Goal: Task Accomplishment & Management: Use online tool/utility

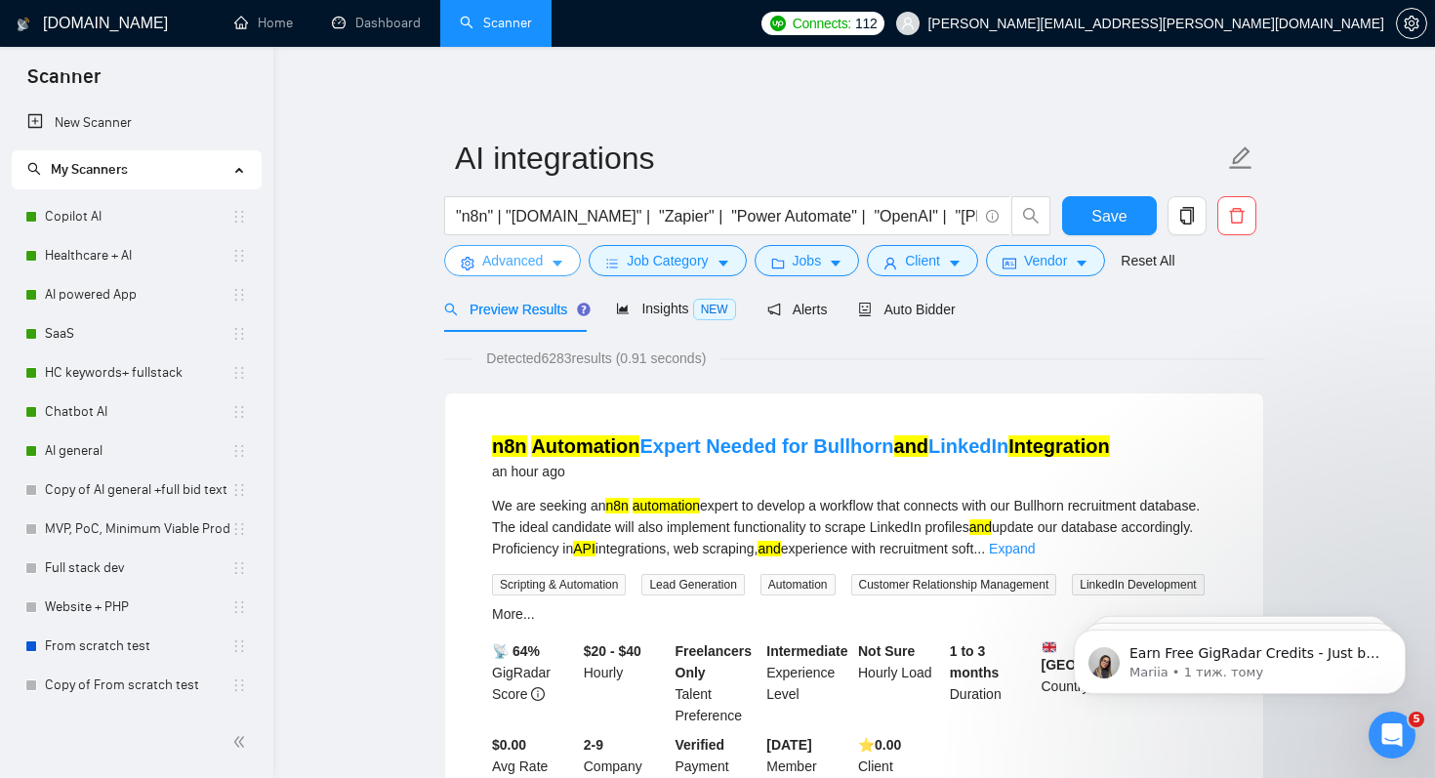
click at [528, 259] on span "Advanced" at bounding box center [512, 260] width 61 height 21
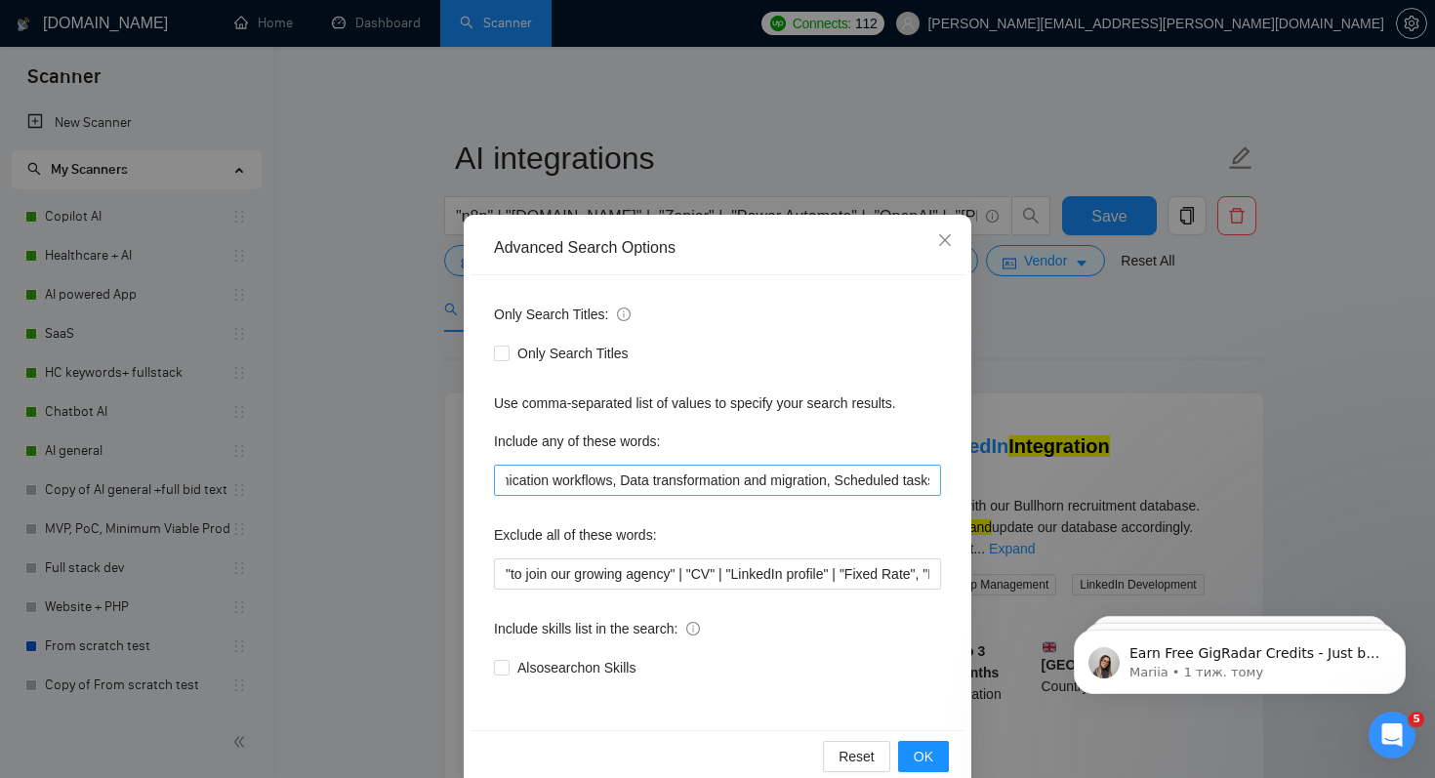
scroll to position [0, 858]
drag, startPoint x: 656, startPoint y: 482, endPoint x: 877, endPoint y: 482, distance: 220.6
click at [878, 482] on input "Complex multi-step processes across platforms, Automated reporting and analytic…" at bounding box center [717, 480] width 447 height 31
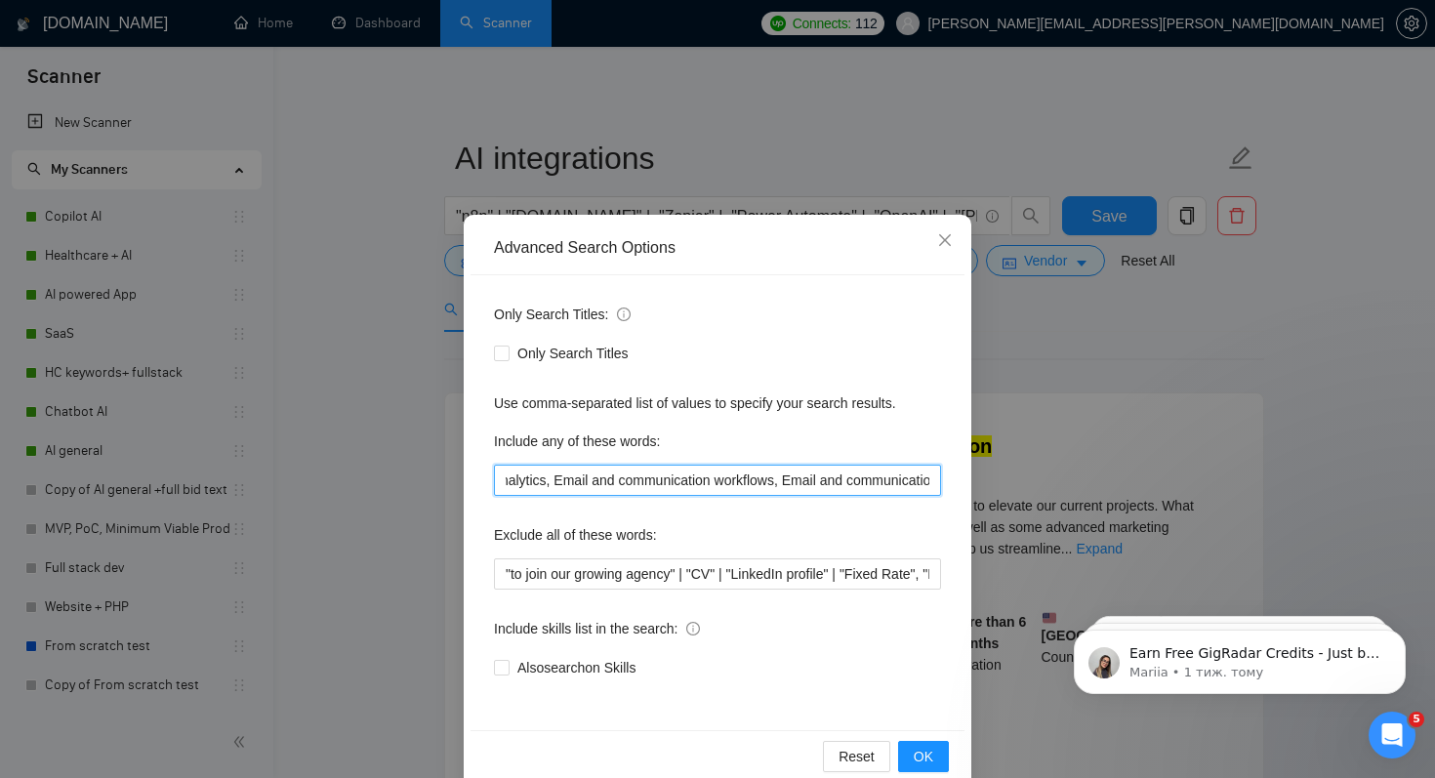
scroll to position [0, 0]
type input "Complex multi-step processes across platforms, Automated reporting and analytic…"
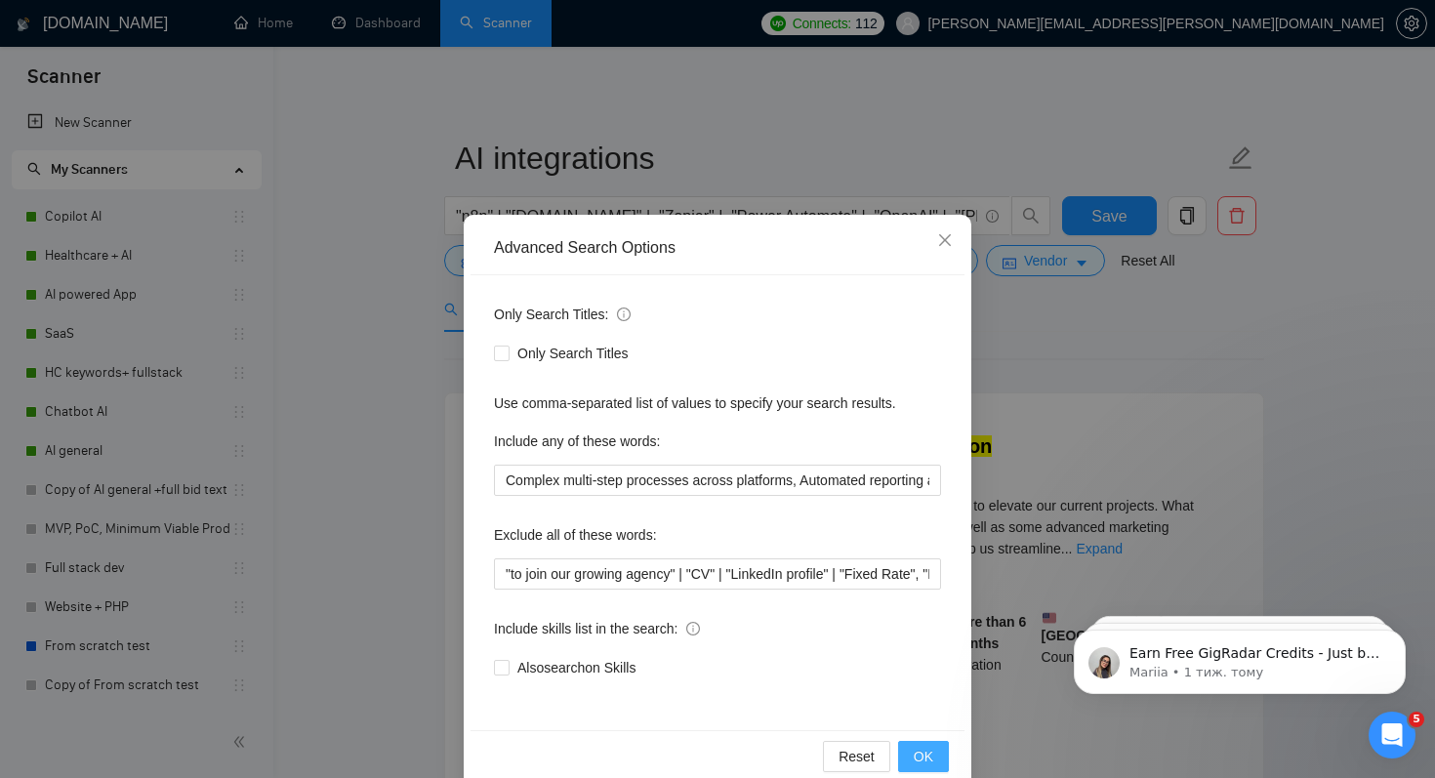
click at [915, 753] on span "OK" at bounding box center [924, 756] width 20 height 21
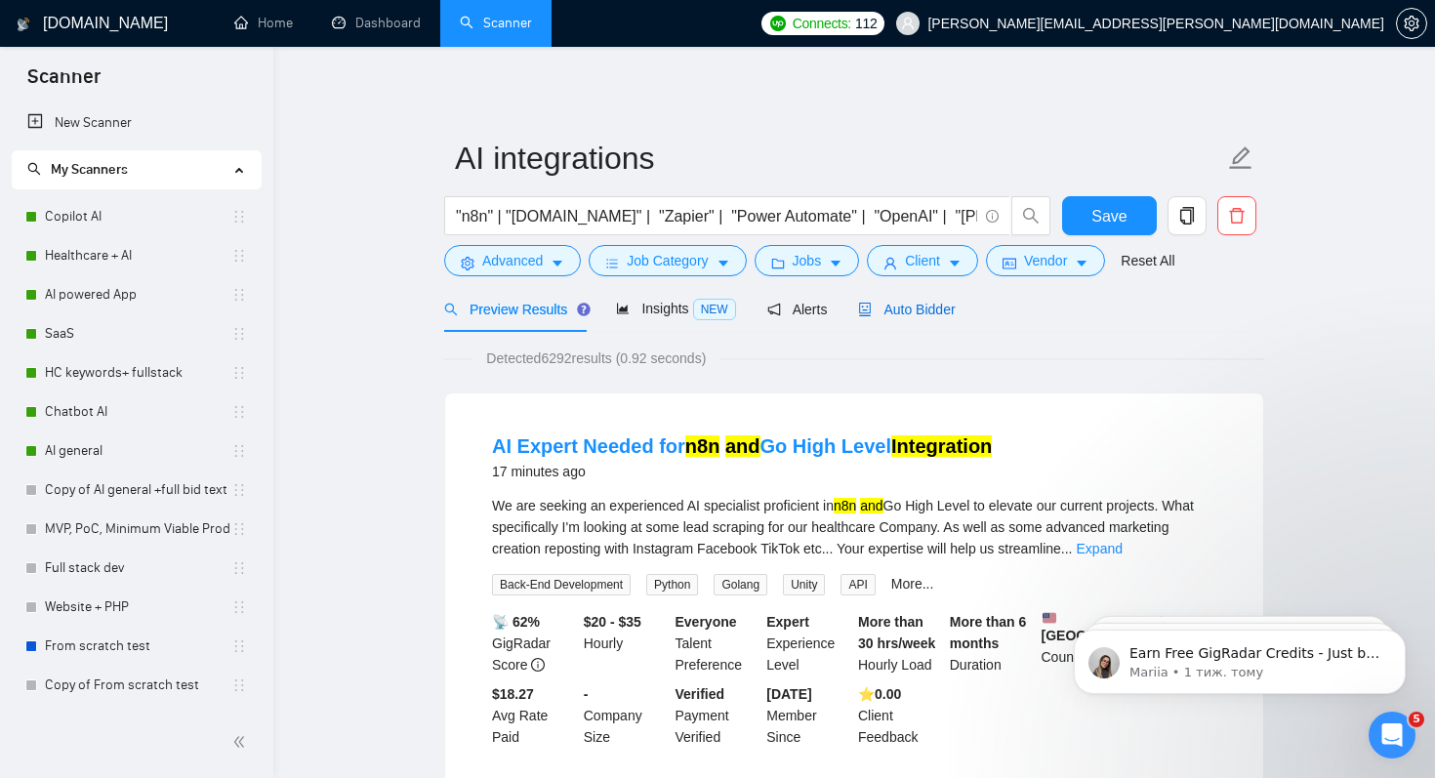
click at [911, 313] on span "Auto Bidder" at bounding box center [906, 310] width 97 height 16
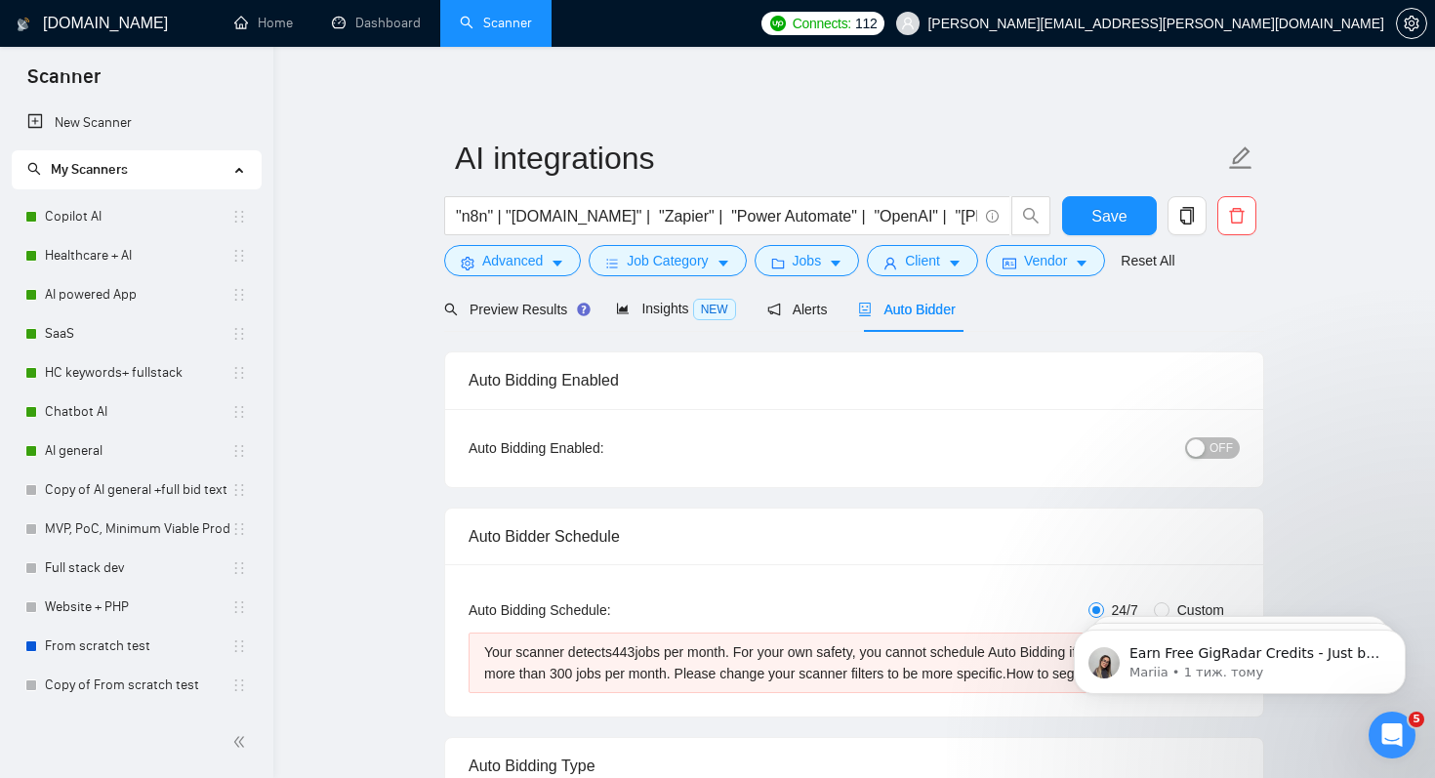
scroll to position [6, 0]
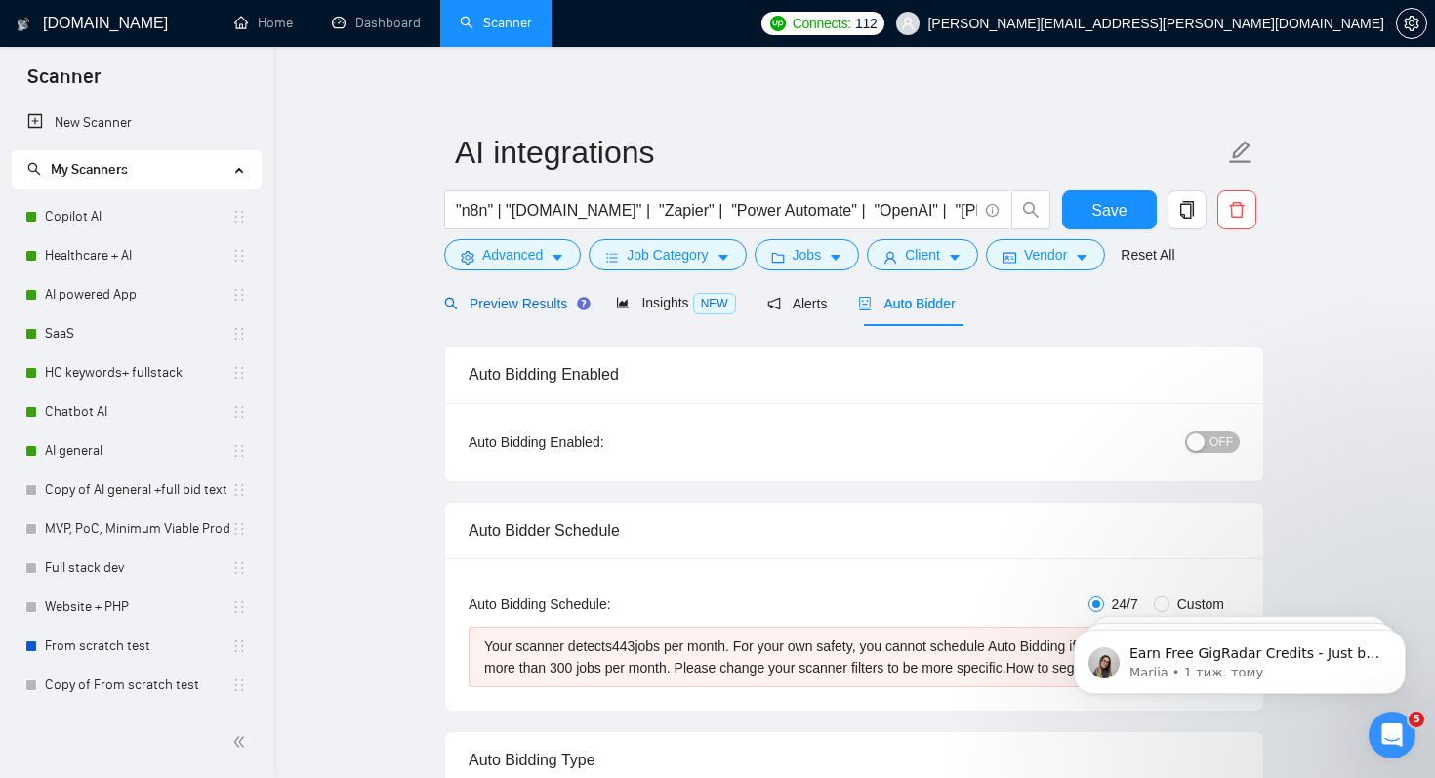
click at [506, 297] on span "Preview Results" at bounding box center [514, 304] width 141 height 16
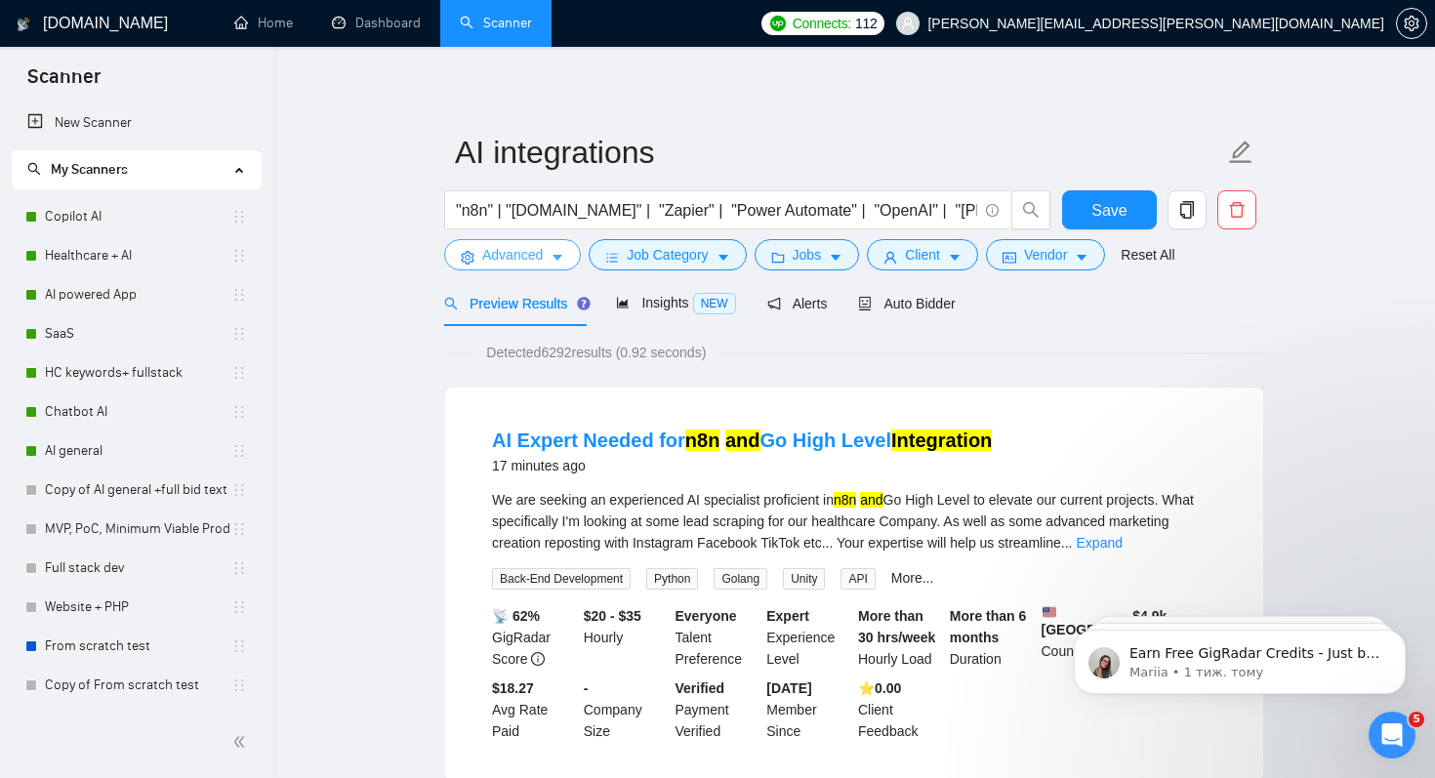
click at [514, 251] on span "Advanced" at bounding box center [512, 254] width 61 height 21
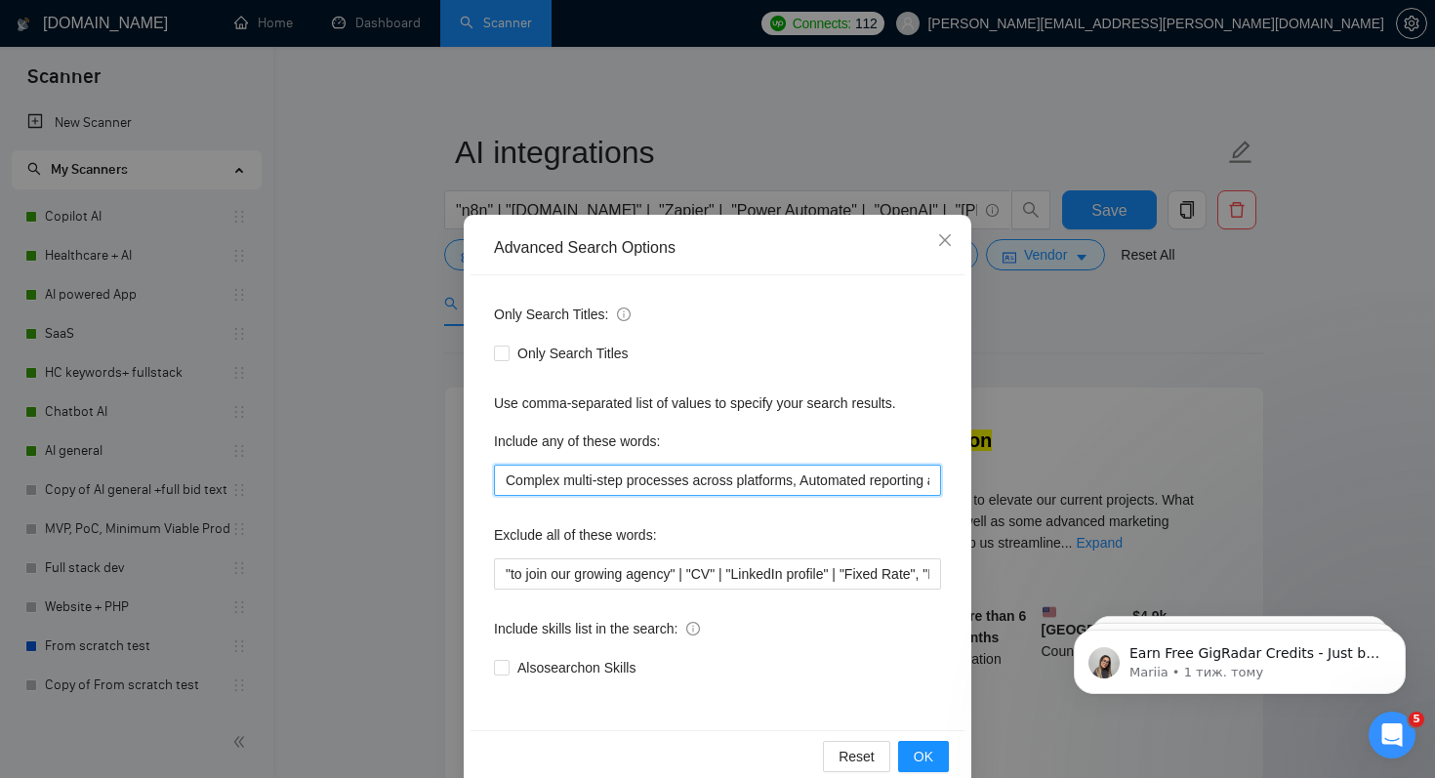
drag, startPoint x: 507, startPoint y: 481, endPoint x: 816, endPoint y: 479, distance: 309.4
click at [816, 480] on input "Complex multi-step processes across platforms, Automated reporting and analytic…" at bounding box center [717, 480] width 447 height 31
type input "Automated reporting and analytics, Email and communication workflows, Email and…"
click at [931, 772] on div "Reset OK" at bounding box center [717, 756] width 494 height 52
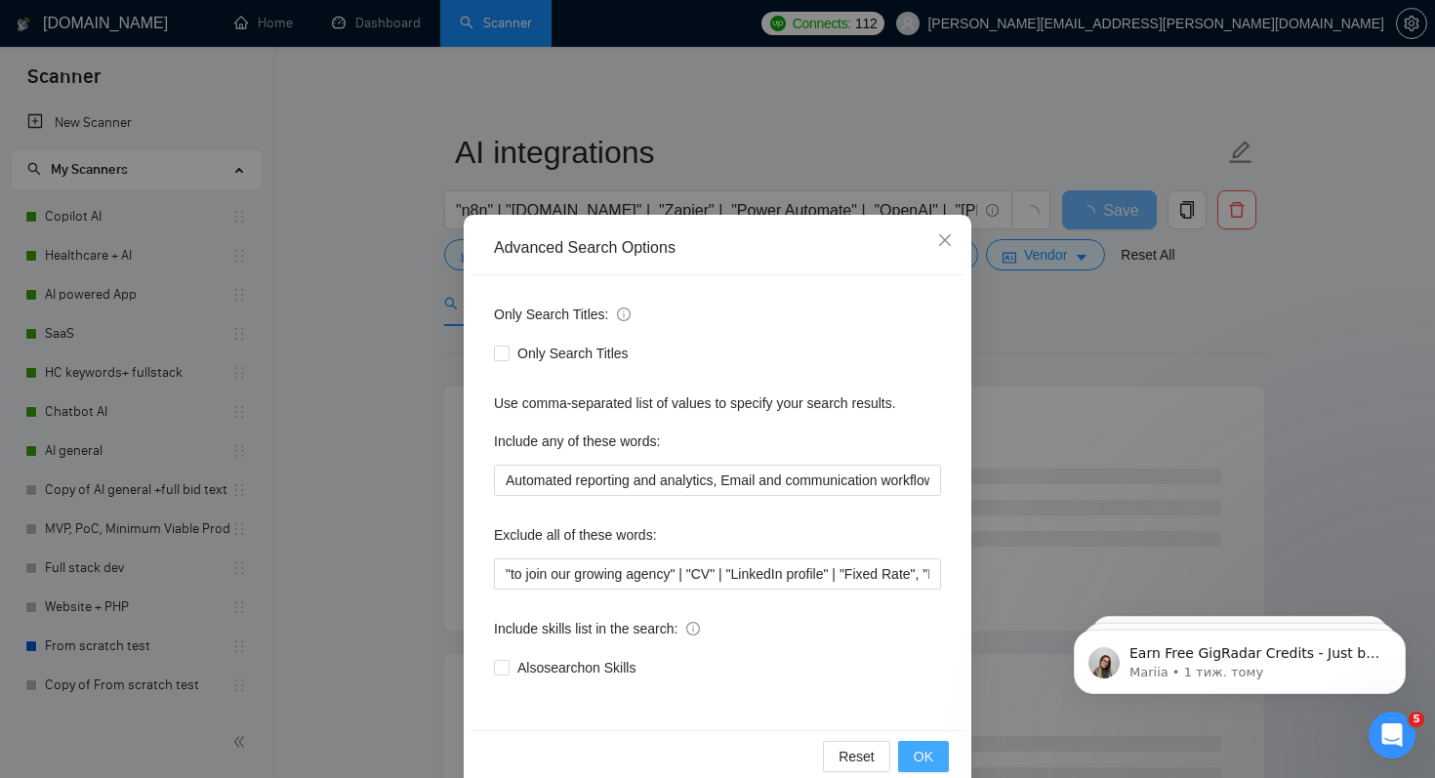
click at [919, 747] on span "OK" at bounding box center [924, 756] width 20 height 21
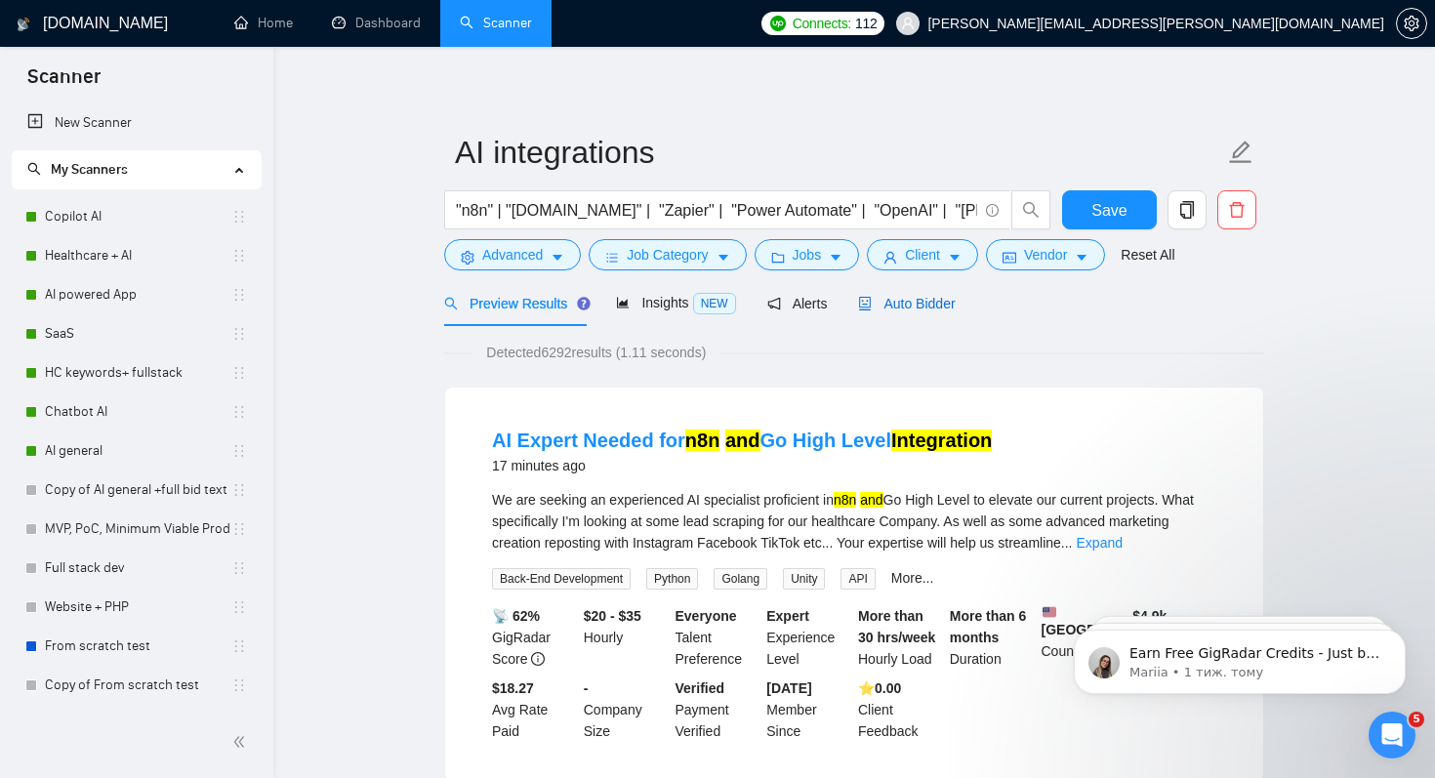
click at [944, 296] on span "Auto Bidder" at bounding box center [906, 304] width 97 height 16
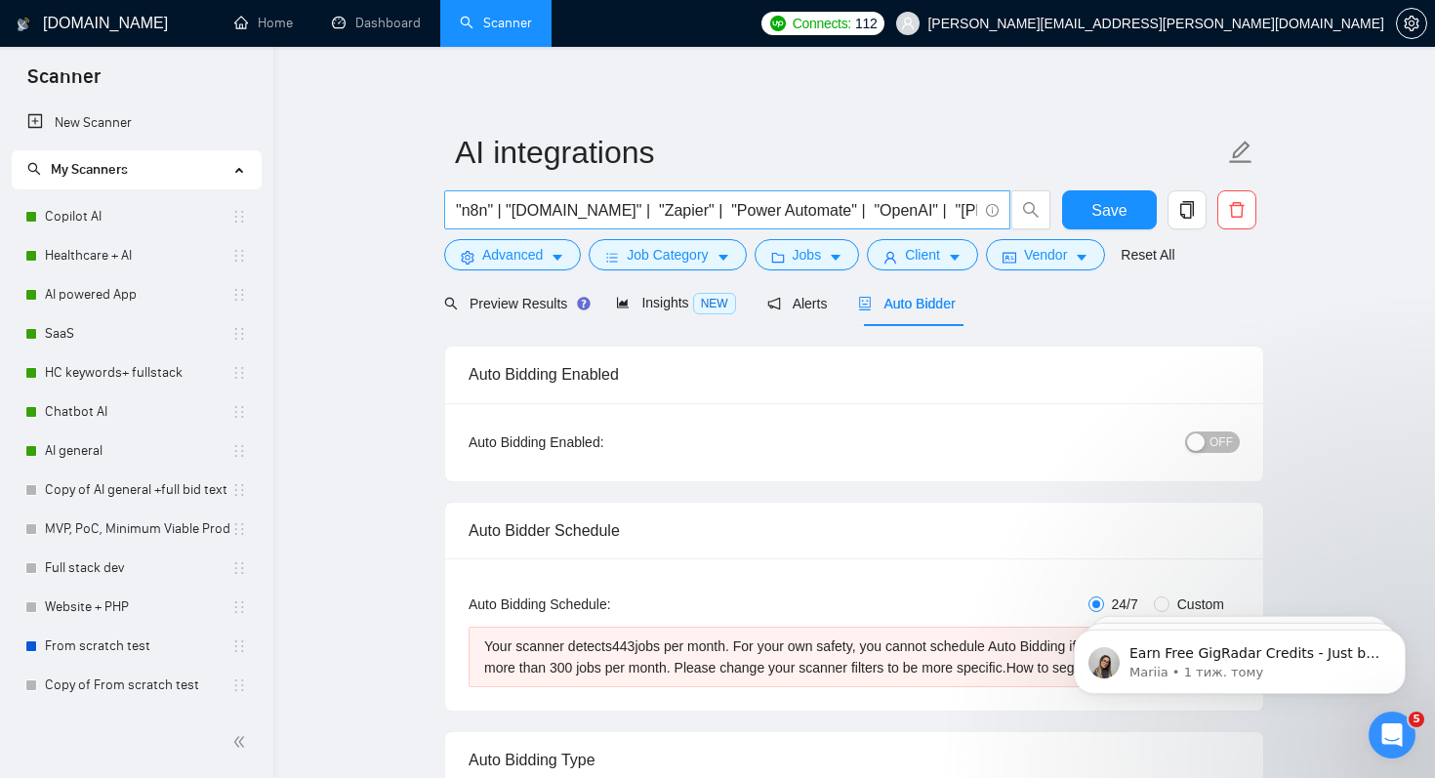
scroll to position [0, 8]
drag, startPoint x: 679, startPoint y: 212, endPoint x: 824, endPoint y: 213, distance: 144.5
click at [824, 213] on input ""n8n" | "[DOMAIN_NAME]" | "Zapier" | "Power Automate" | "OpenAI" | "[PERSON_NAM…" at bounding box center [716, 210] width 521 height 24
type input ""n8n" | "[DOMAIN_NAME]" | "Zapier" | "OpenAI" | "[PERSON_NAME]""
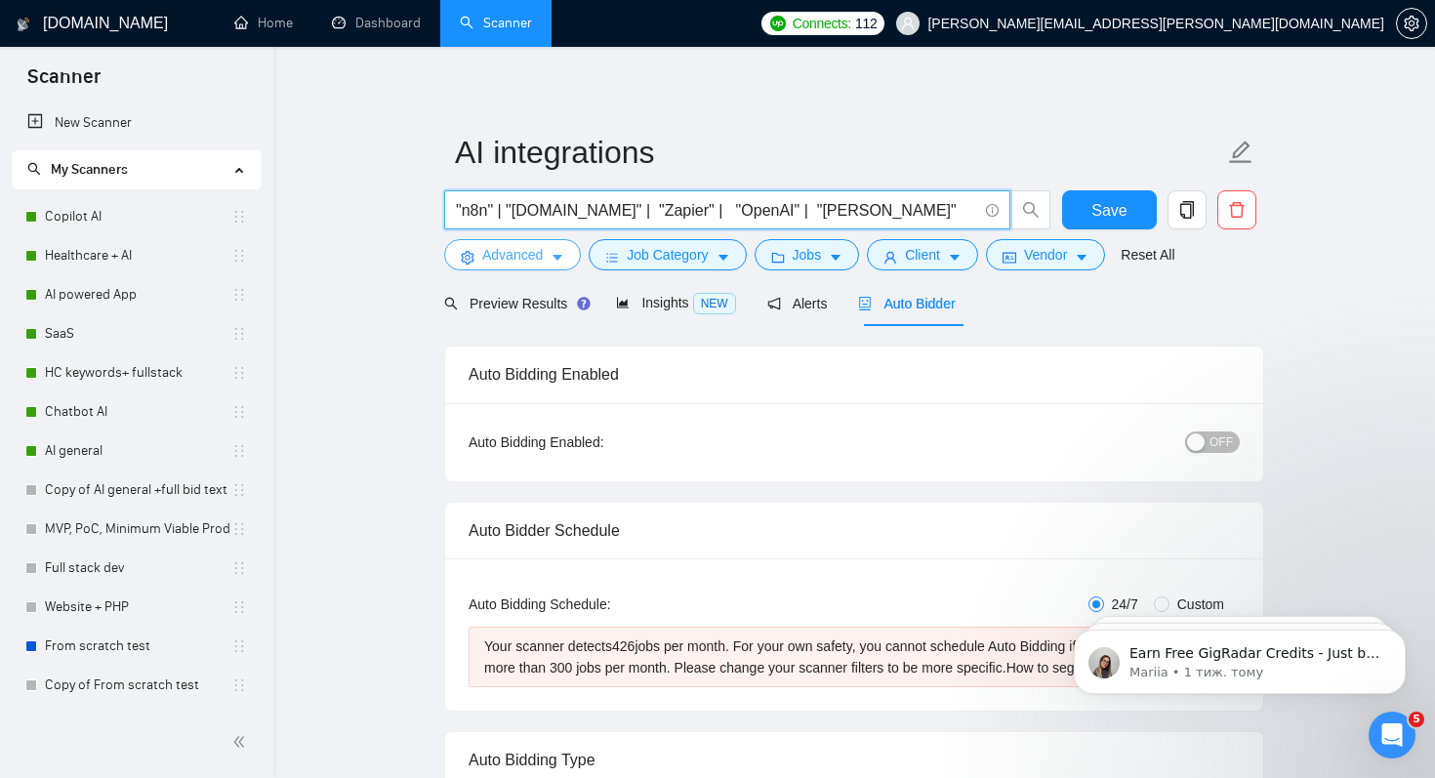
click at [524, 252] on span "Advanced" at bounding box center [512, 254] width 61 height 21
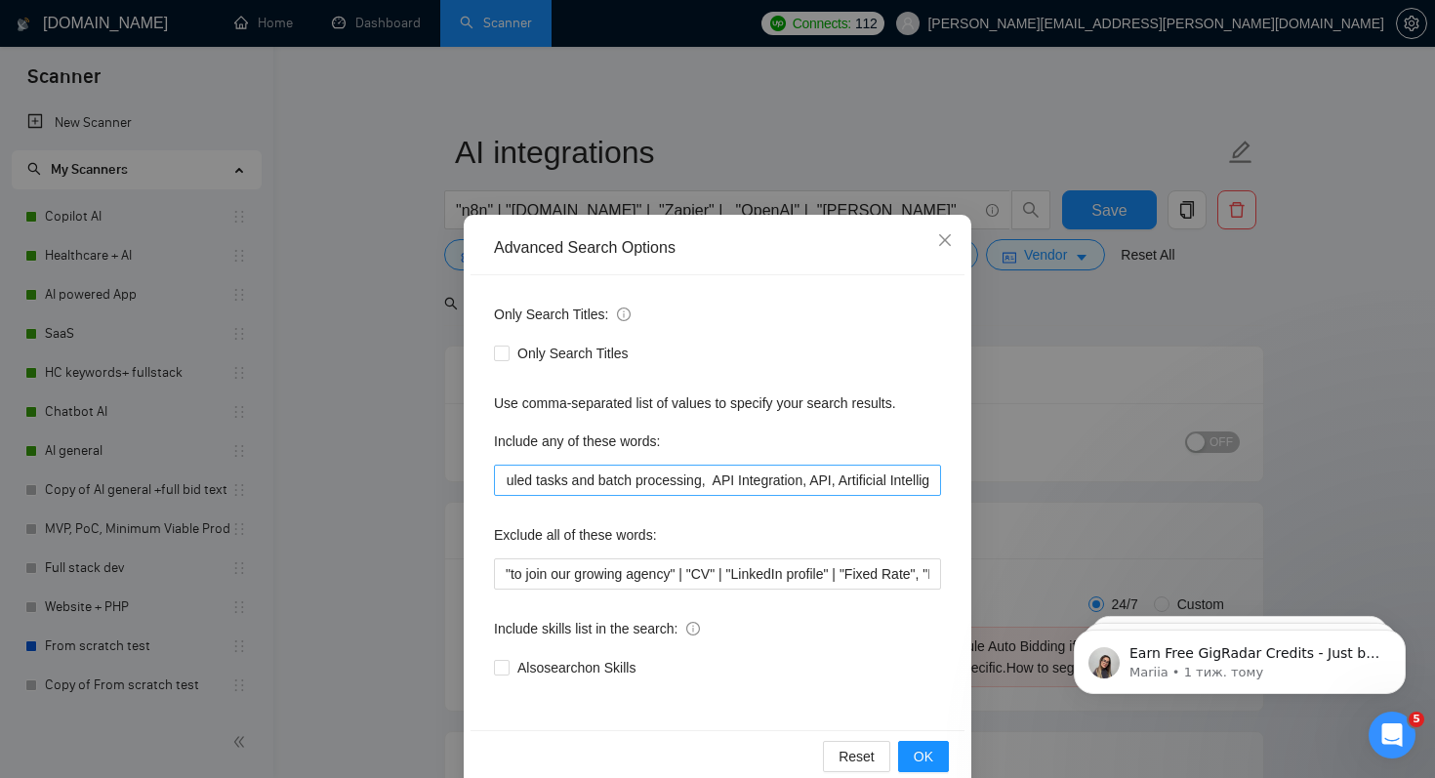
scroll to position [0, 868]
drag, startPoint x: 723, startPoint y: 485, endPoint x: 854, endPoint y: 485, distance: 130.8
click at [854, 485] on input "Automated reporting and analytics, Email and communication workflows, Email and…" at bounding box center [717, 480] width 447 height 31
click at [914, 755] on span "OK" at bounding box center [924, 756] width 20 height 21
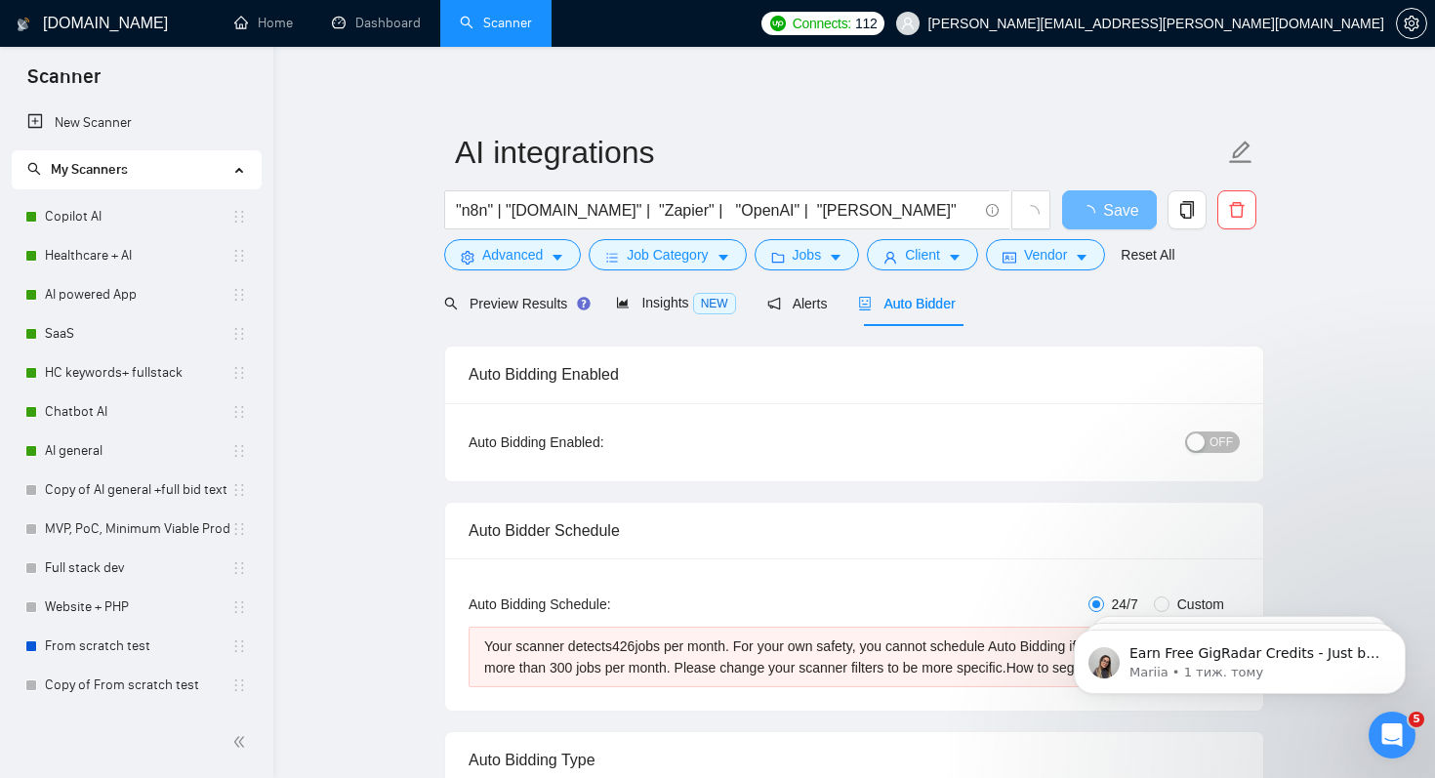
scroll to position [0, 0]
click at [525, 255] on span "Advanced" at bounding box center [512, 254] width 61 height 21
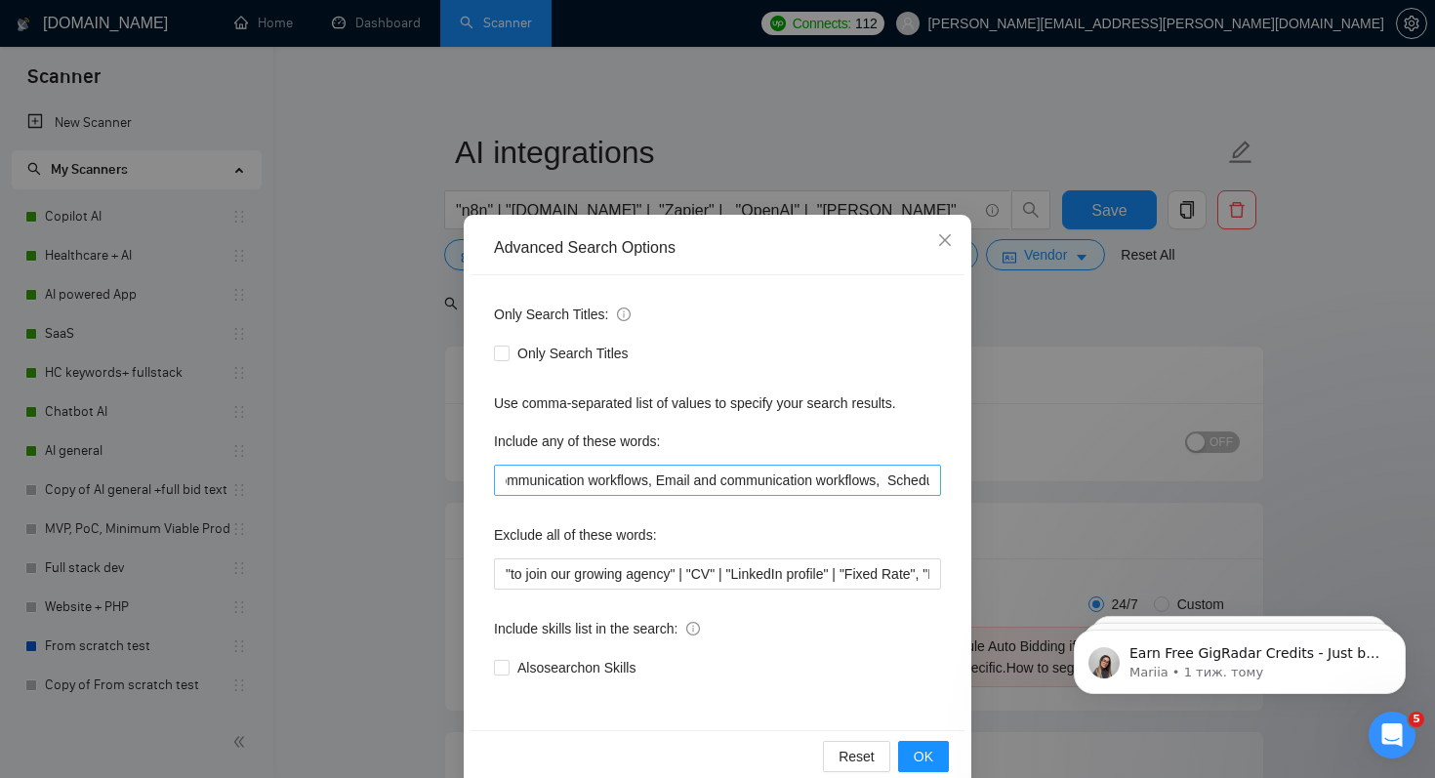
scroll to position [0, 298]
drag, startPoint x: 670, startPoint y: 483, endPoint x: 904, endPoint y: 483, distance: 234.3
click at [904, 483] on input "Automated reporting and analytics, Email and communication workflows, Email and…" at bounding box center [717, 480] width 447 height 31
click at [917, 758] on span "OK" at bounding box center [924, 756] width 20 height 21
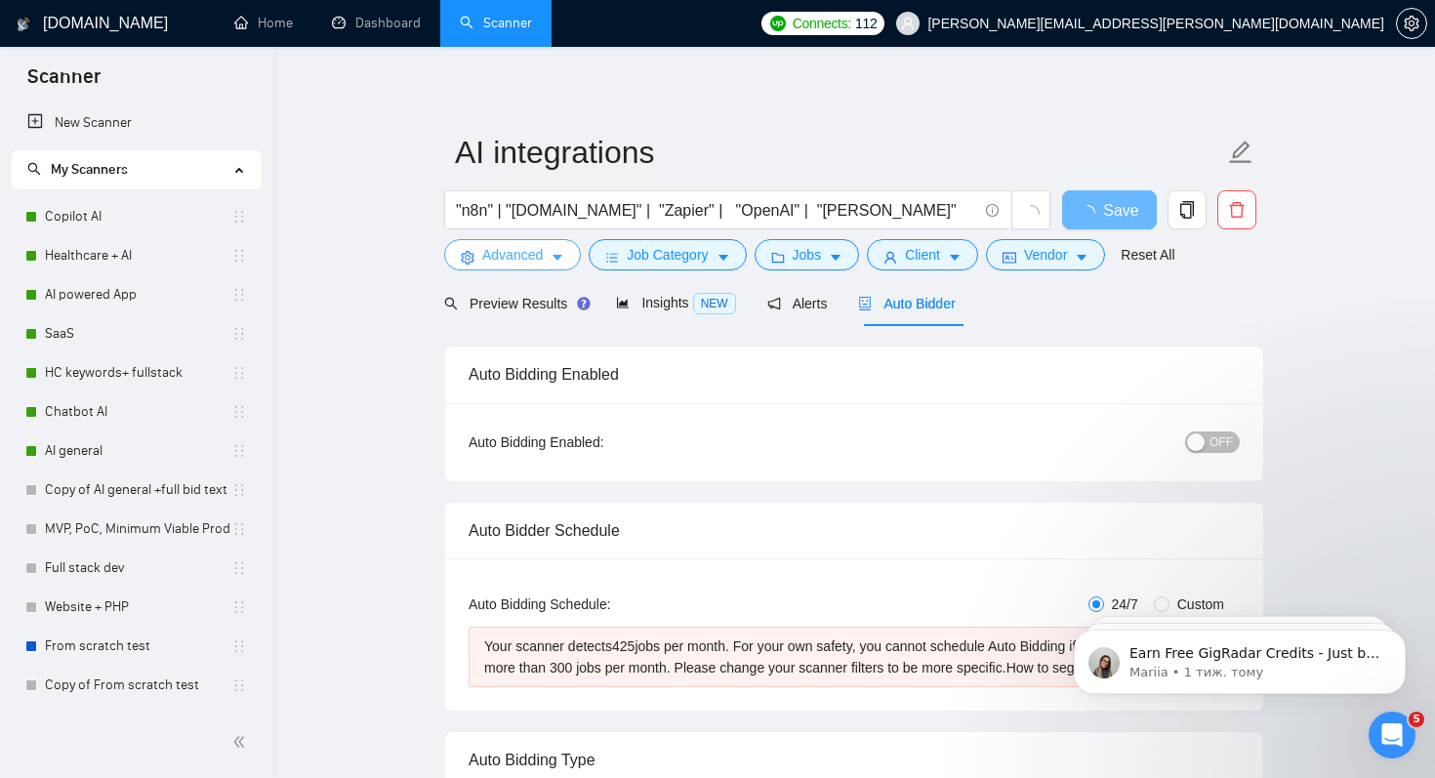
click at [542, 255] on span "Advanced" at bounding box center [512, 254] width 61 height 21
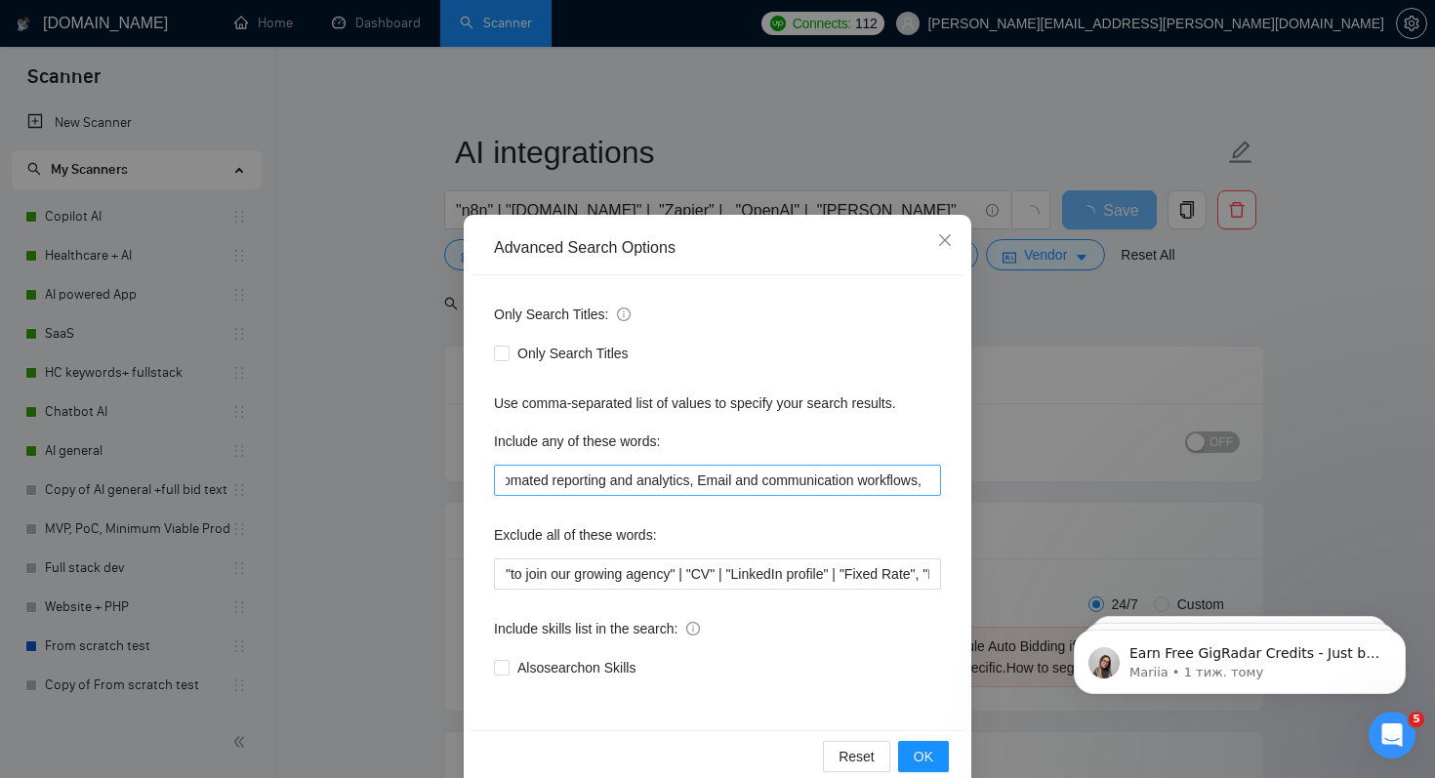
scroll to position [0, 9]
click at [913, 753] on button "OK" at bounding box center [923, 756] width 51 height 31
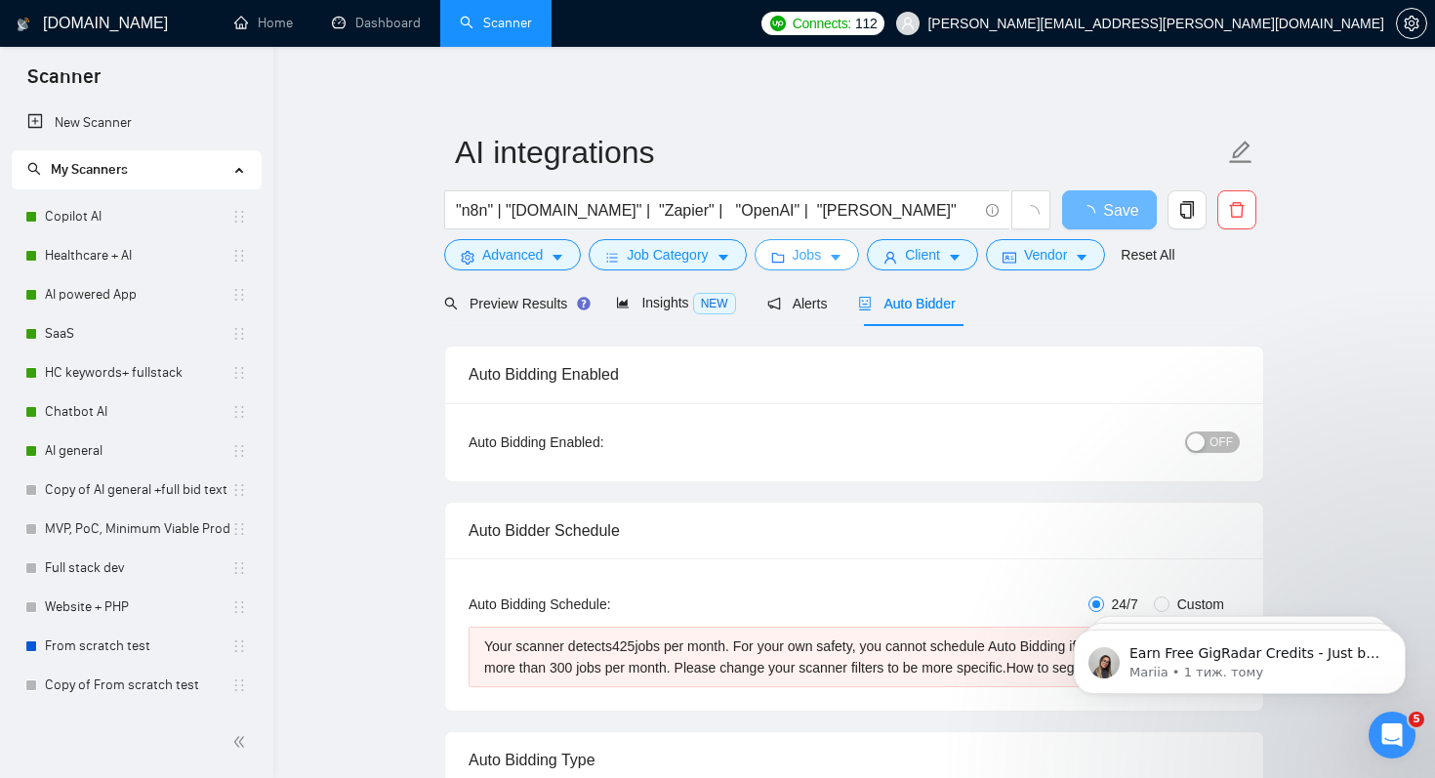
click at [815, 257] on span "Jobs" at bounding box center [807, 254] width 29 height 21
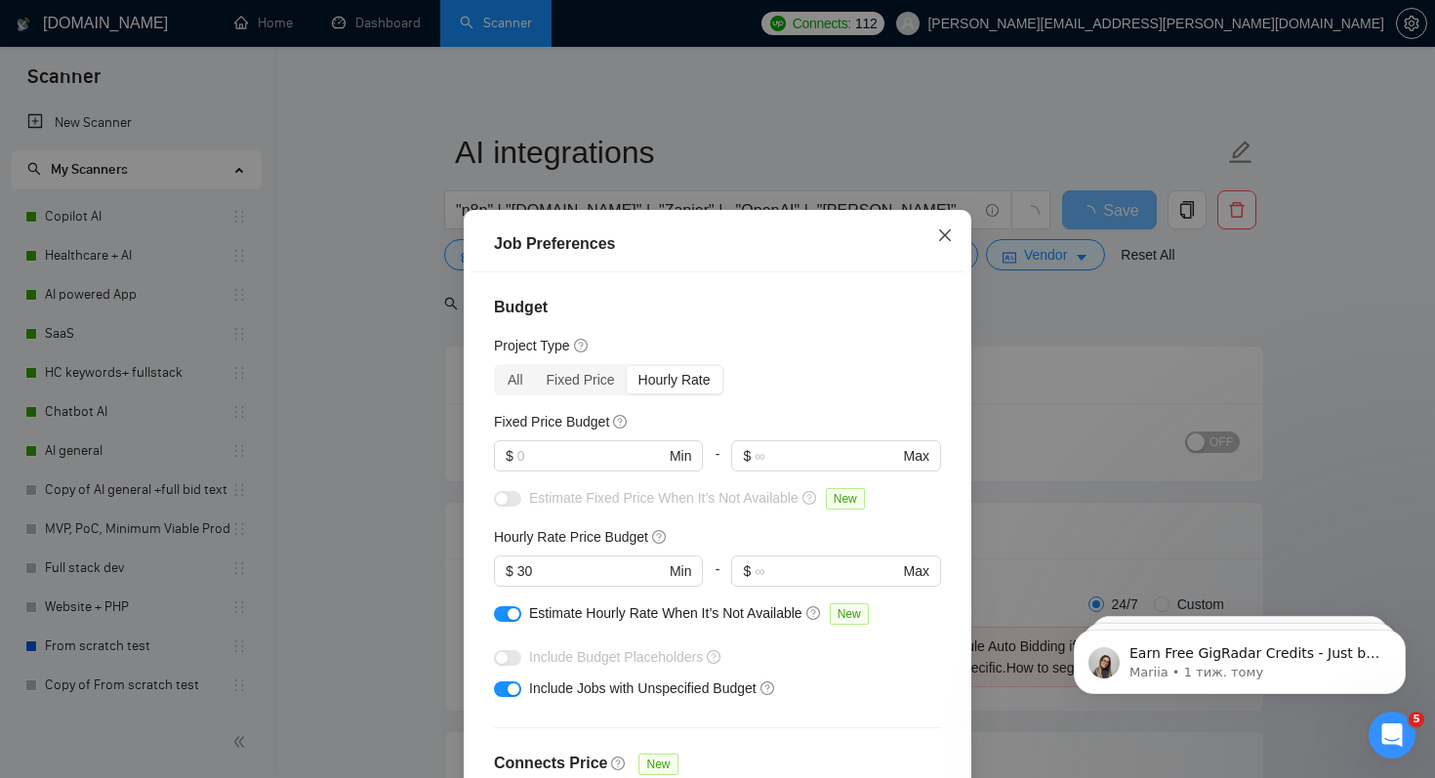
click at [946, 234] on icon "close" at bounding box center [945, 235] width 12 height 12
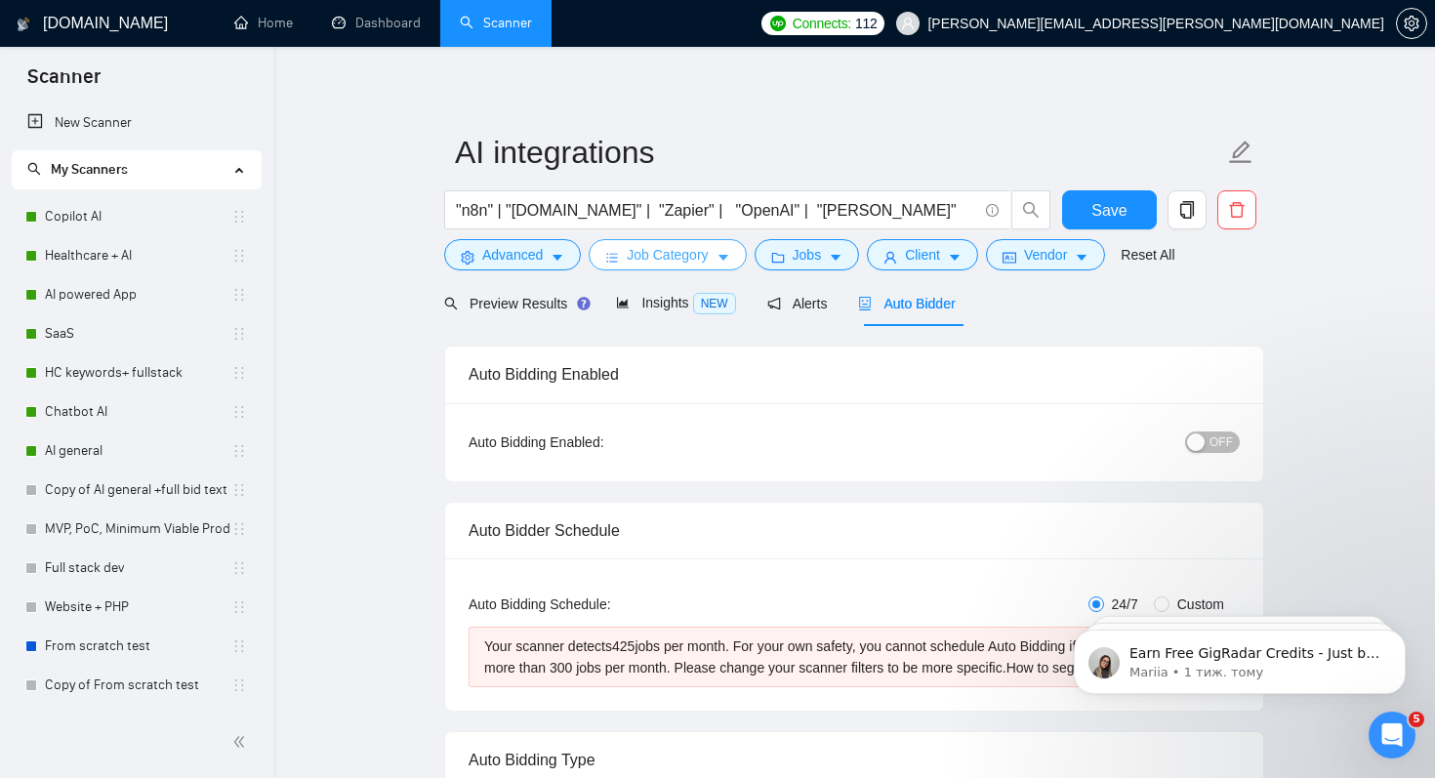
click at [683, 256] on span "Job Category" at bounding box center [667, 254] width 81 height 21
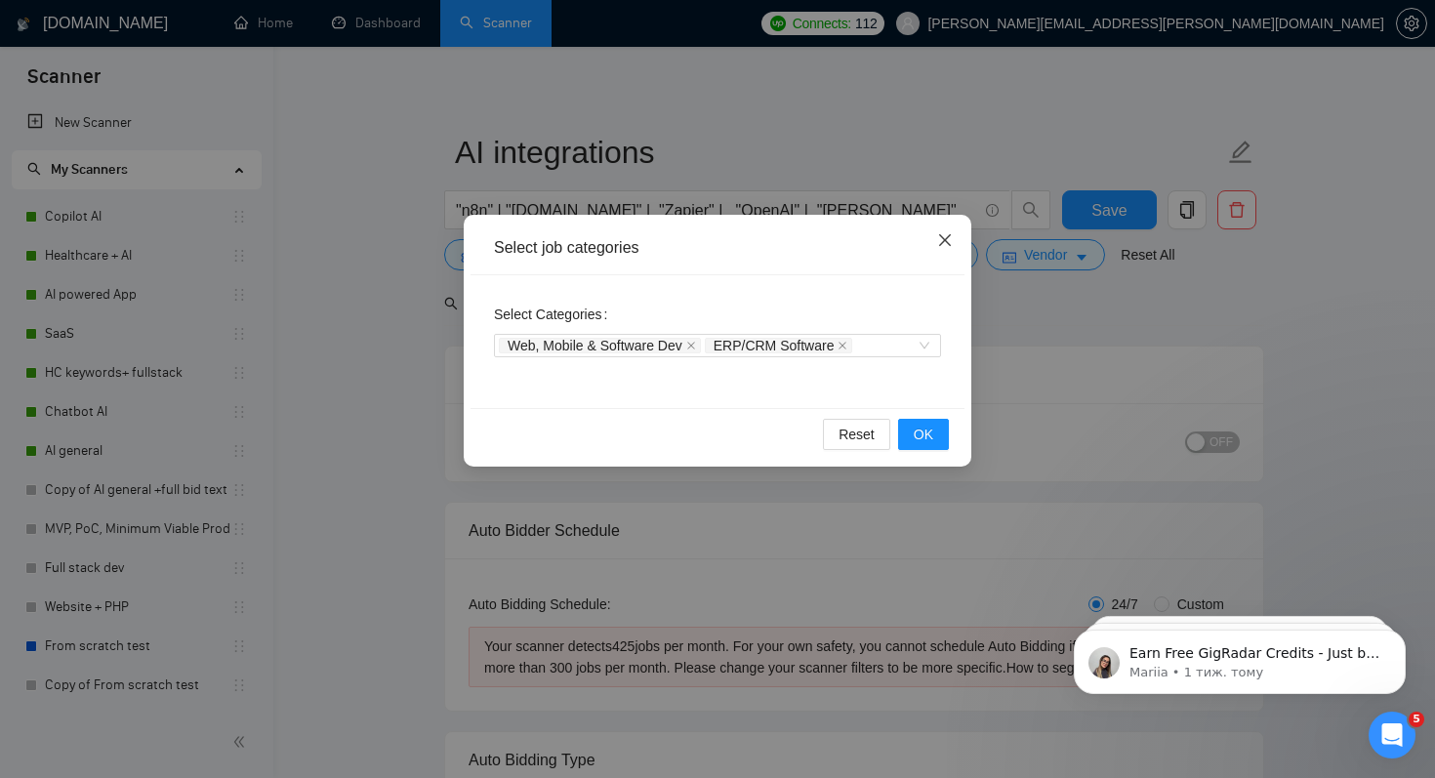
click at [948, 235] on icon "close" at bounding box center [945, 240] width 16 height 16
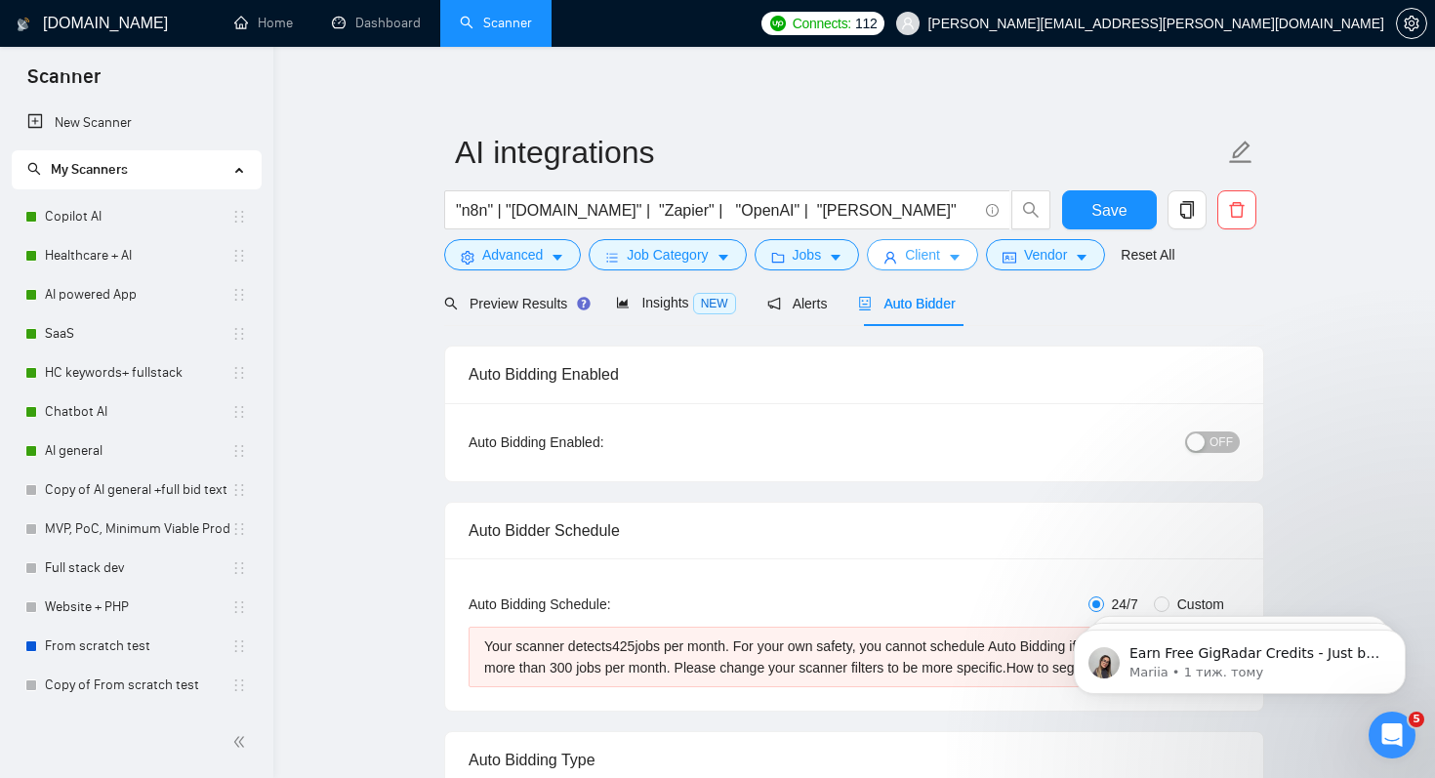
click at [960, 251] on icon "caret-down" at bounding box center [955, 258] width 14 height 14
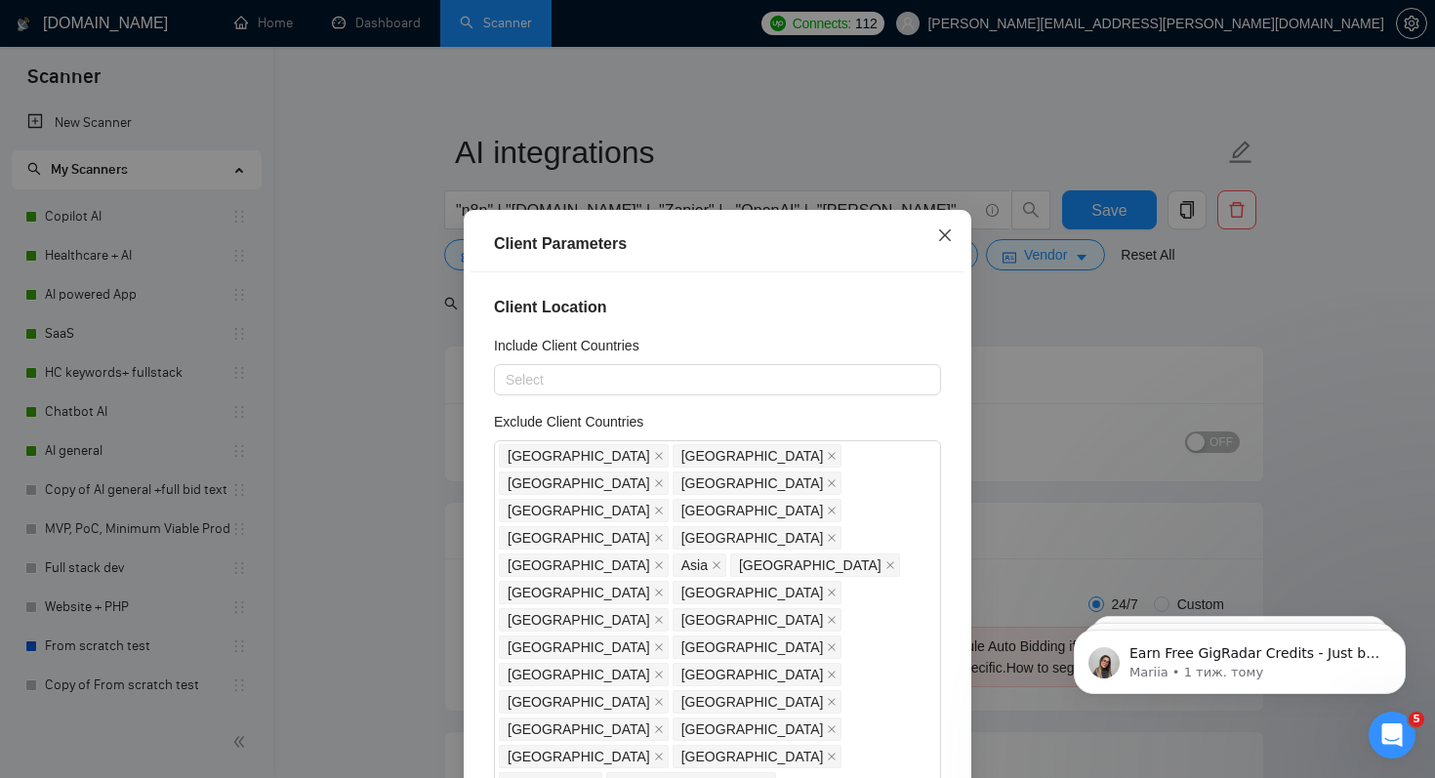
click at [950, 231] on icon "close" at bounding box center [945, 235] width 12 height 12
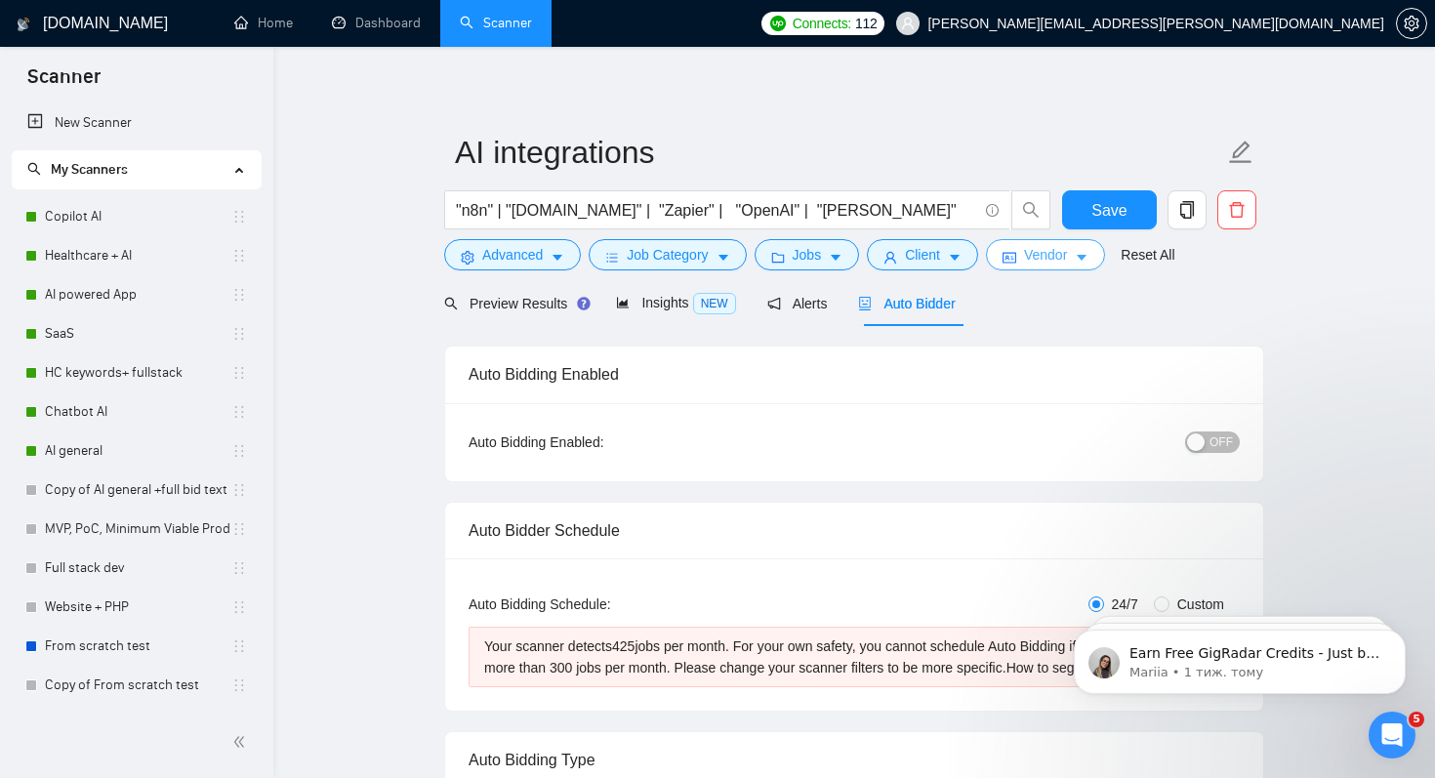
click at [1067, 259] on span "Vendor" at bounding box center [1045, 254] width 43 height 21
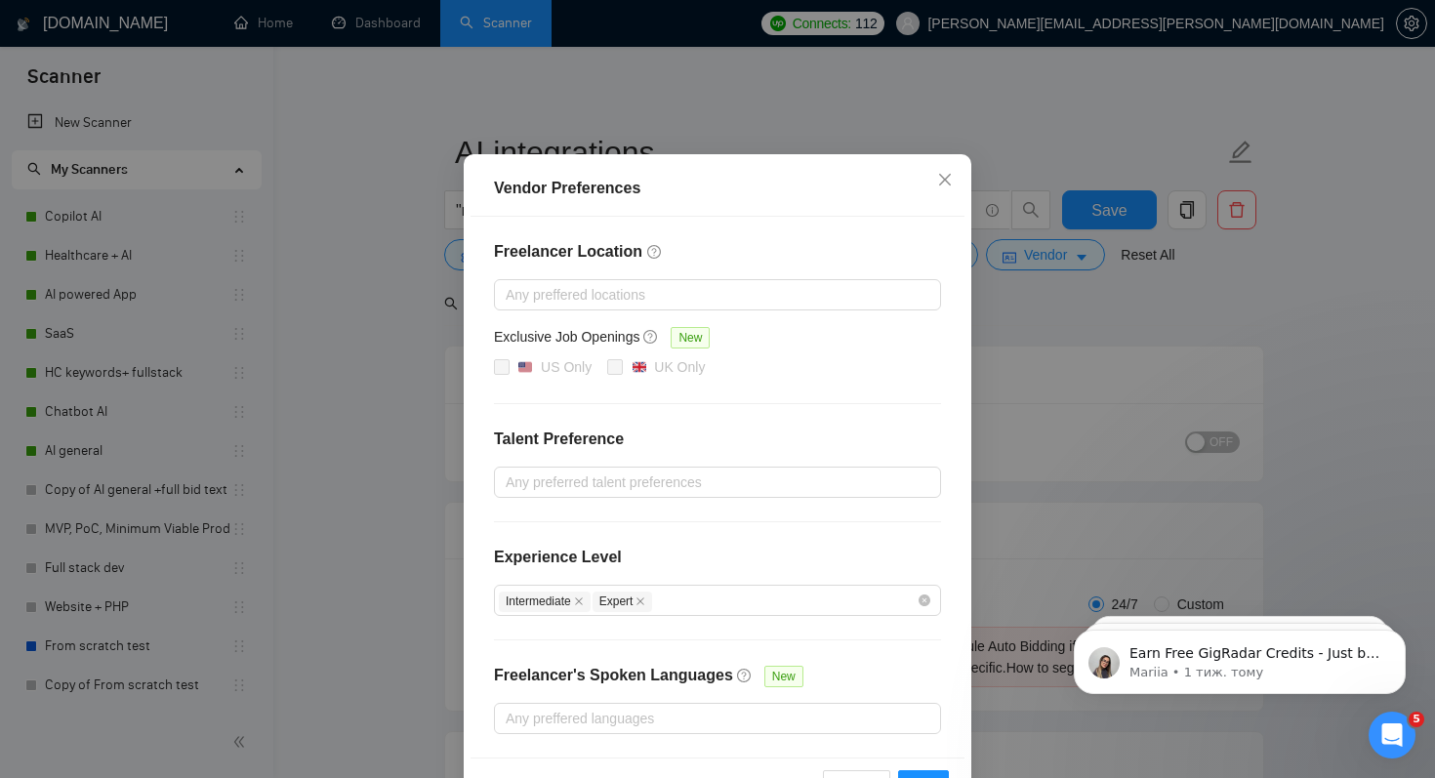
scroll to position [125, 0]
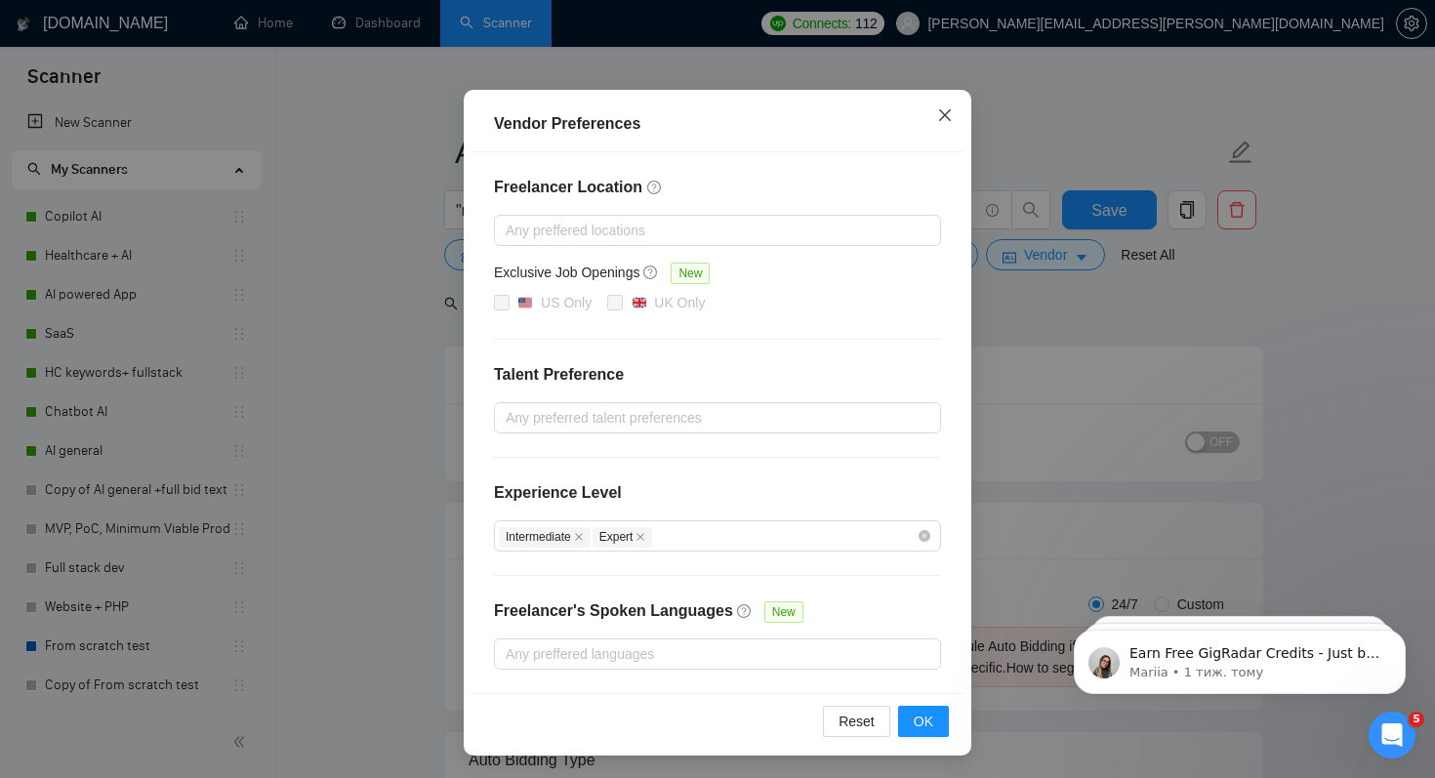
click at [946, 119] on icon "close" at bounding box center [945, 115] width 16 height 16
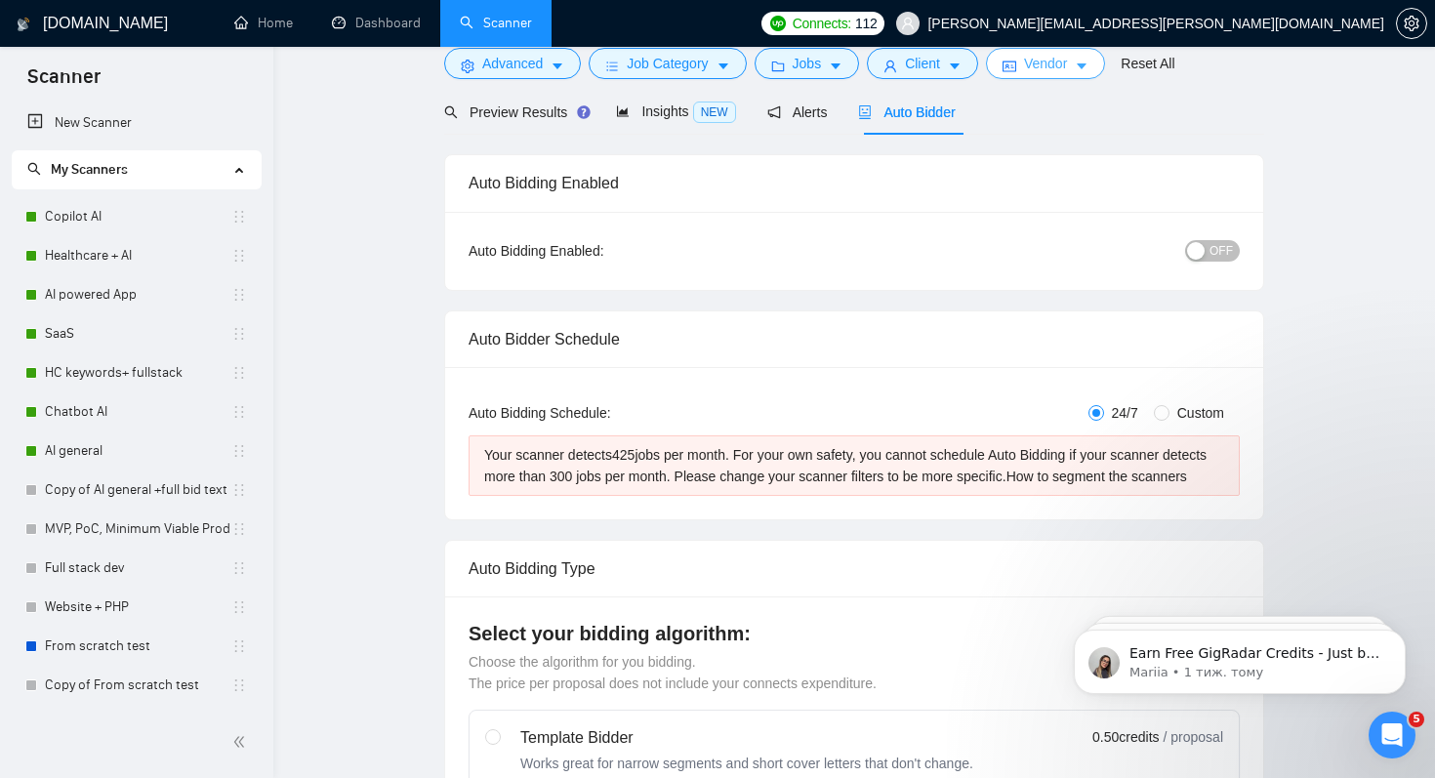
scroll to position [0, 0]
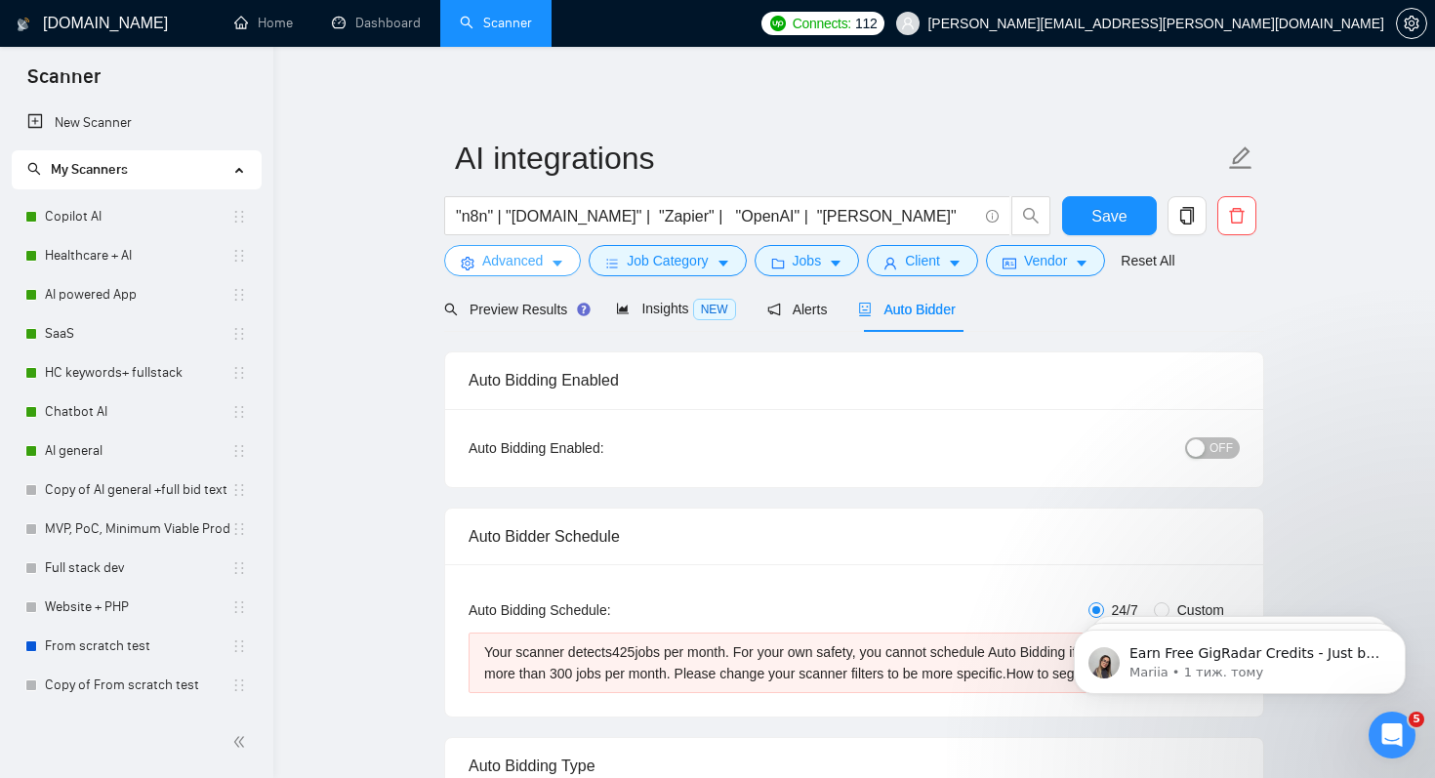
click at [527, 264] on span "Advanced" at bounding box center [512, 260] width 61 height 21
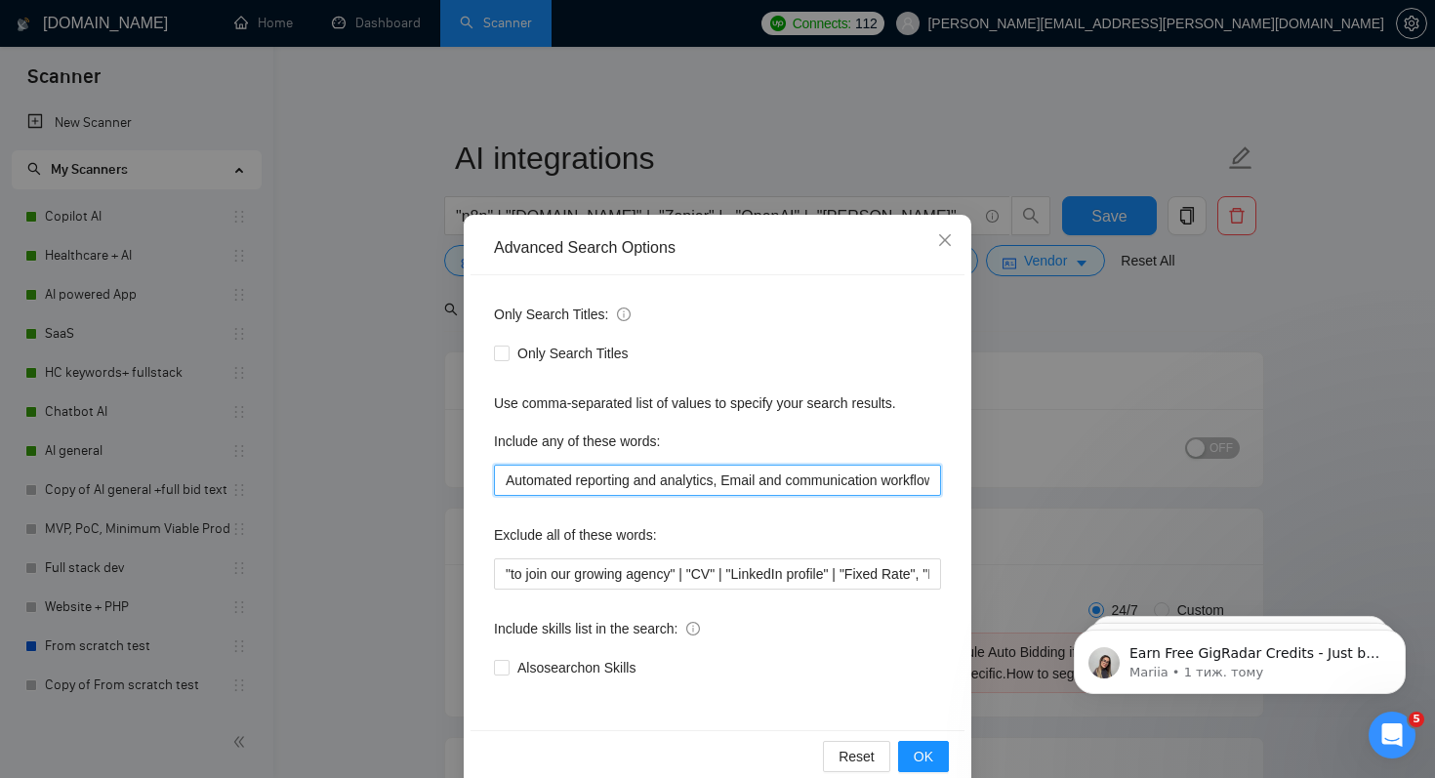
drag, startPoint x: 727, startPoint y: 485, endPoint x: 478, endPoint y: 486, distance: 248.9
click at [478, 486] on div "Only Search Titles: Only Search Titles Use comma-separated list of values to sp…" at bounding box center [717, 502] width 494 height 455
type input "Email and communication workflows, Scheduled tasks and batch processing, API In…"
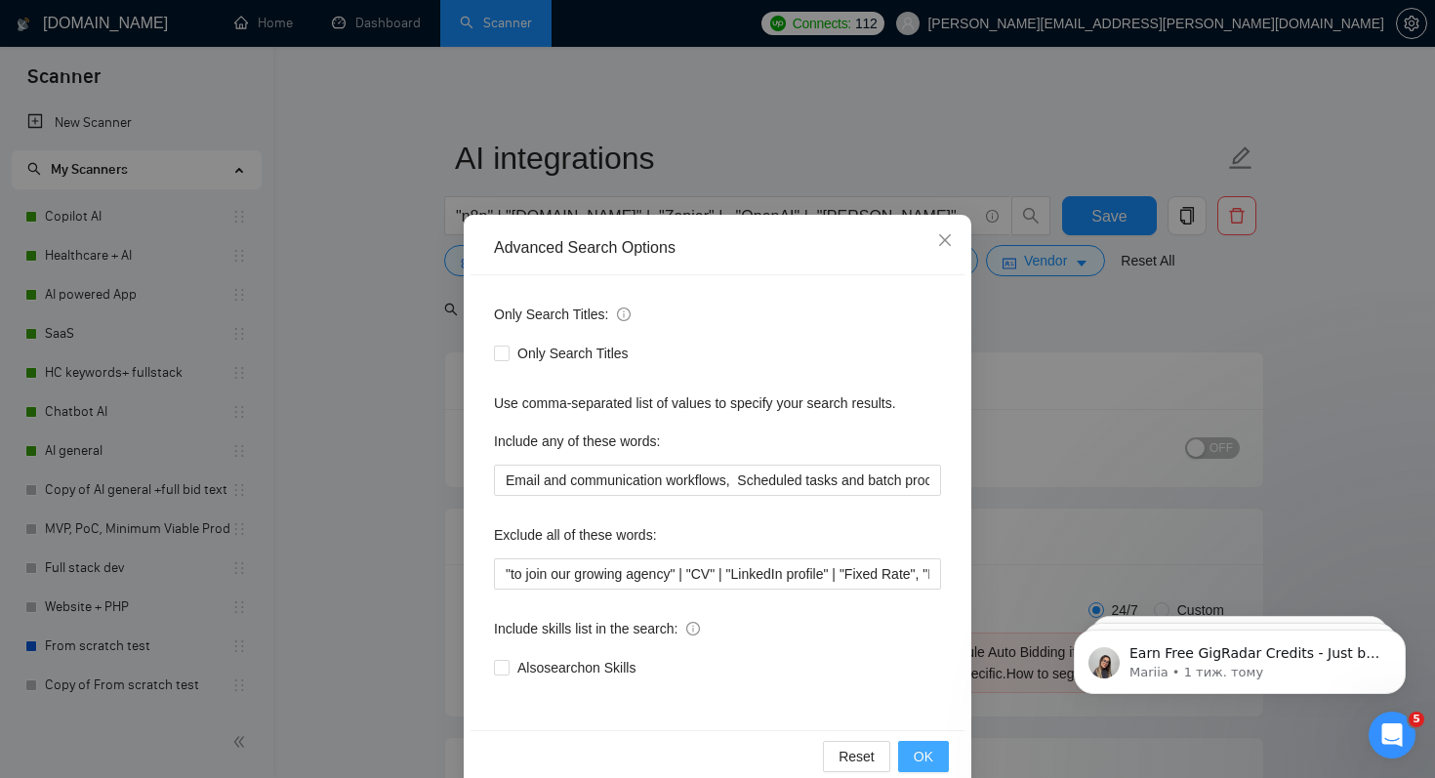
click at [919, 750] on span "OK" at bounding box center [924, 756] width 20 height 21
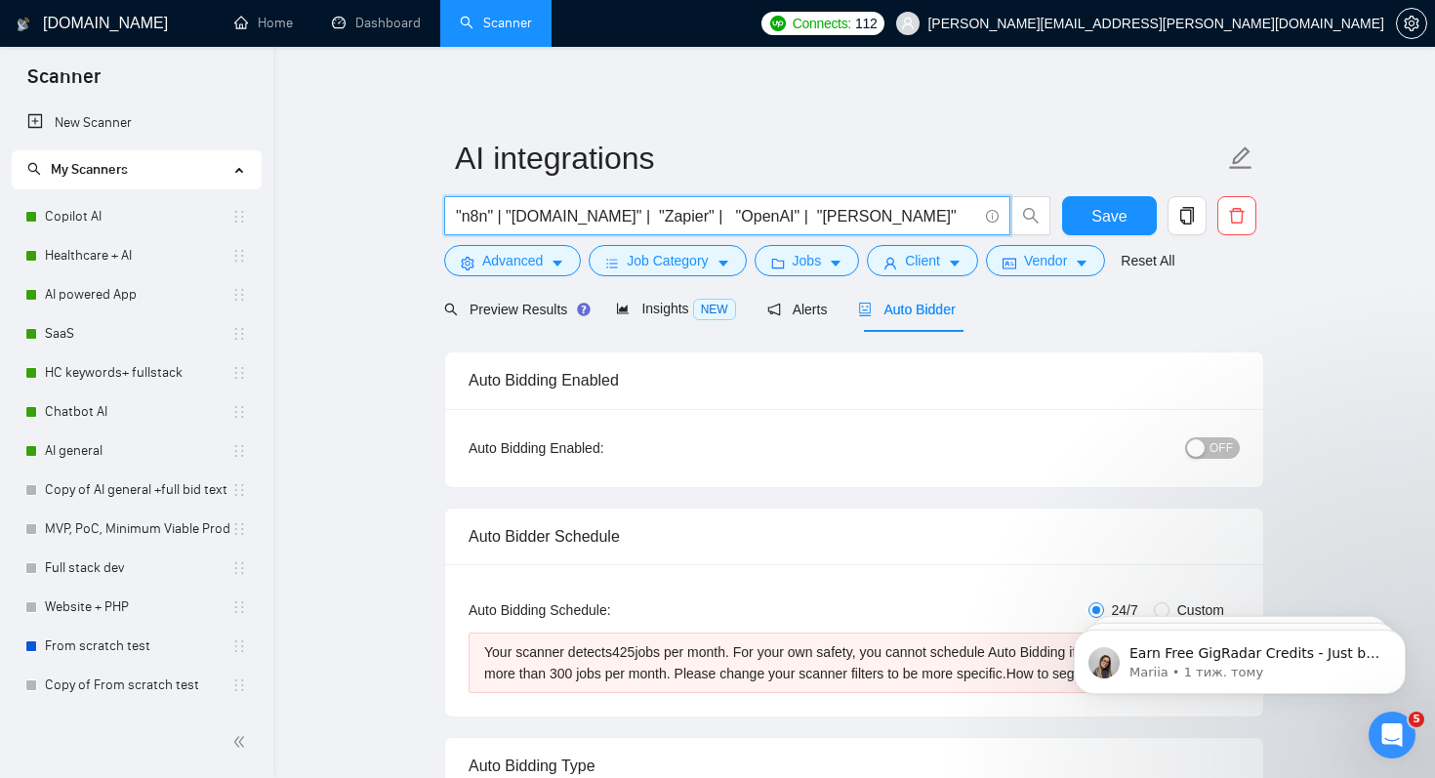
click at [843, 211] on input ""n8n" | "[DOMAIN_NAME]" | "Zapier" | "OpenAI" | "[PERSON_NAME]"" at bounding box center [716, 216] width 521 height 24
drag, startPoint x: 843, startPoint y: 211, endPoint x: 777, endPoint y: 211, distance: 66.4
click at [776, 211] on input ""n8n" | "[DOMAIN_NAME]" | "Zapier" | "OpenAI" | "[PERSON_NAME]"" at bounding box center [716, 216] width 521 height 24
type input ""n8n" | "[DOMAIN_NAME]" | "Zapier" | "OpenAI" |"
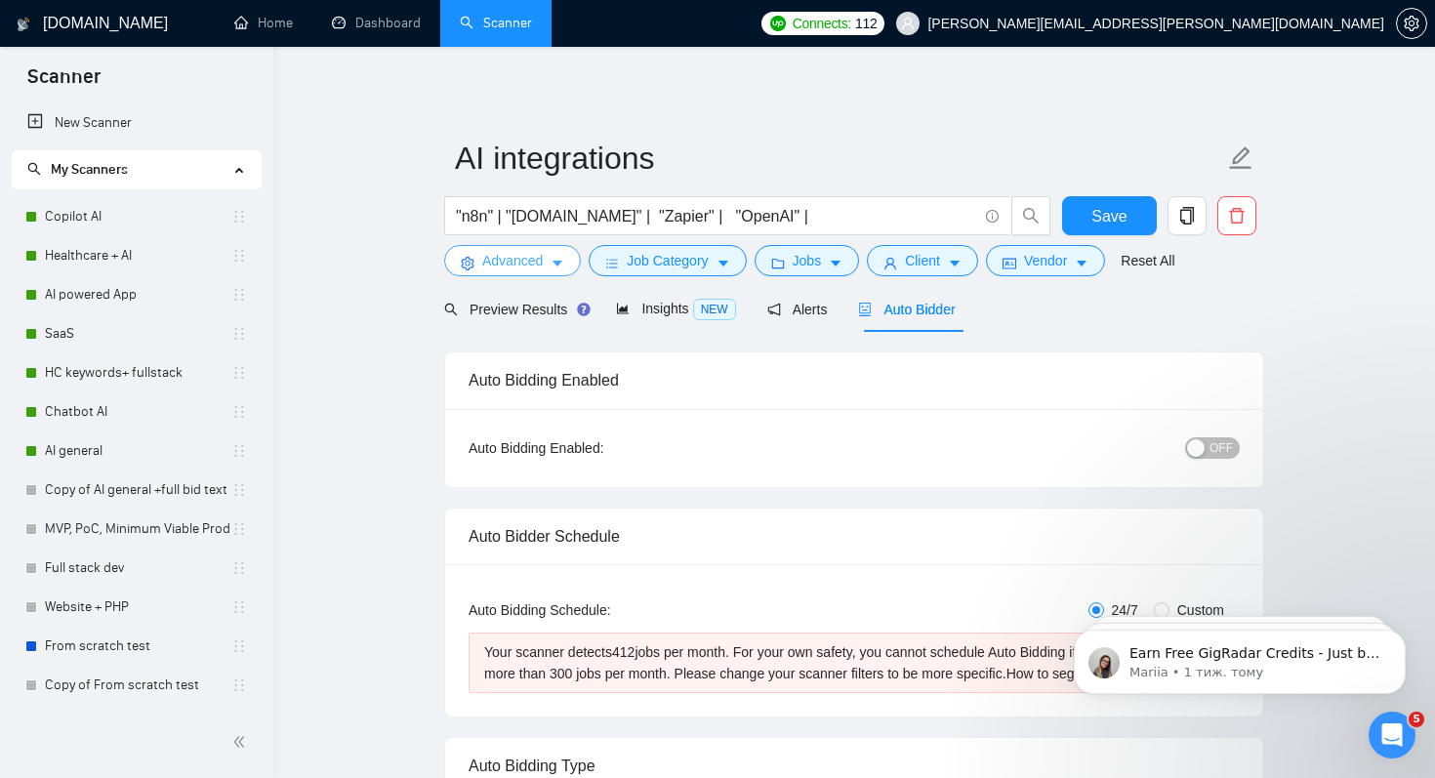
click at [529, 263] on span "Advanced" at bounding box center [512, 260] width 61 height 21
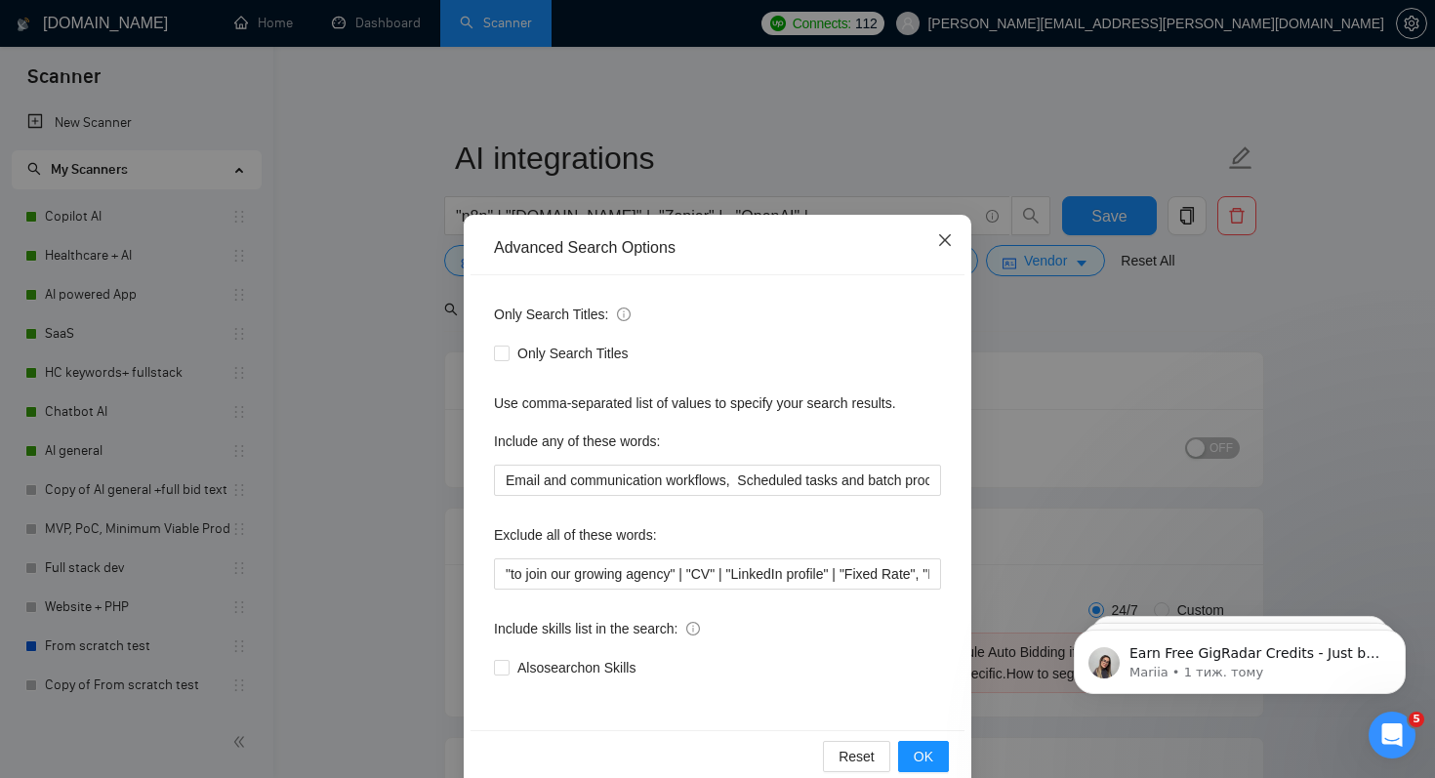
click at [946, 240] on icon "close" at bounding box center [945, 240] width 12 height 12
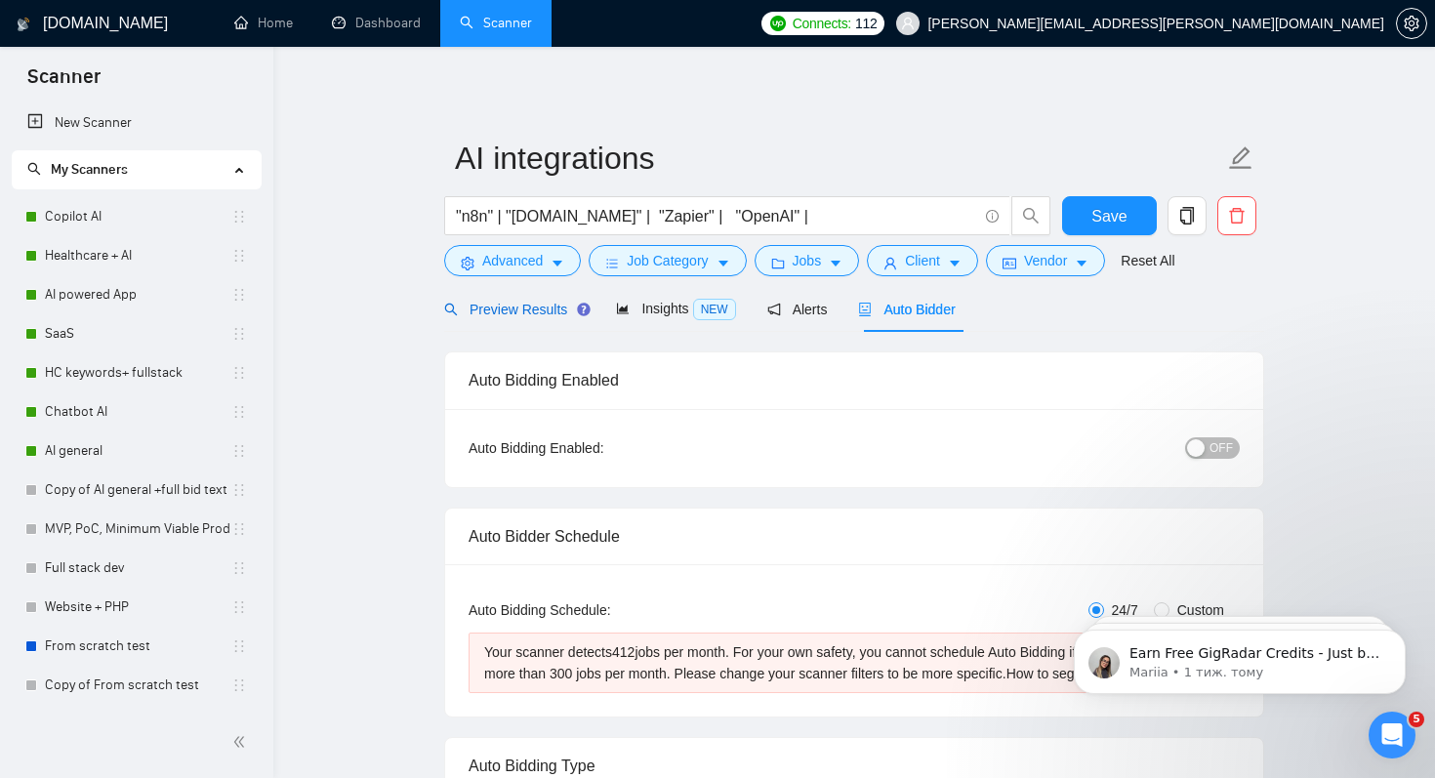
click at [530, 313] on span "Preview Results" at bounding box center [514, 310] width 141 height 16
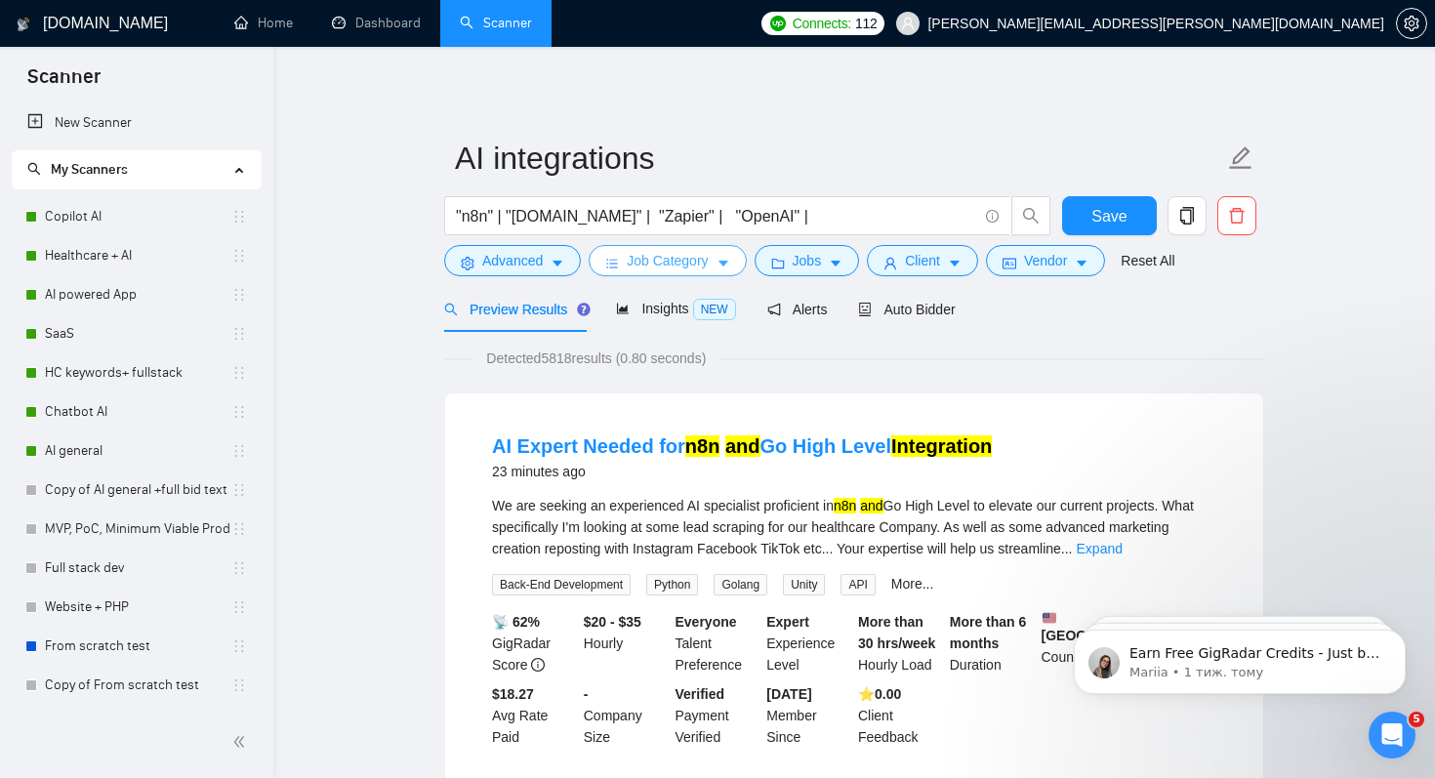
click at [661, 267] on span "Job Category" at bounding box center [667, 260] width 81 height 21
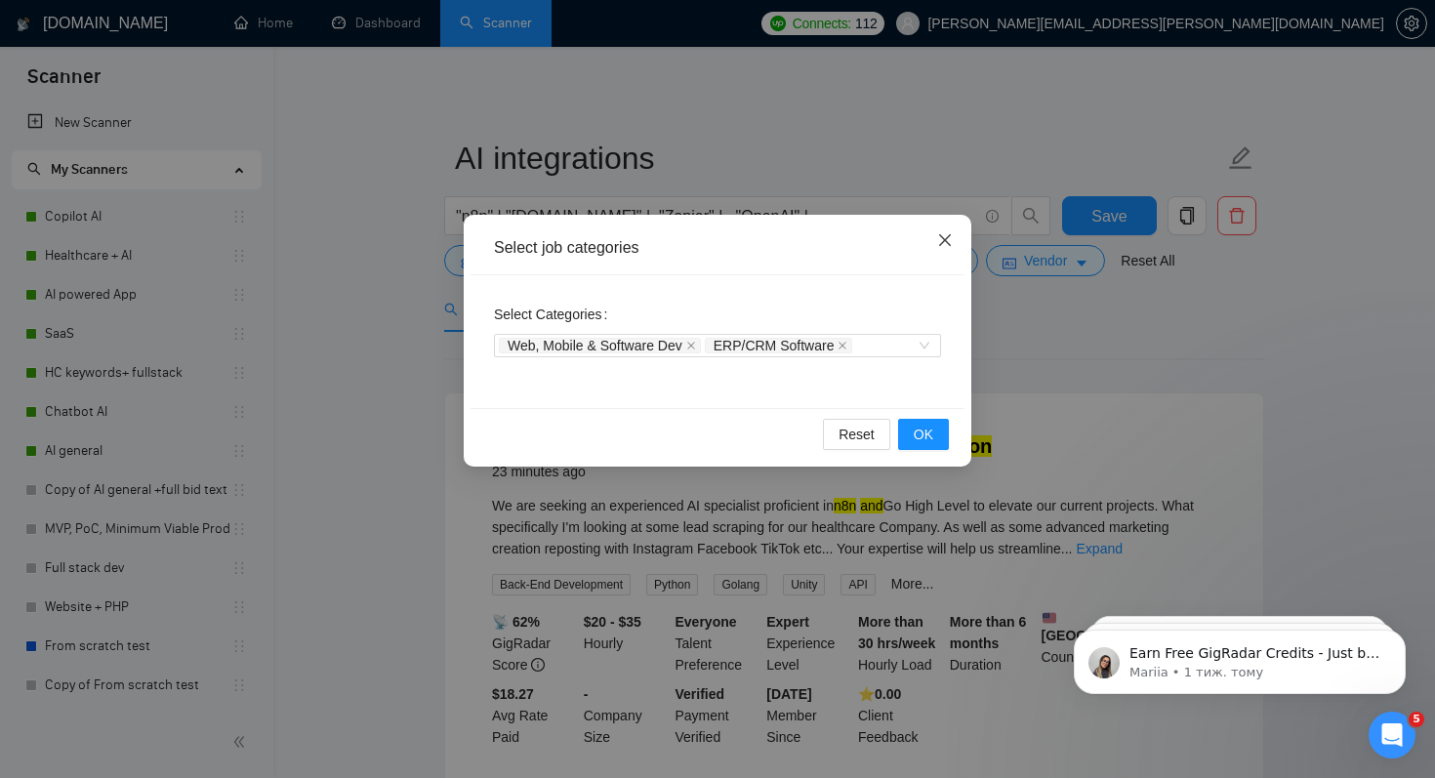
click at [954, 235] on span "Close" at bounding box center [945, 241] width 53 height 53
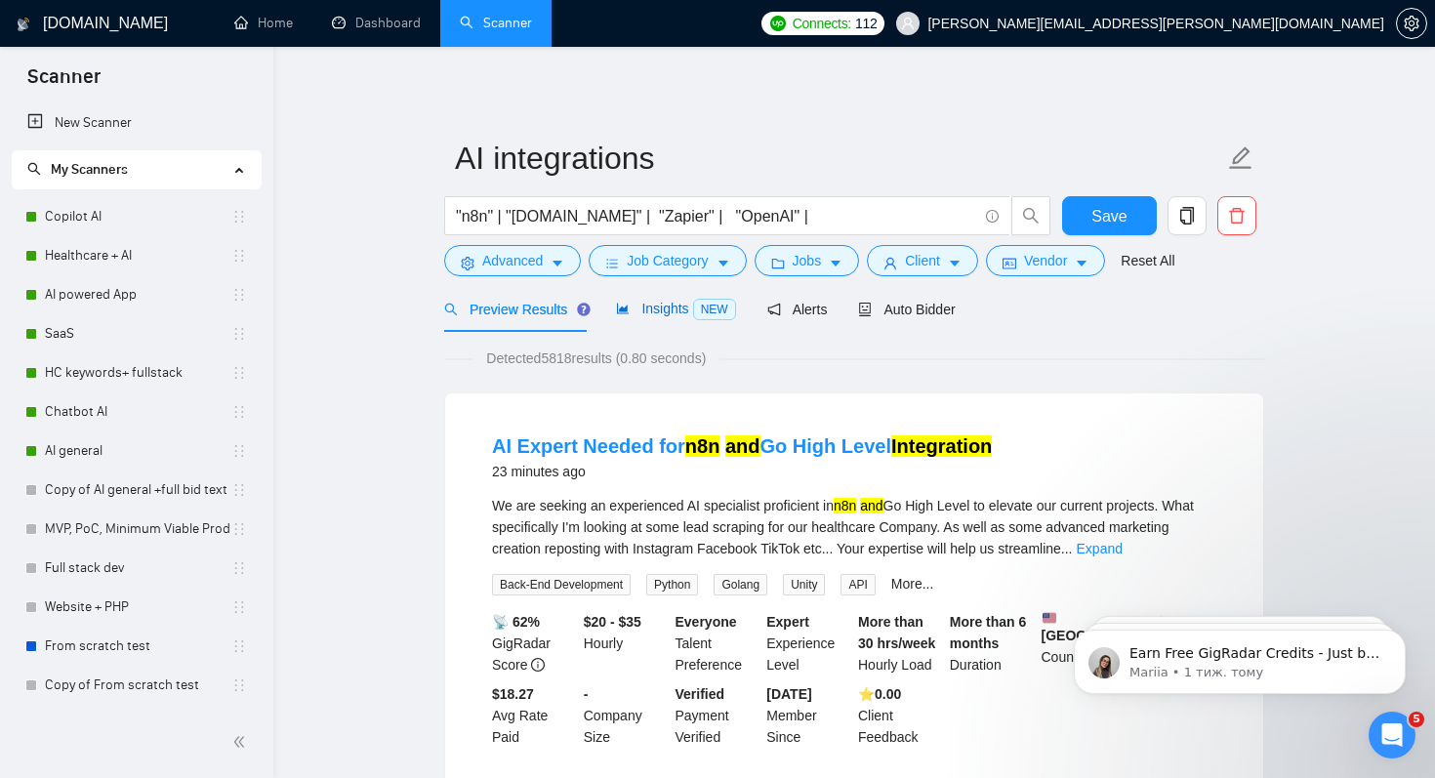
click at [659, 317] on div "Insights NEW" at bounding box center [675, 309] width 119 height 22
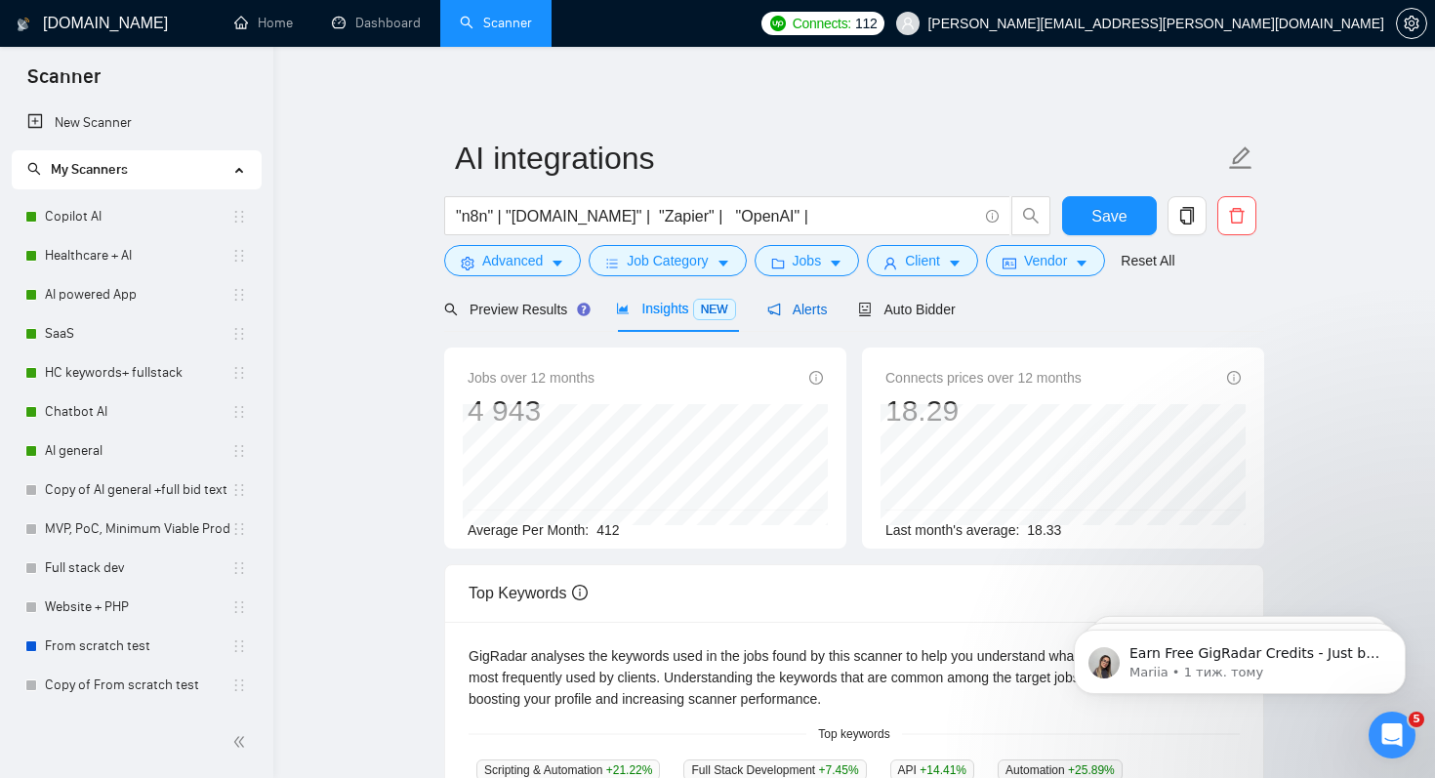
click at [825, 310] on span "Alerts" at bounding box center [797, 310] width 61 height 16
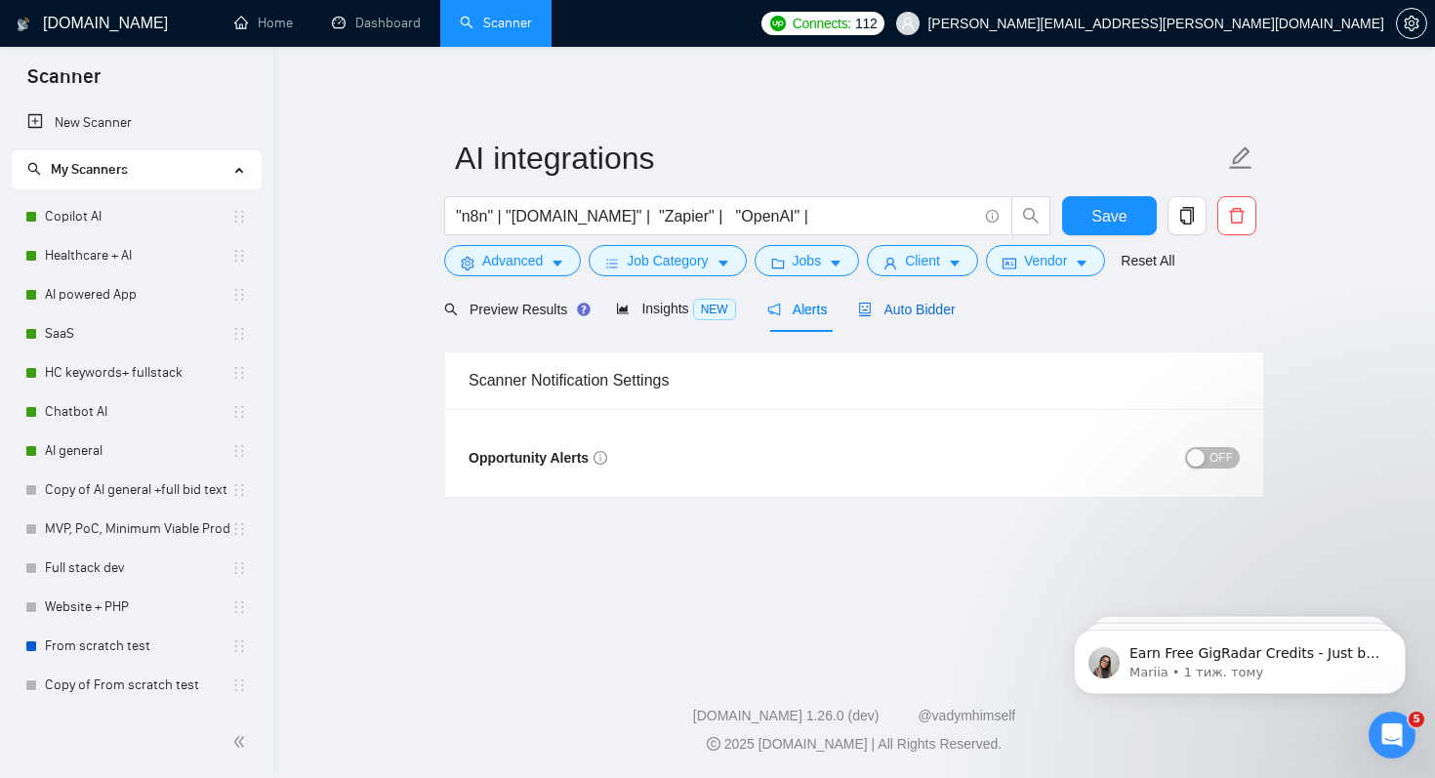
click at [919, 307] on span "Auto Bidder" at bounding box center [906, 310] width 97 height 16
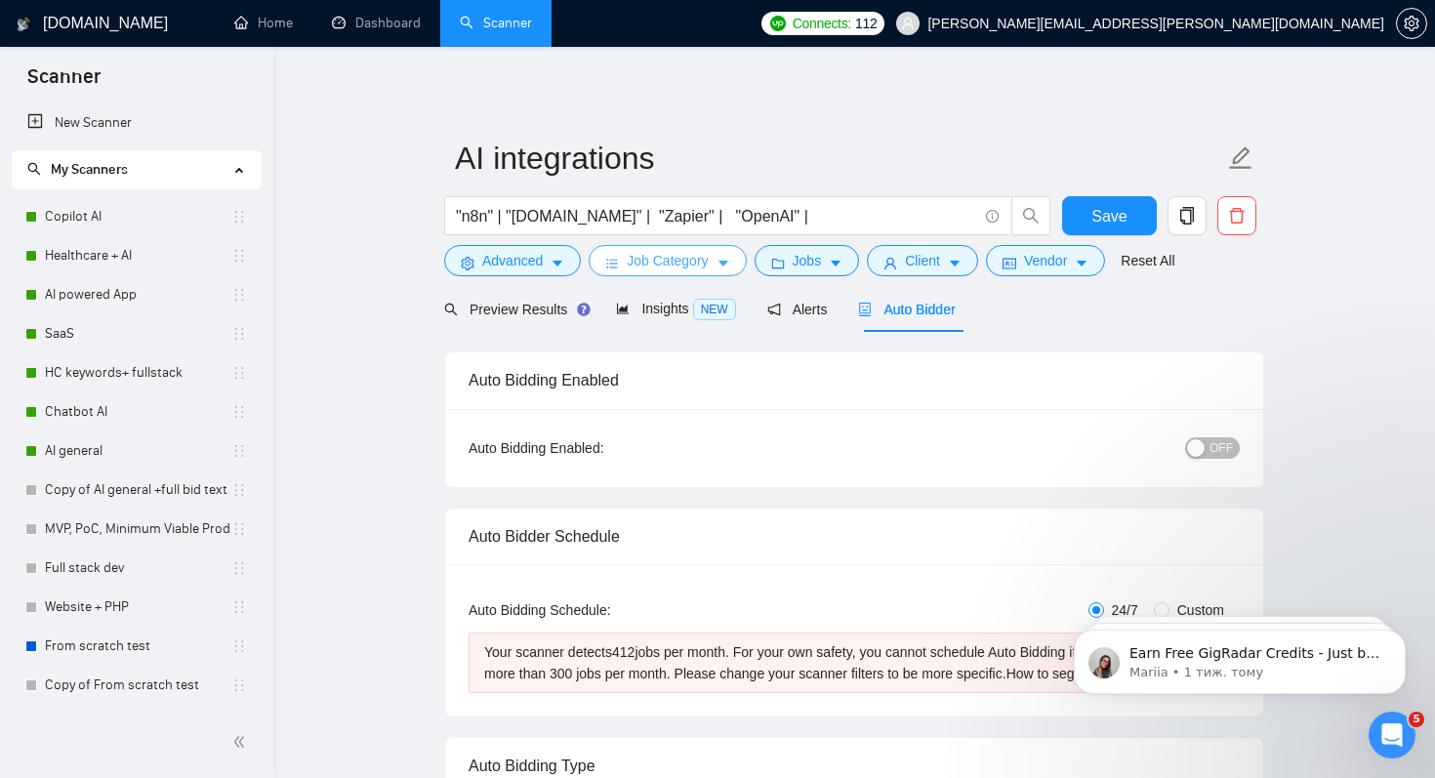
click at [698, 261] on span "Job Category" at bounding box center [667, 260] width 81 height 21
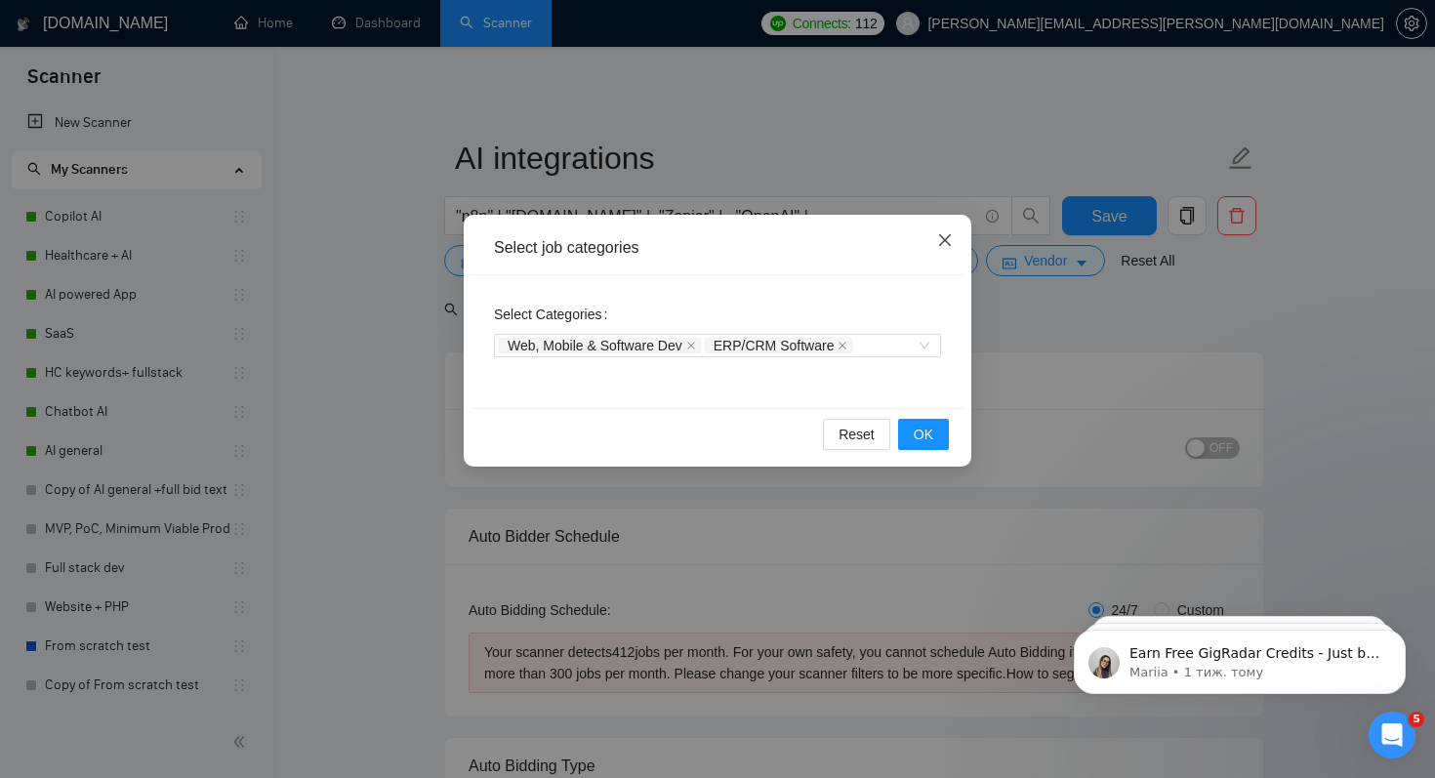
click at [937, 236] on icon "close" at bounding box center [945, 240] width 16 height 16
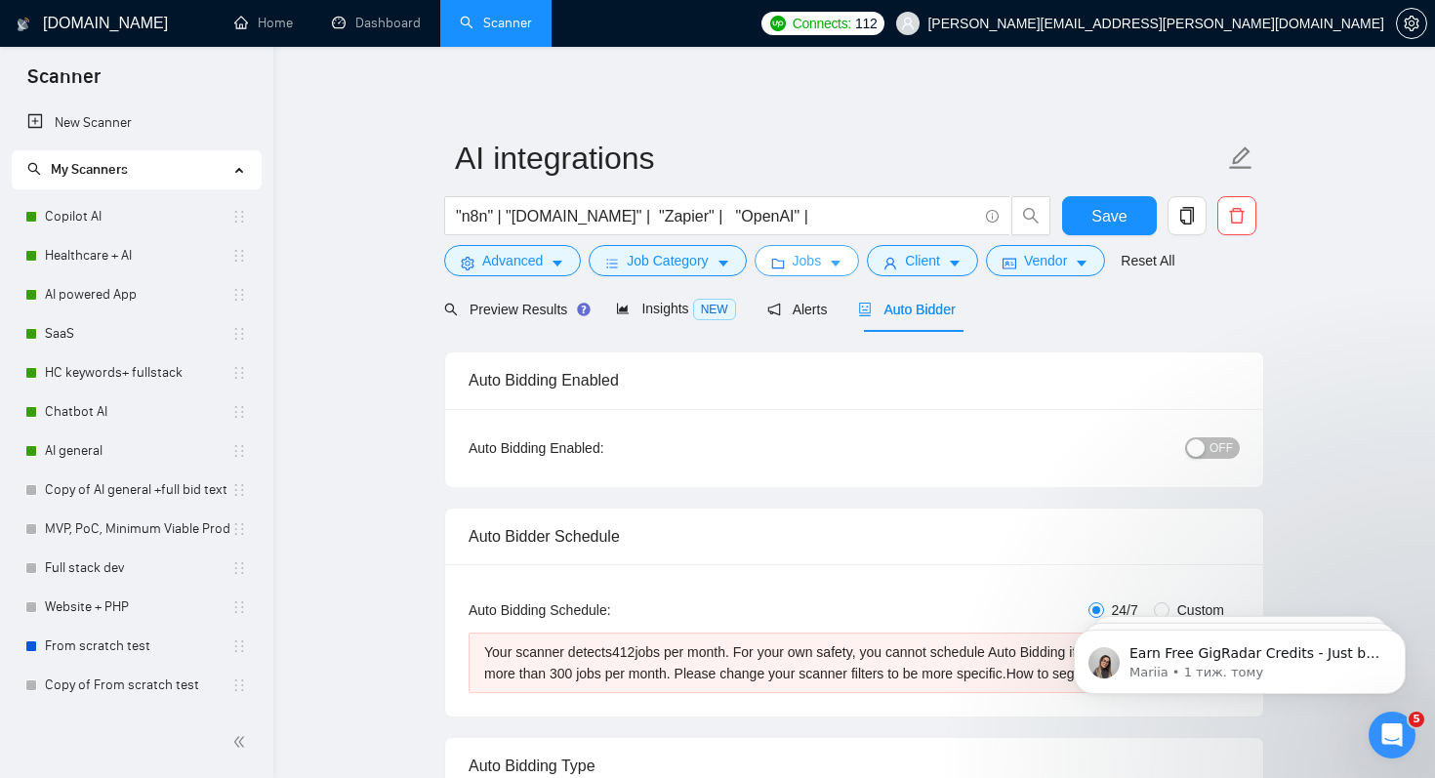
click at [833, 266] on button "Jobs" at bounding box center [807, 260] width 105 height 31
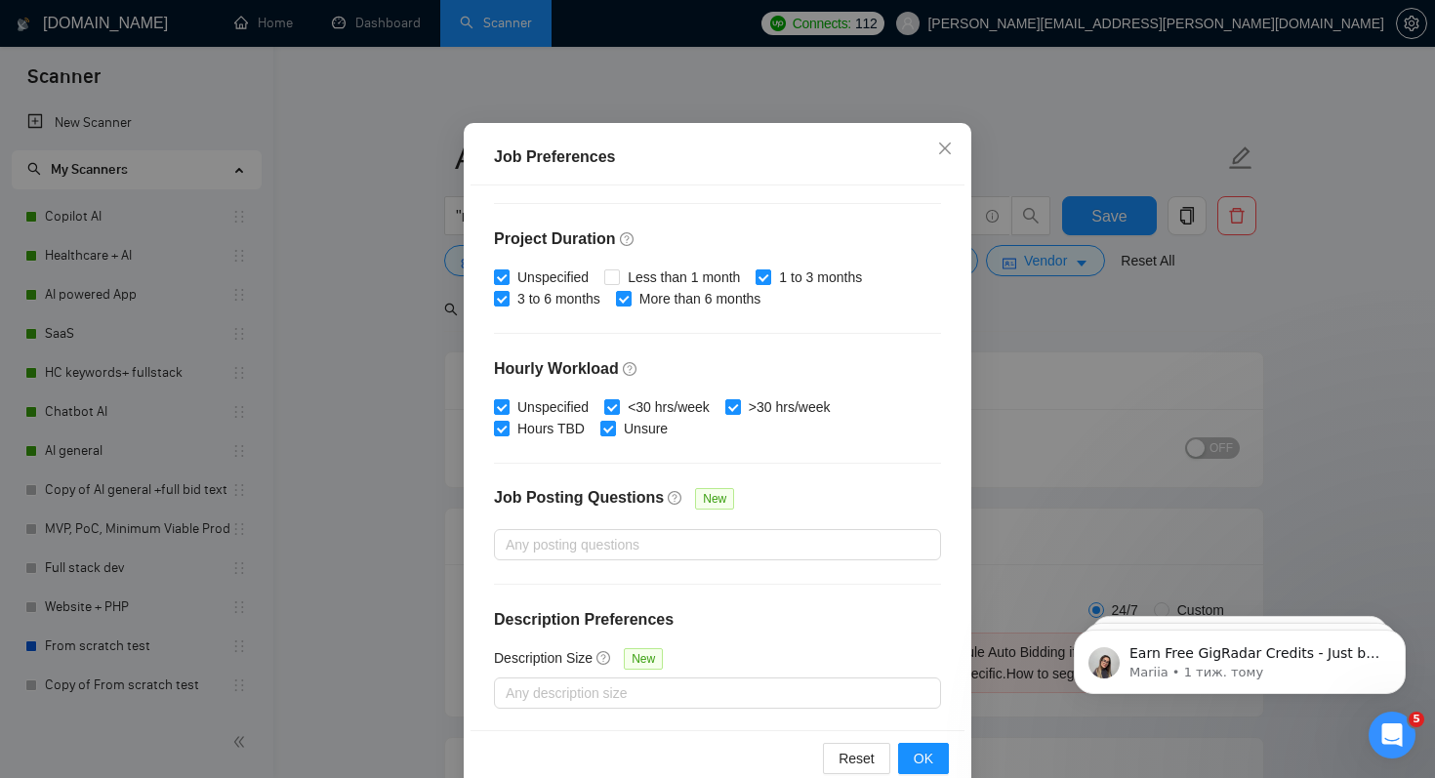
scroll to position [125, 0]
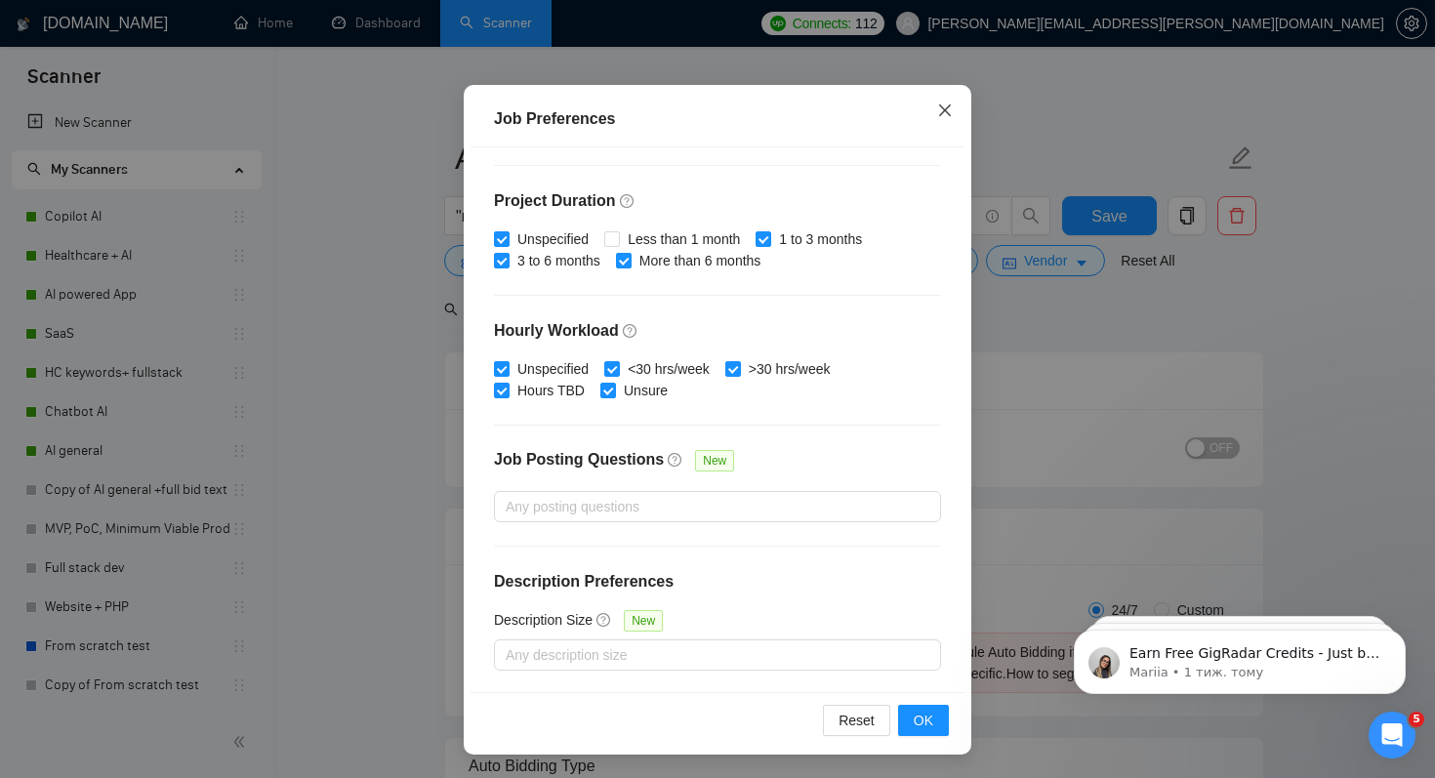
click at [948, 109] on icon "close" at bounding box center [945, 110] width 16 height 16
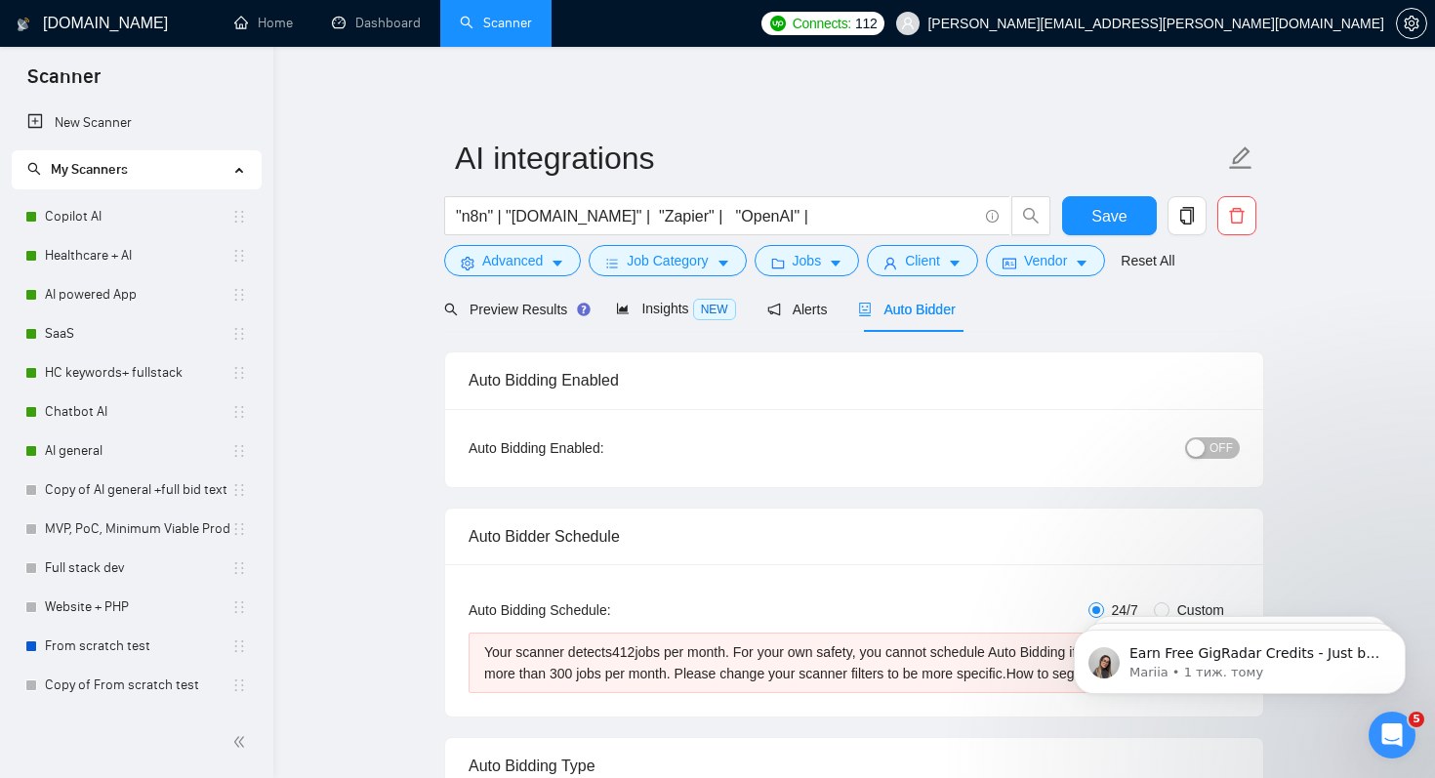
scroll to position [32, 0]
click at [925, 262] on span "Client" at bounding box center [922, 260] width 35 height 21
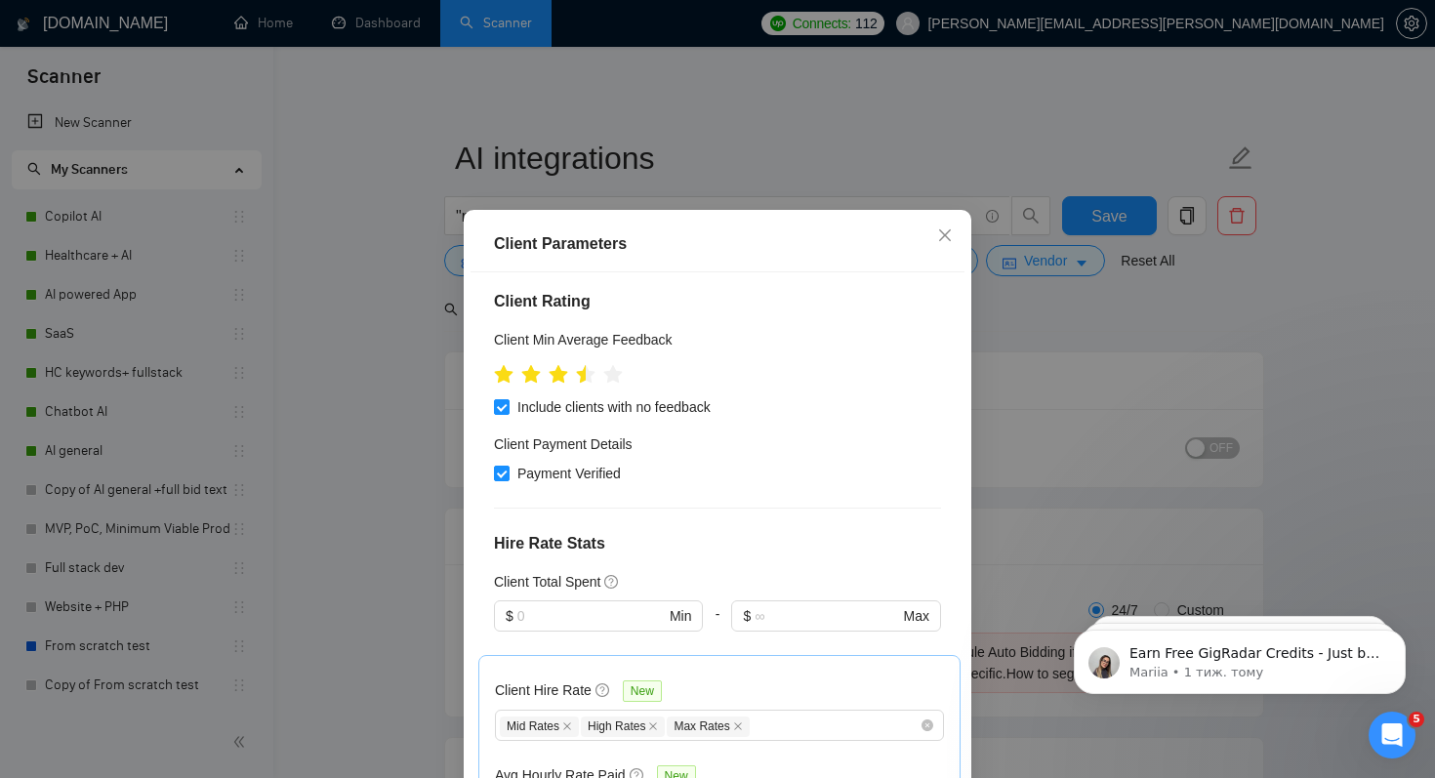
scroll to position [1409, 0]
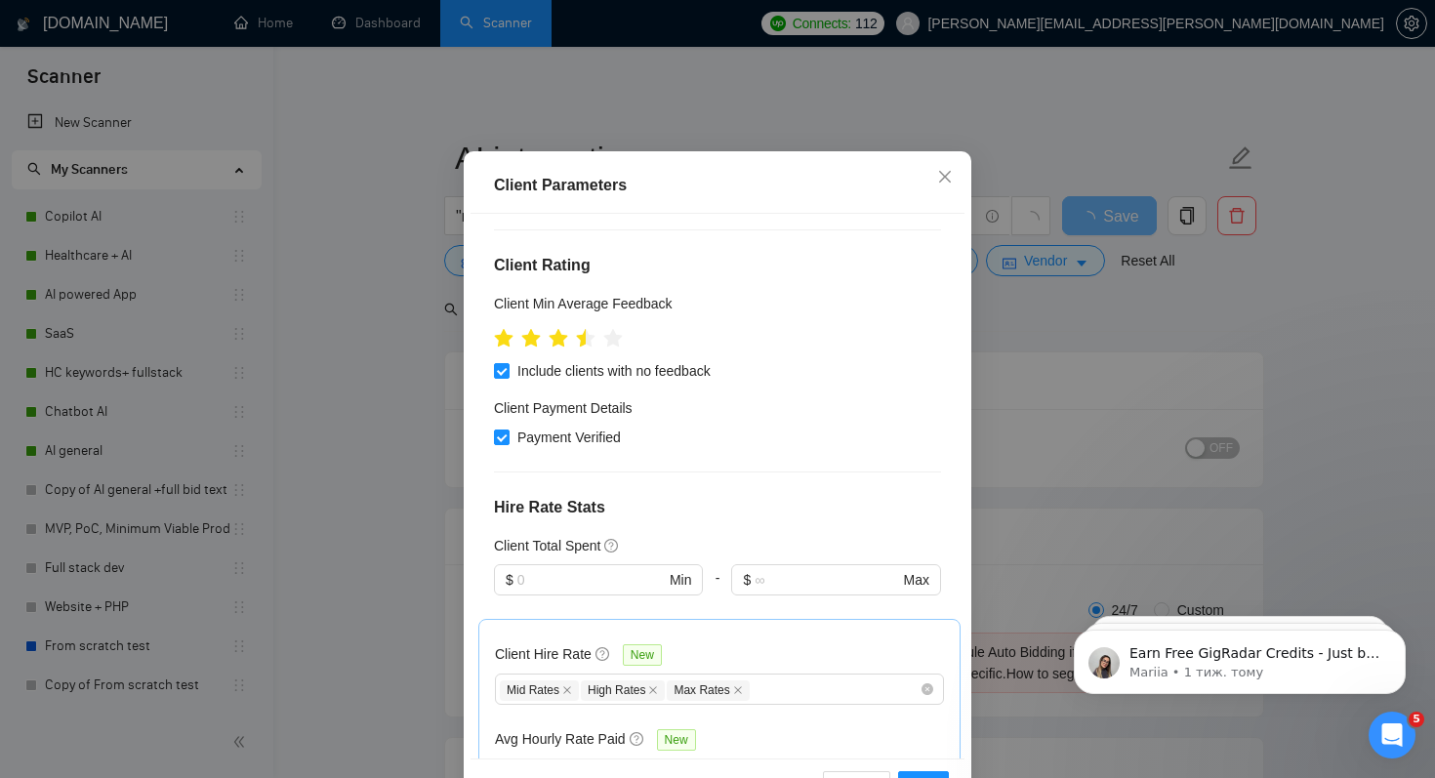
scroll to position [125, 0]
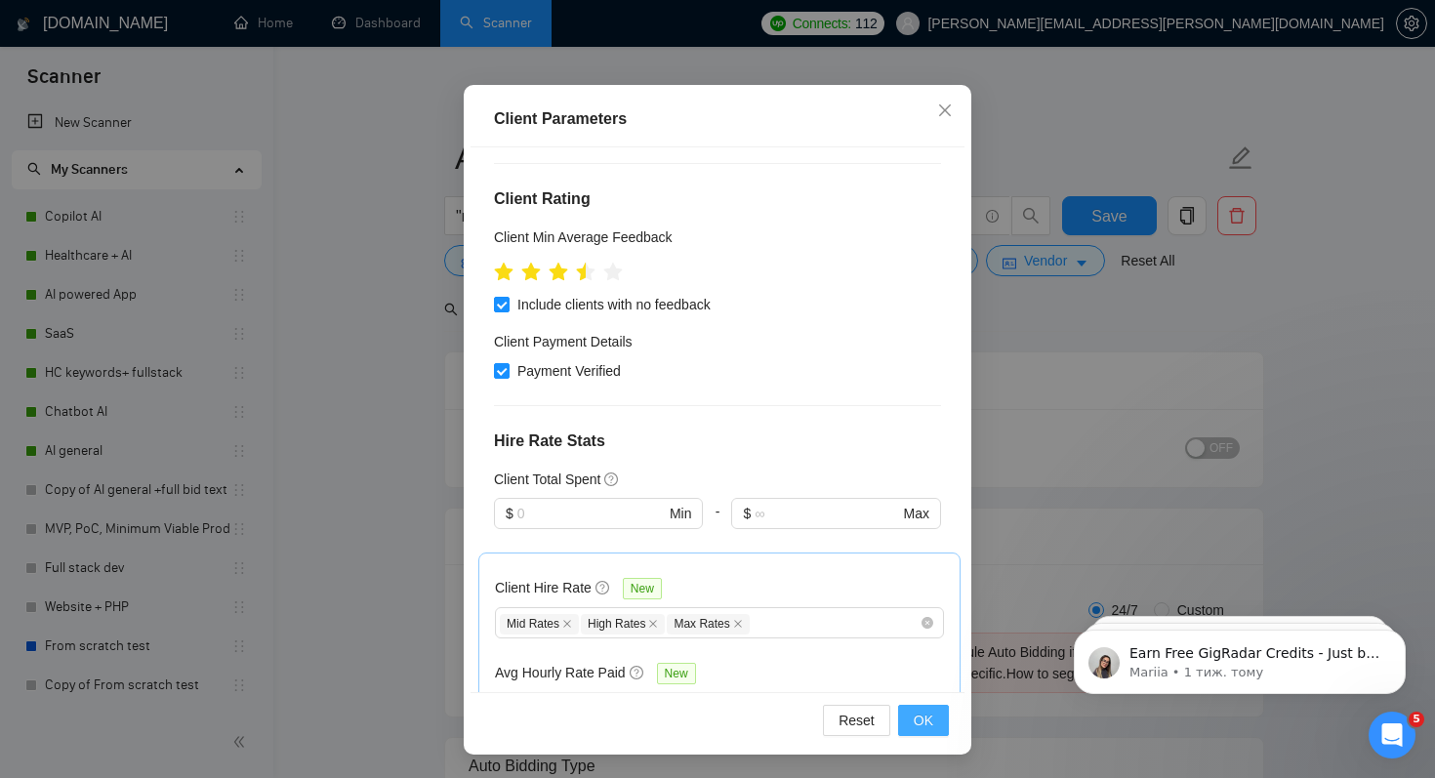
click at [917, 716] on span "OK" at bounding box center [924, 720] width 20 height 21
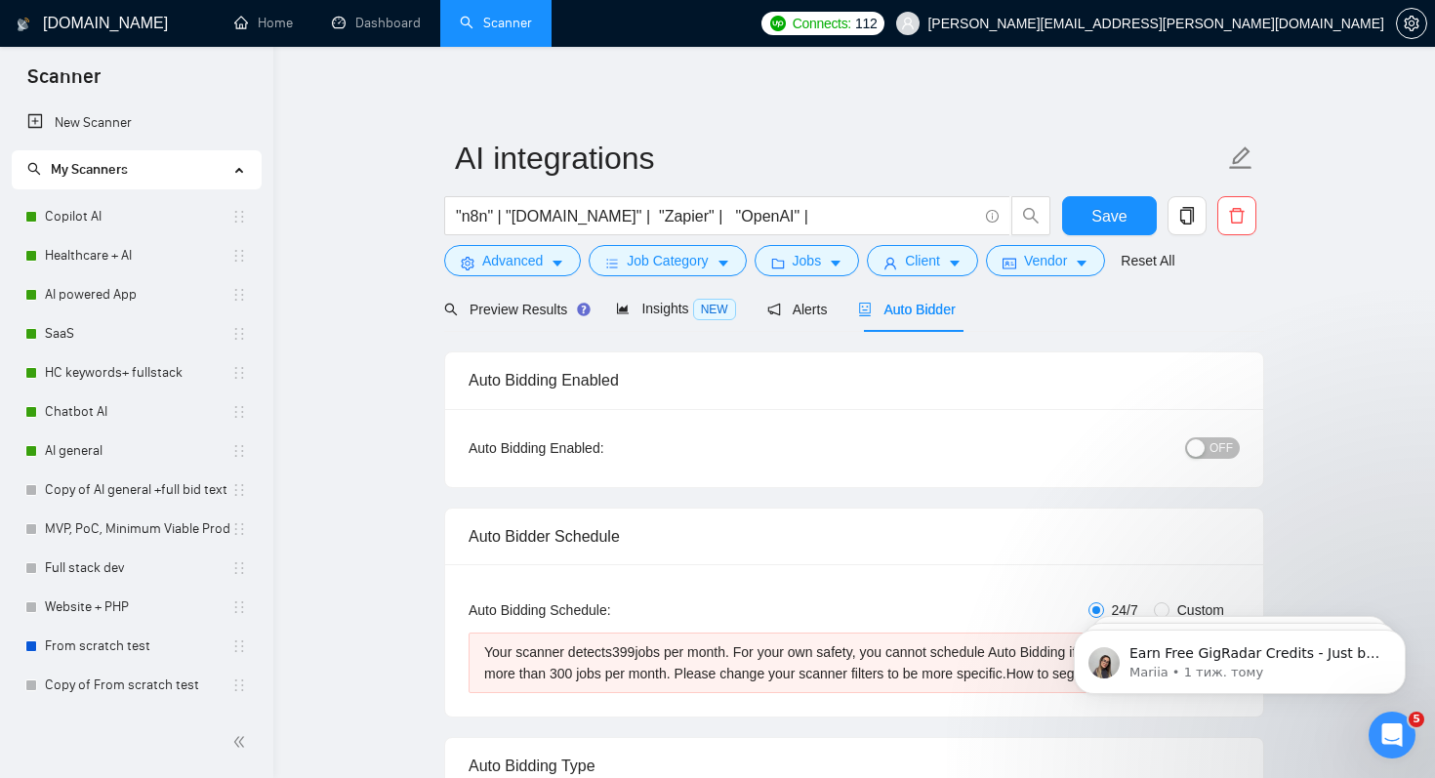
scroll to position [32, 0]
click at [670, 312] on span "Insights NEW" at bounding box center [675, 309] width 119 height 16
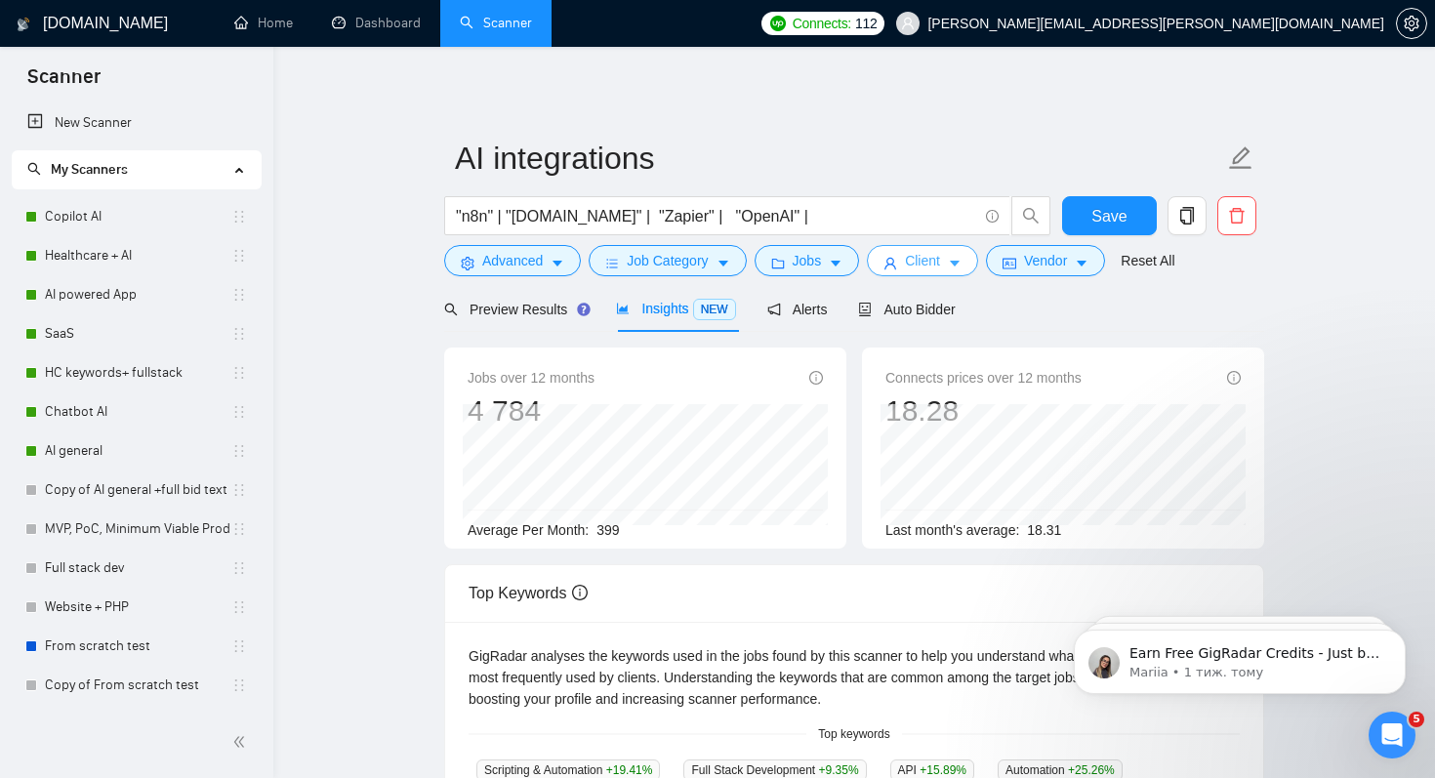
click at [930, 246] on button "Client" at bounding box center [922, 260] width 111 height 31
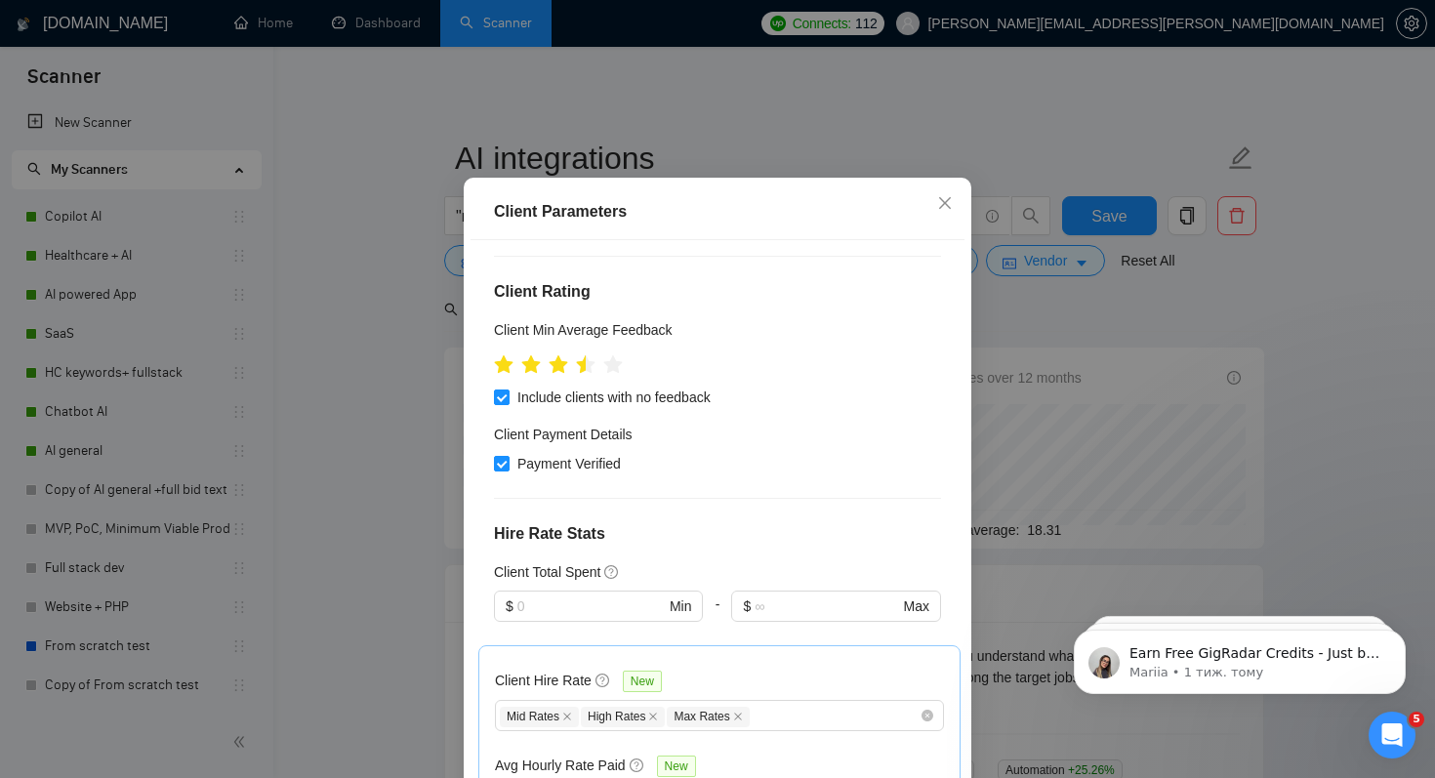
click at [952, 211] on icon "close" at bounding box center [945, 203] width 16 height 16
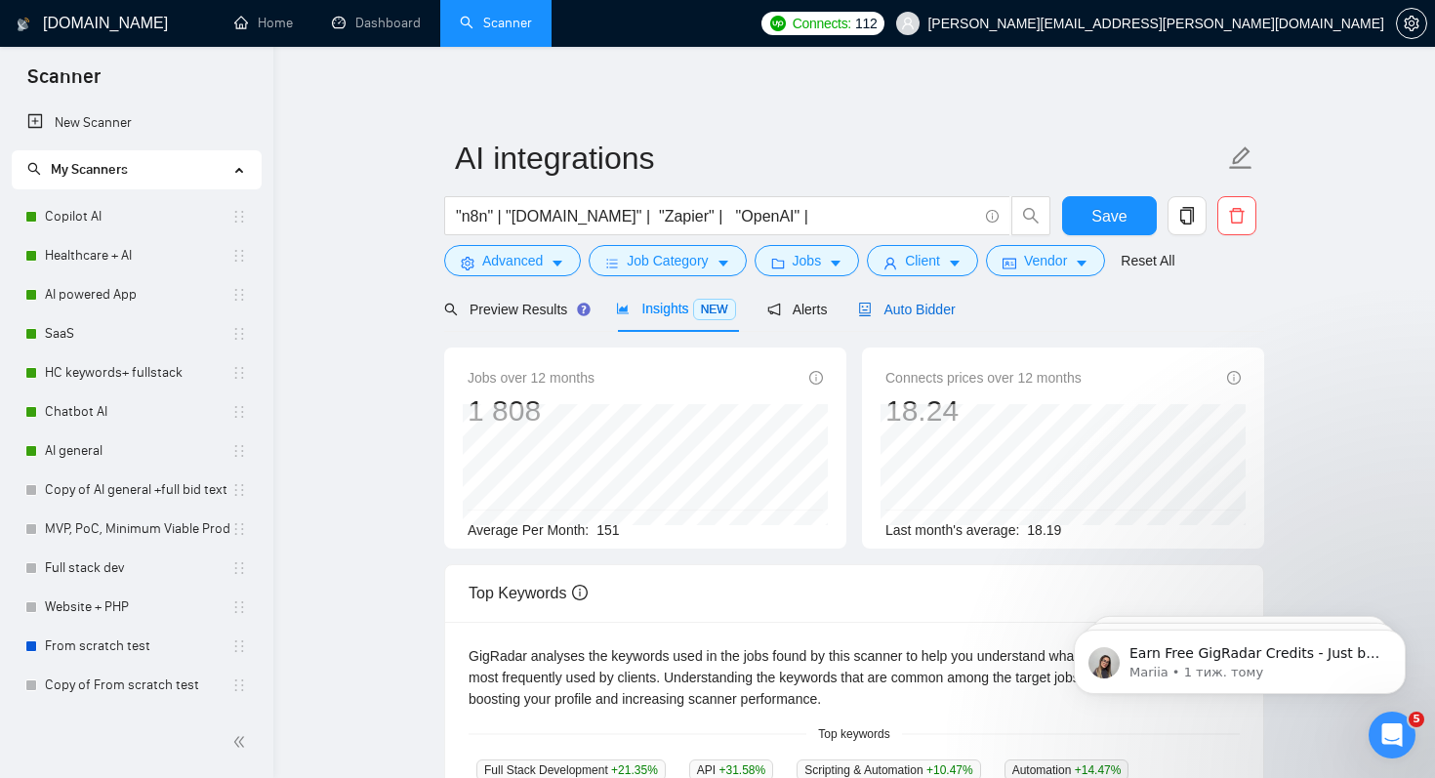
click at [925, 311] on span "Auto Bidder" at bounding box center [906, 310] width 97 height 16
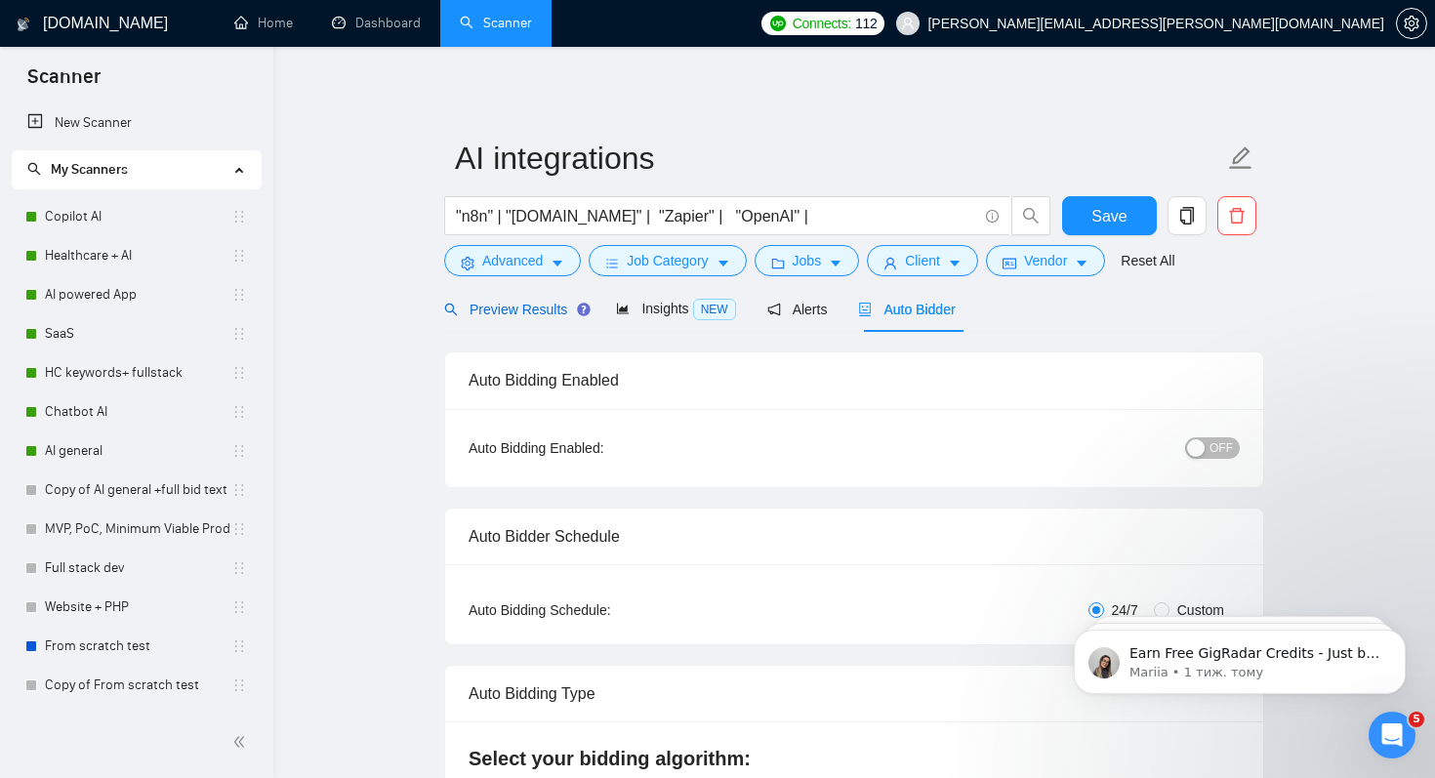
click at [531, 315] on span "Preview Results" at bounding box center [514, 310] width 141 height 16
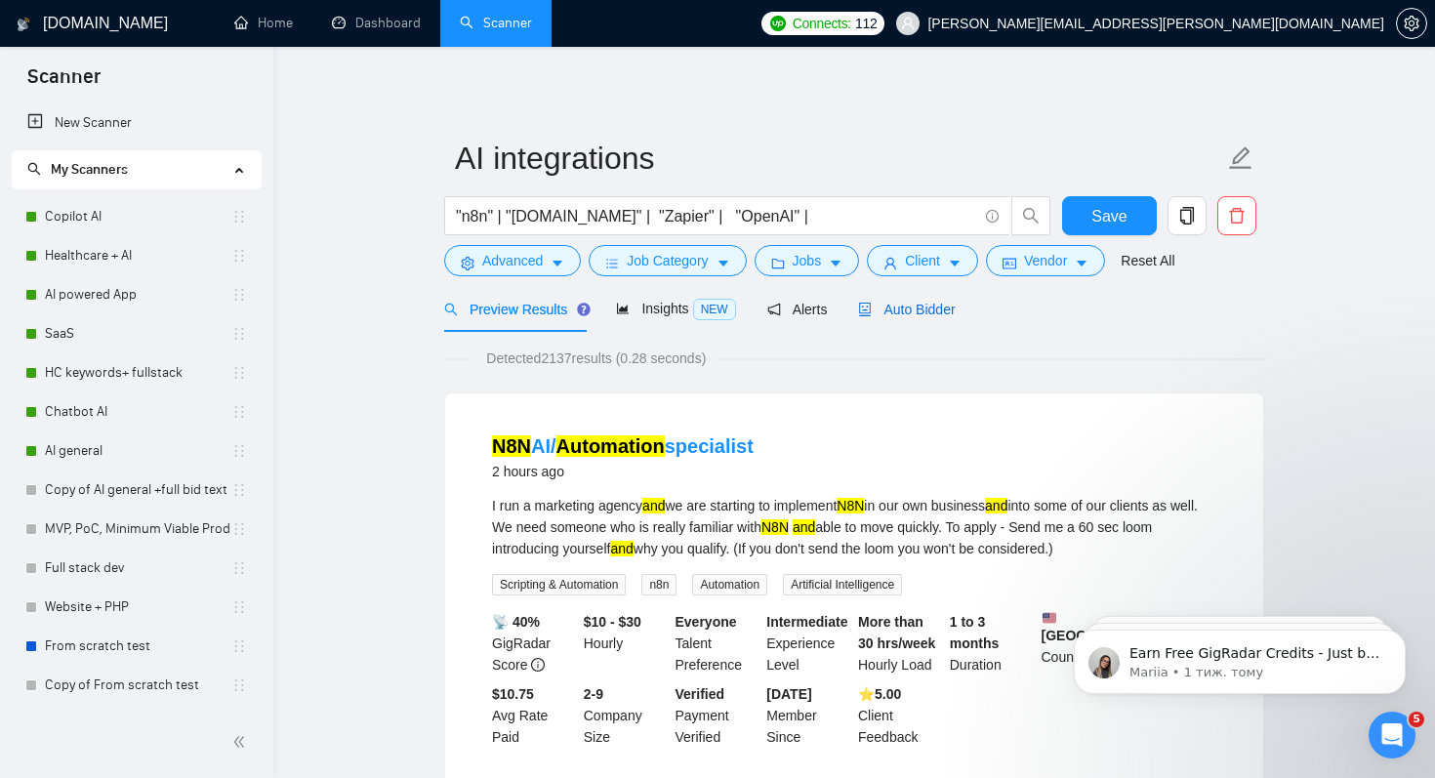
click at [929, 304] on span "Auto Bidder" at bounding box center [906, 310] width 97 height 16
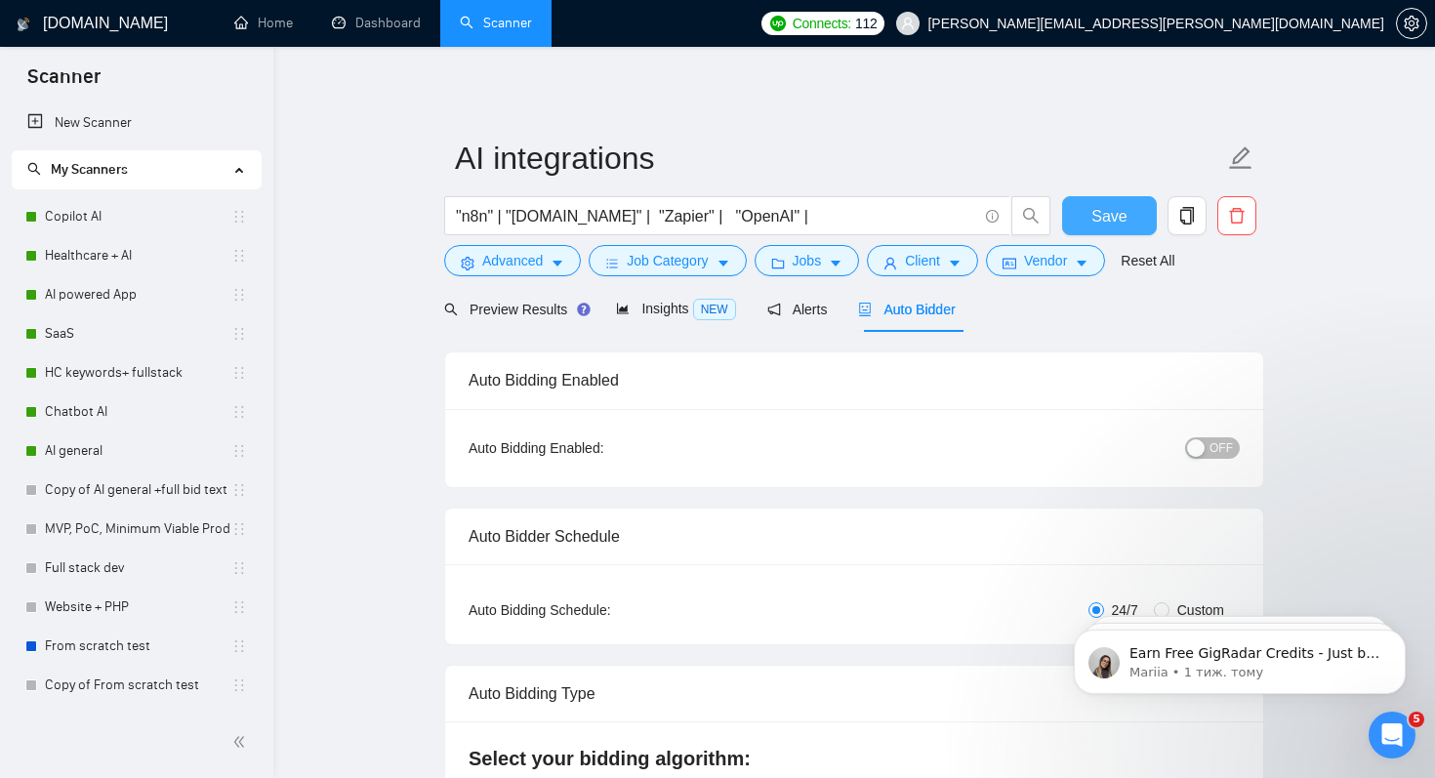
click at [1115, 216] on span "Save" at bounding box center [1108, 216] width 35 height 24
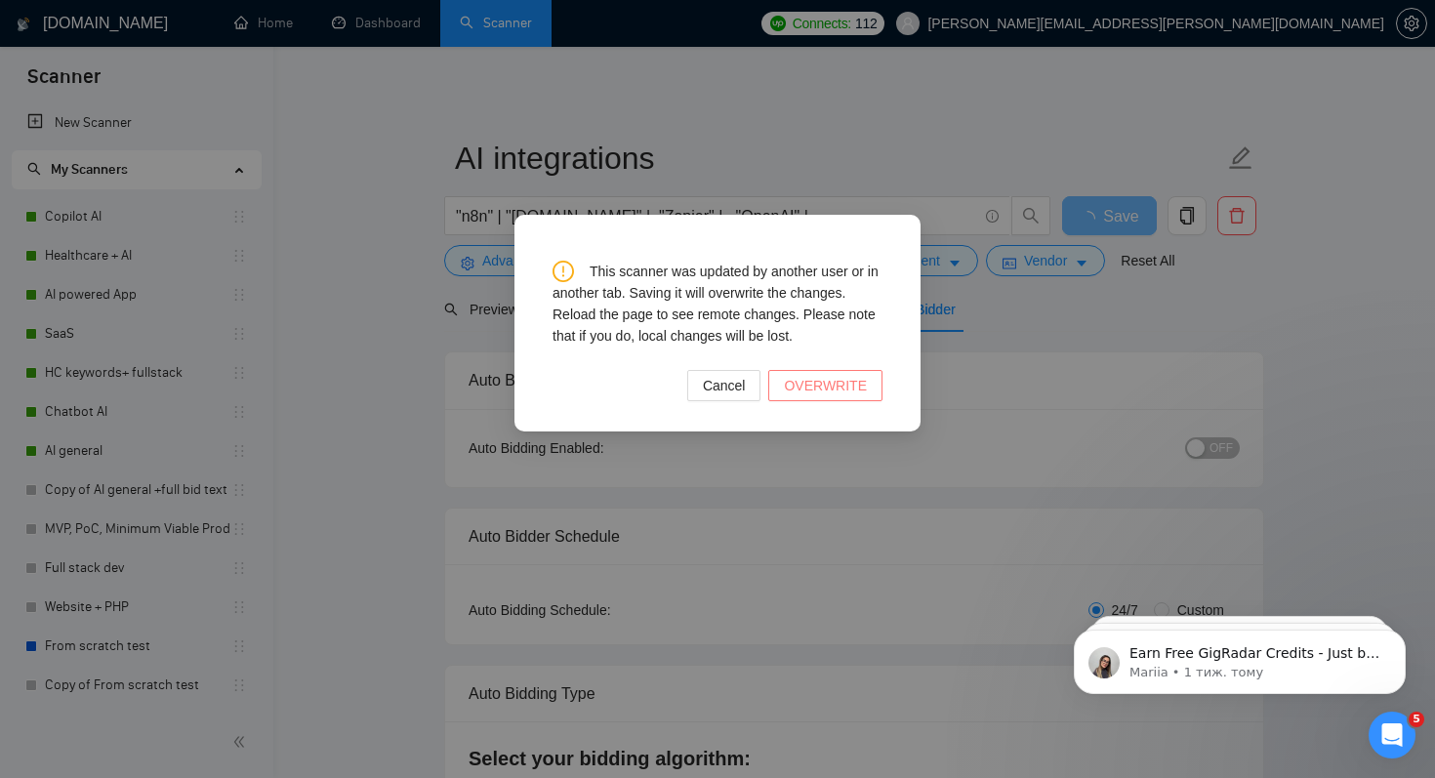
click at [828, 392] on span "OVERWRITE" at bounding box center [825, 385] width 83 height 21
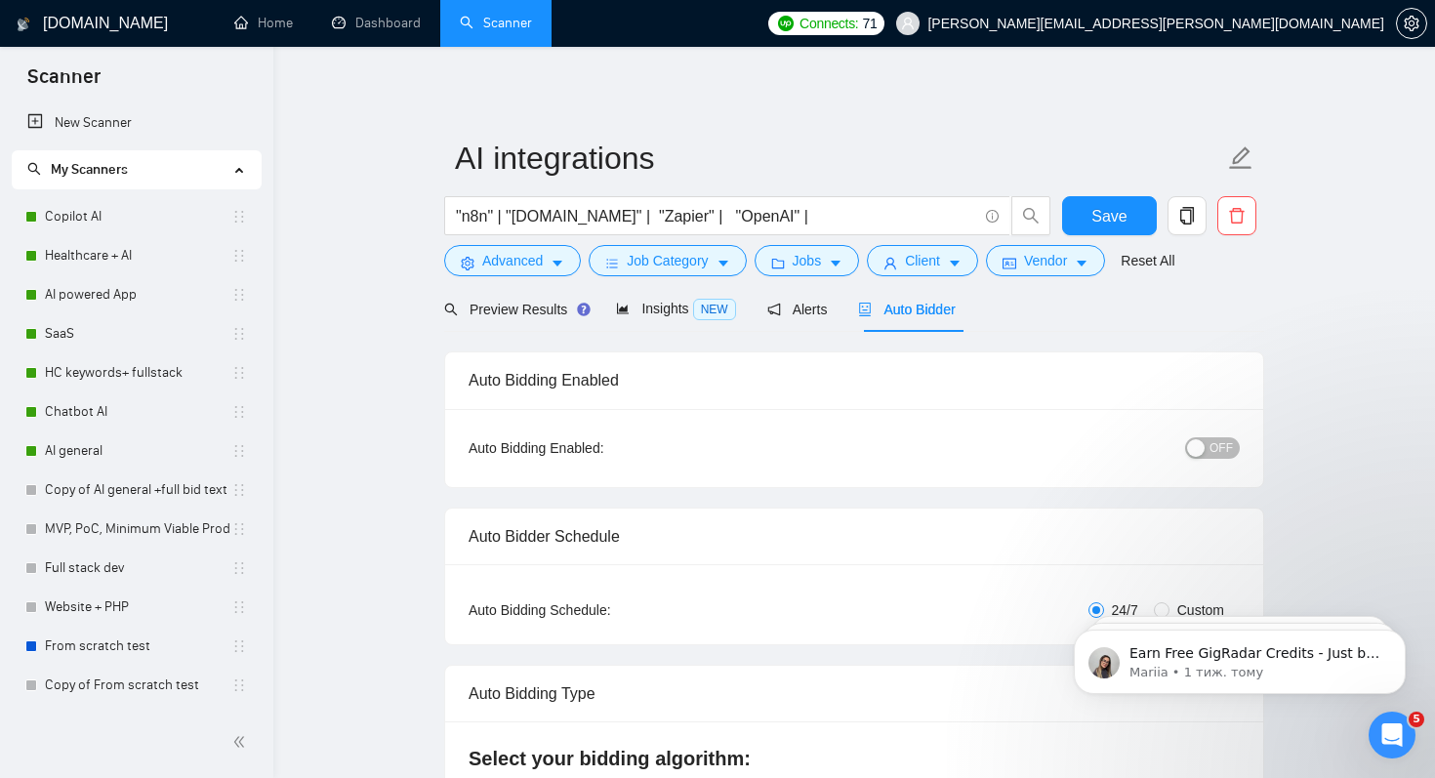
click at [1235, 442] on button "OFF" at bounding box center [1212, 447] width 55 height 21
click at [1106, 209] on span "Save" at bounding box center [1108, 216] width 35 height 24
click at [236, 168] on icon at bounding box center [241, 168] width 10 height 0
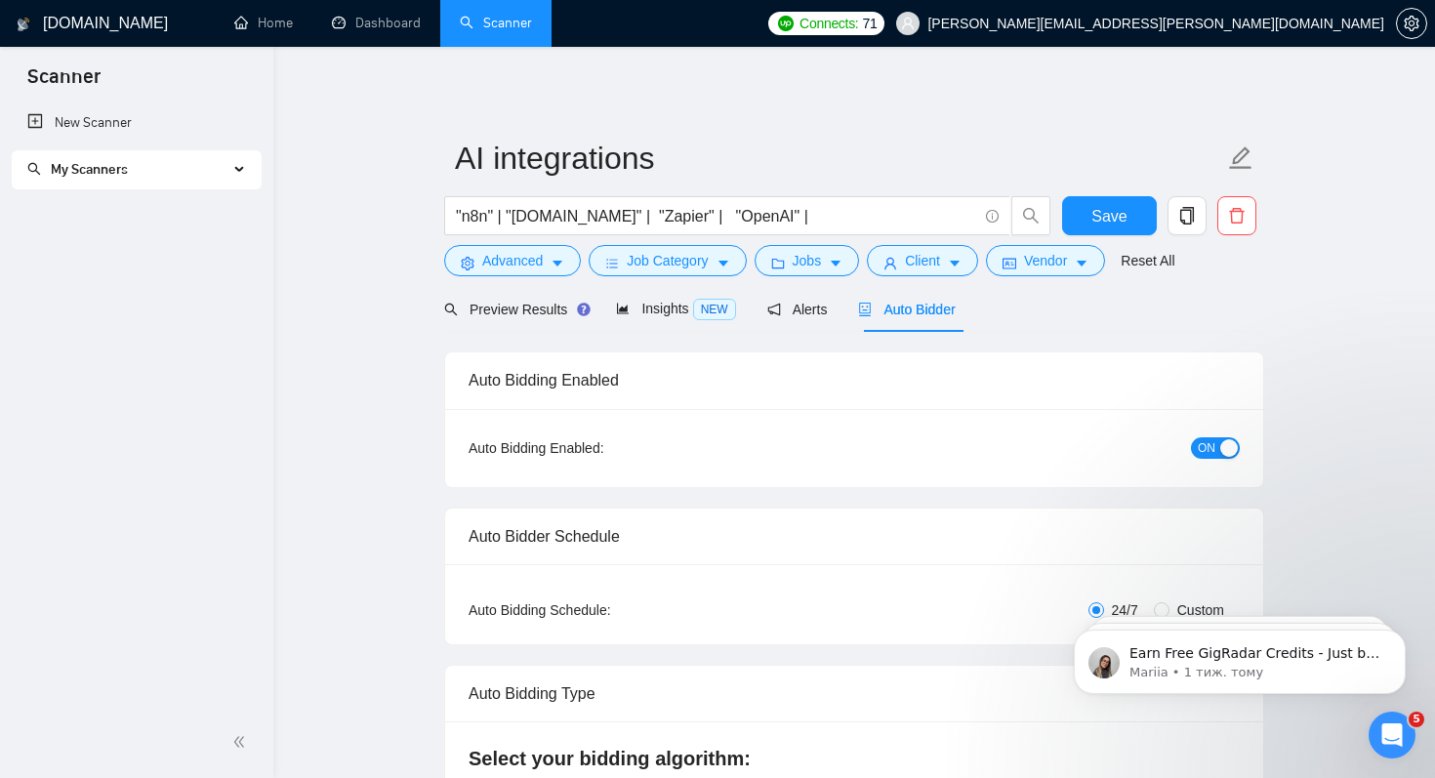
click at [232, 170] on div "My Scanners" at bounding box center [137, 169] width 250 height 39
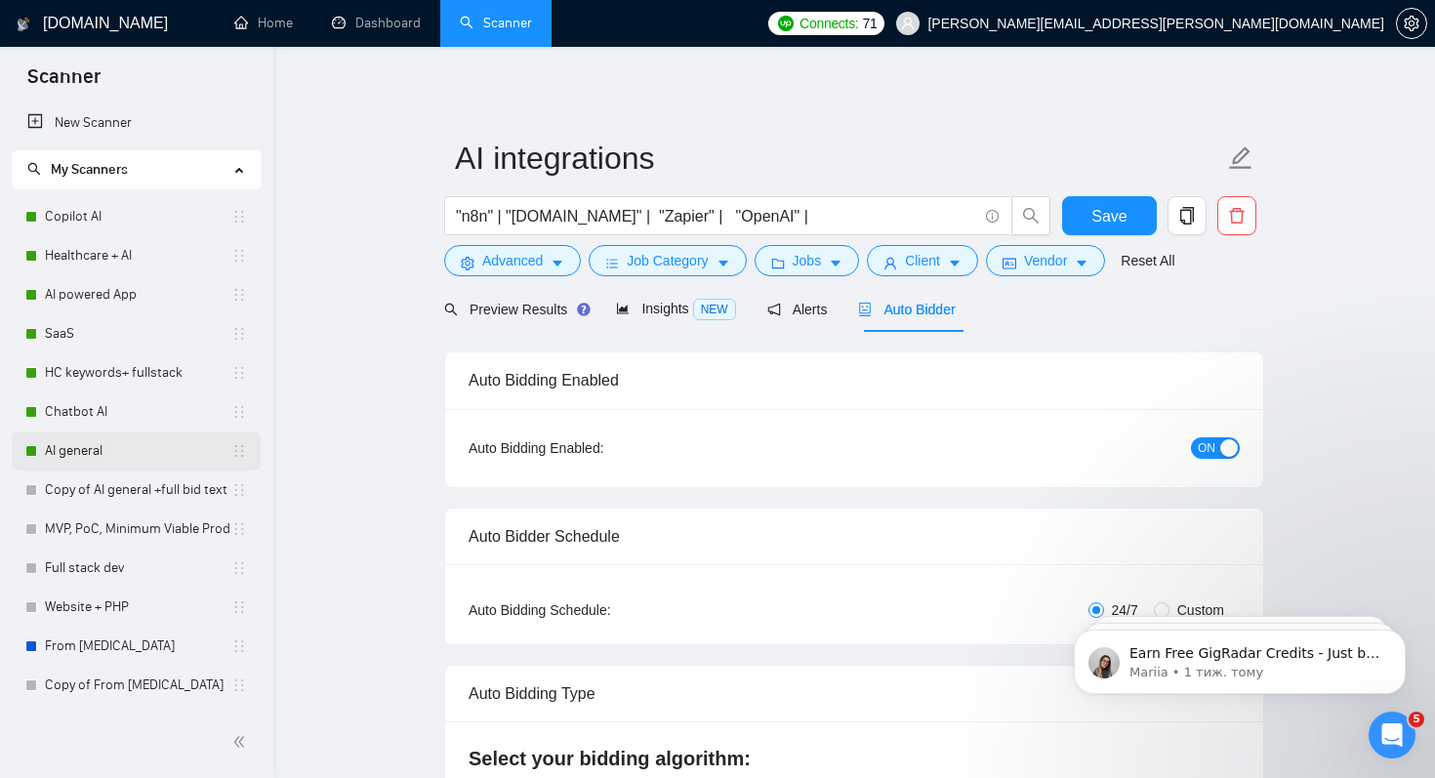
click at [98, 444] on link "AI general" at bounding box center [138, 450] width 186 height 39
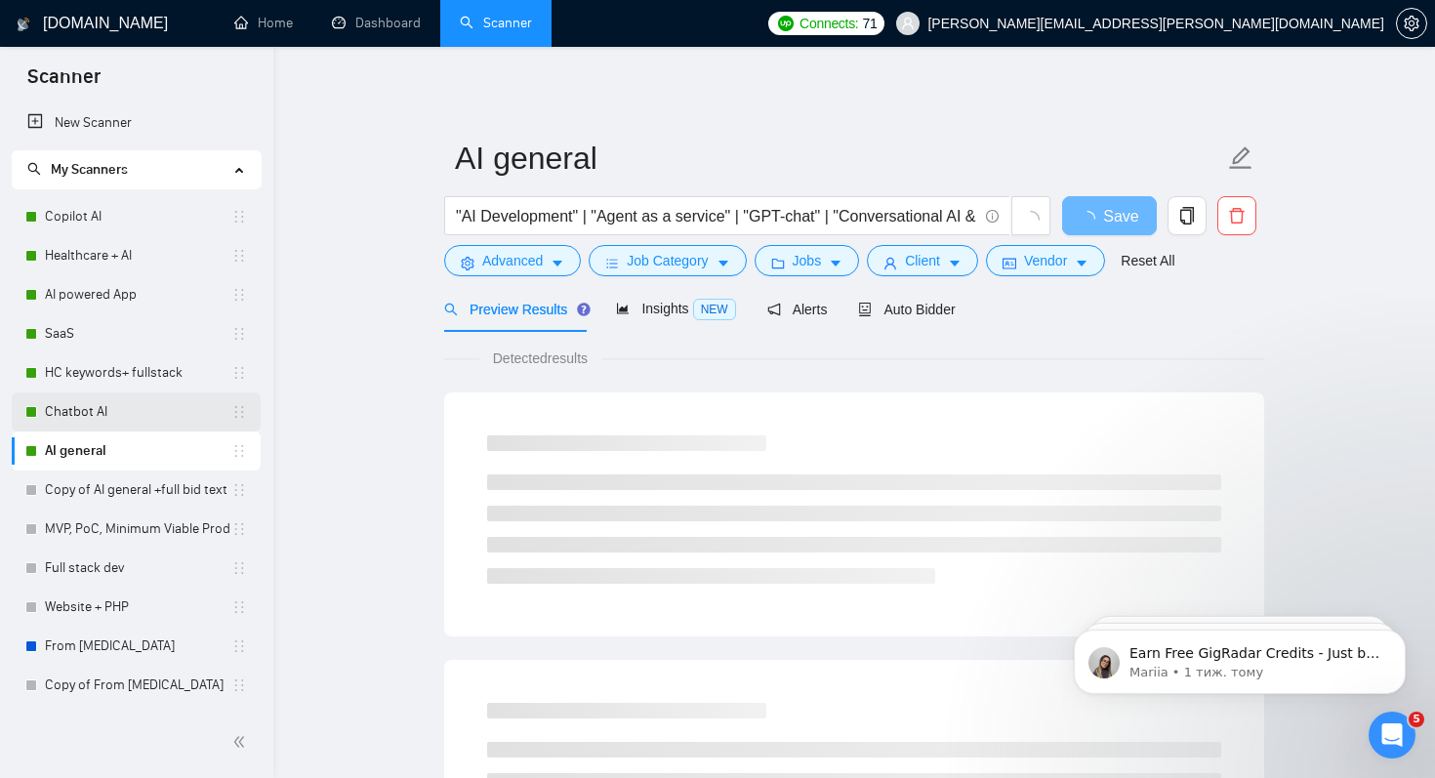
click at [98, 418] on link "Chatbot AI" at bounding box center [138, 411] width 186 height 39
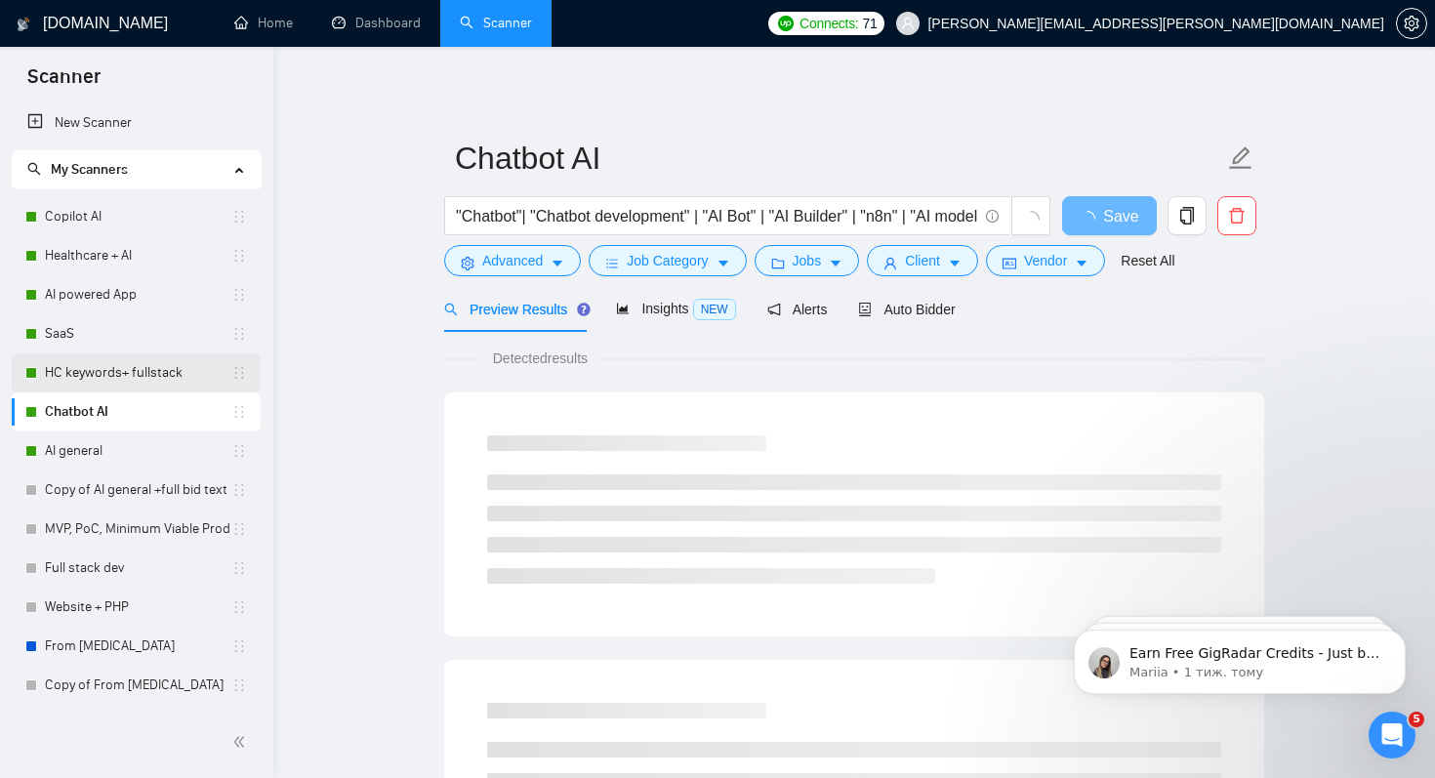
click at [98, 375] on link "HC keywords+ fullstack" at bounding box center [138, 372] width 186 height 39
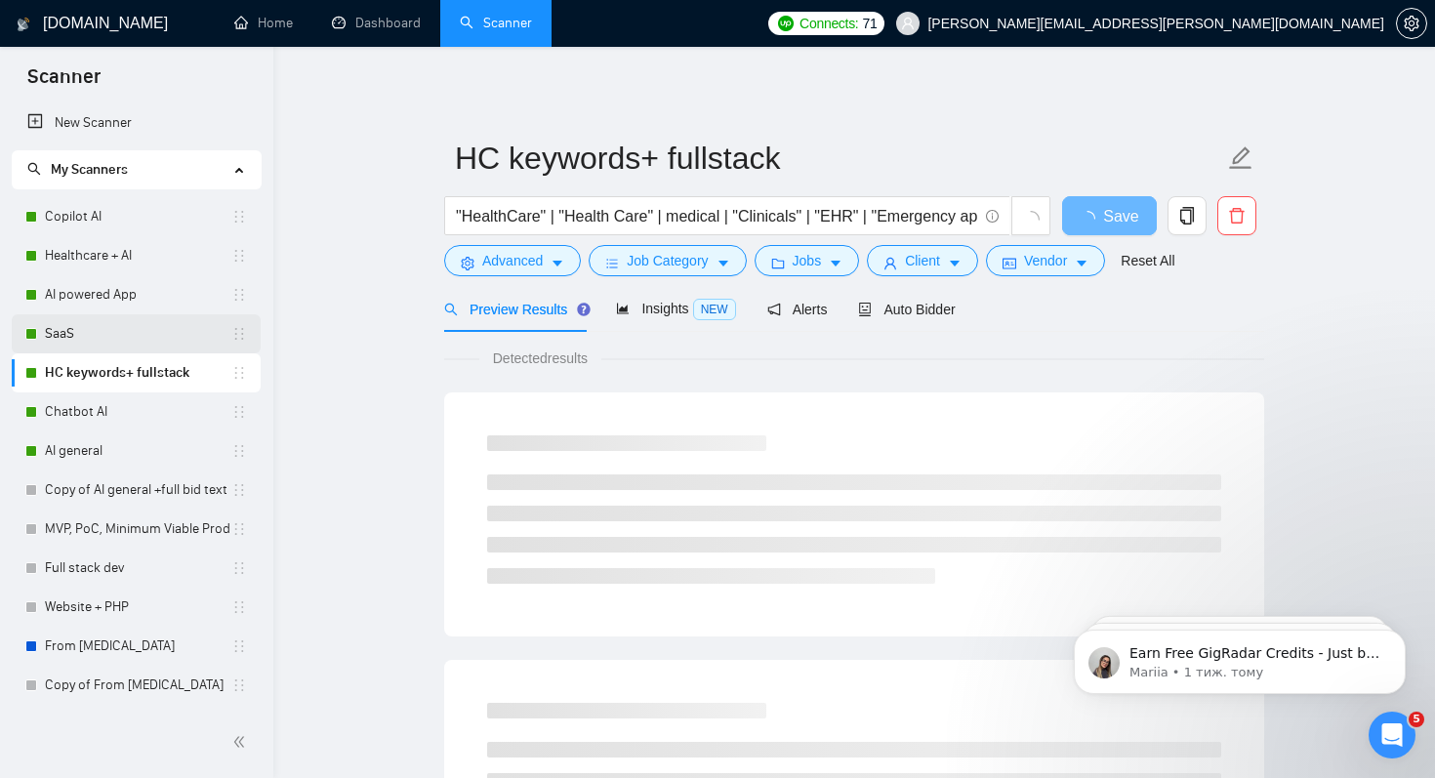
click at [82, 333] on link "SaaS" at bounding box center [138, 333] width 186 height 39
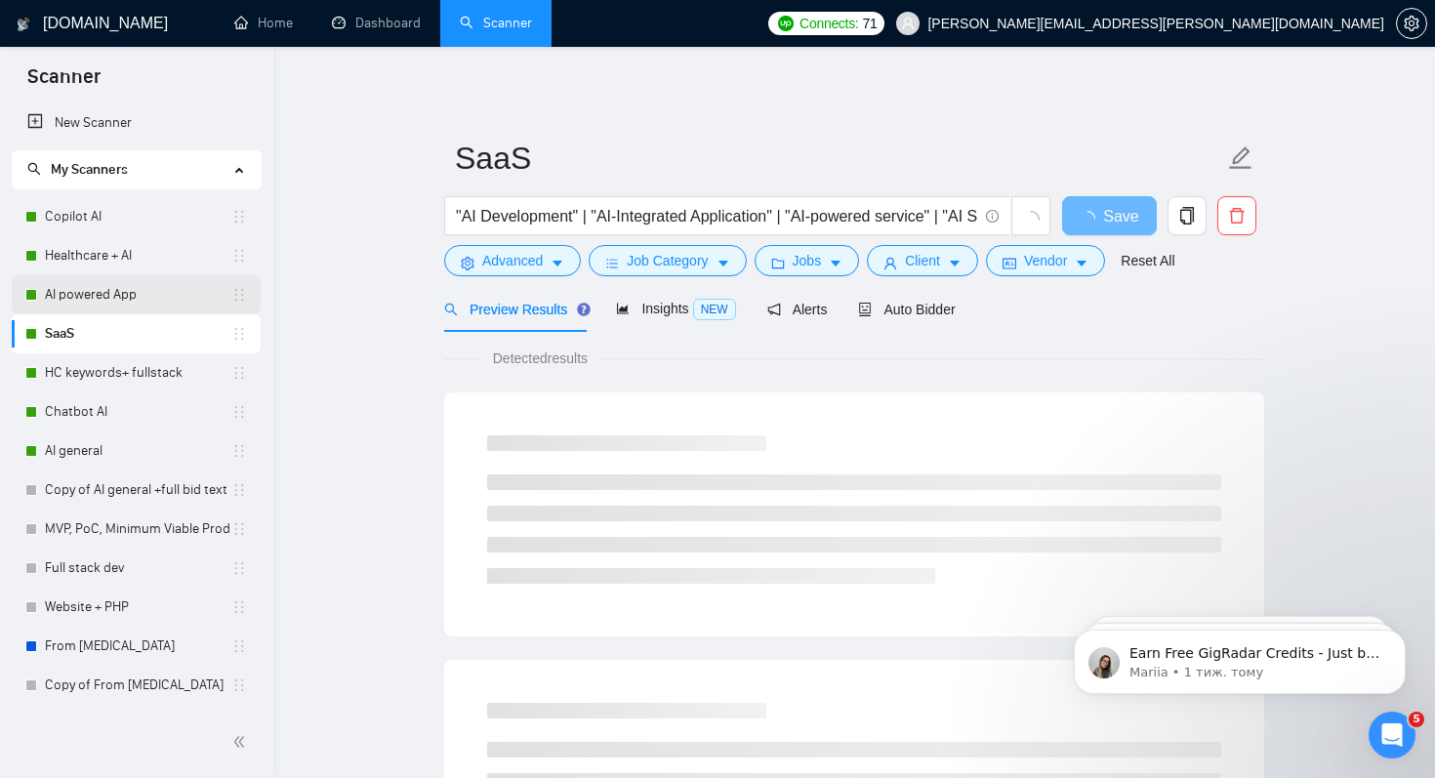
click at [93, 287] on link "AI powered App" at bounding box center [138, 294] width 186 height 39
